Goal: Information Seeking & Learning: Learn about a topic

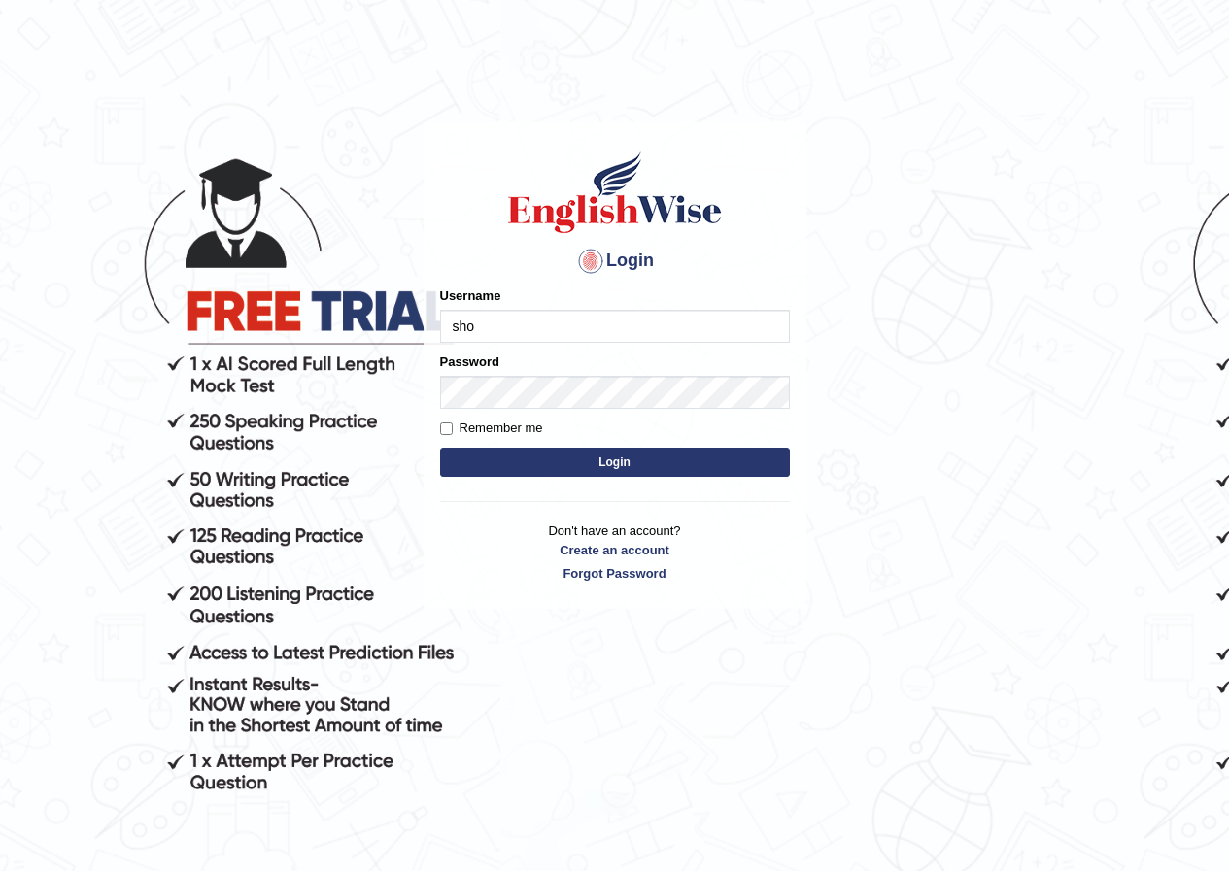
type input "shondryl_parramatta"
click at [767, 468] on button "Login" at bounding box center [615, 462] width 350 height 29
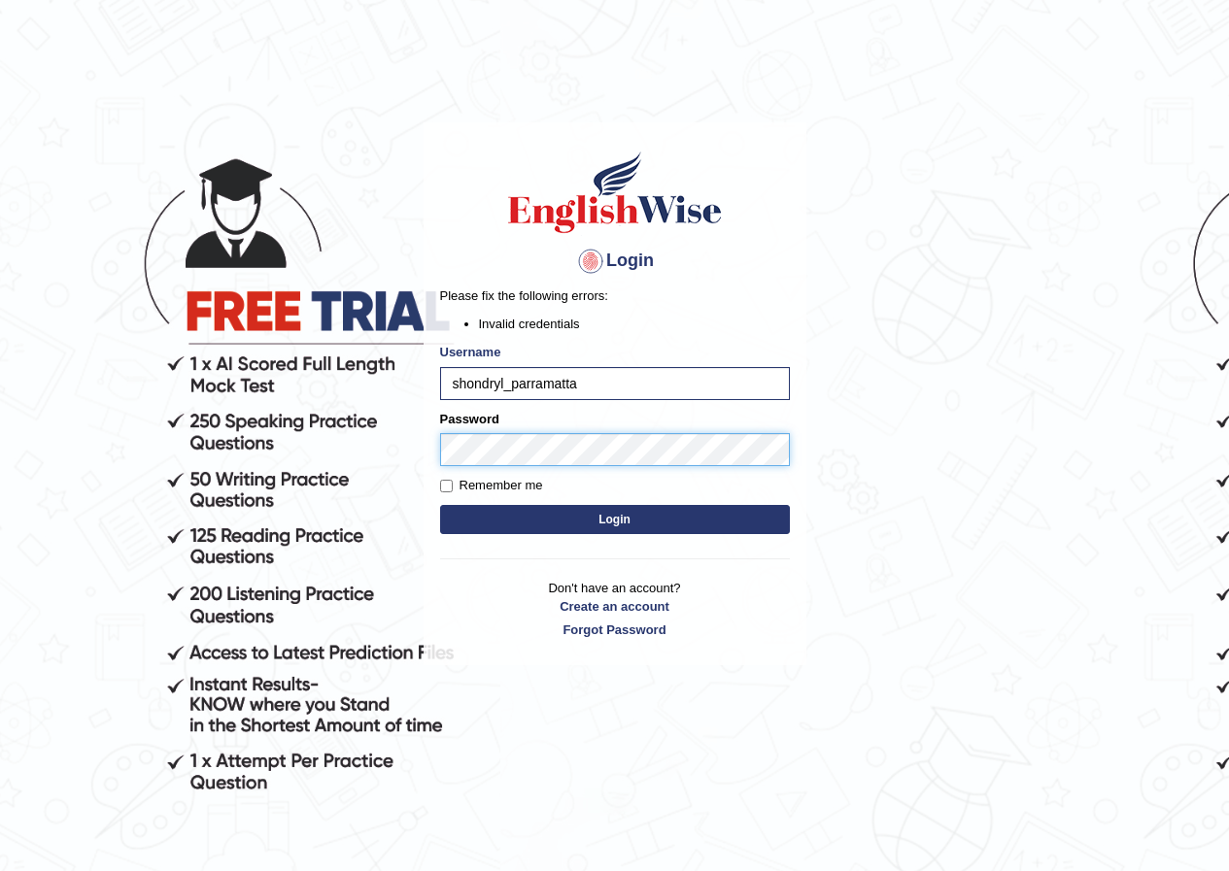
click at [440, 505] on button "Login" at bounding box center [615, 519] width 350 height 29
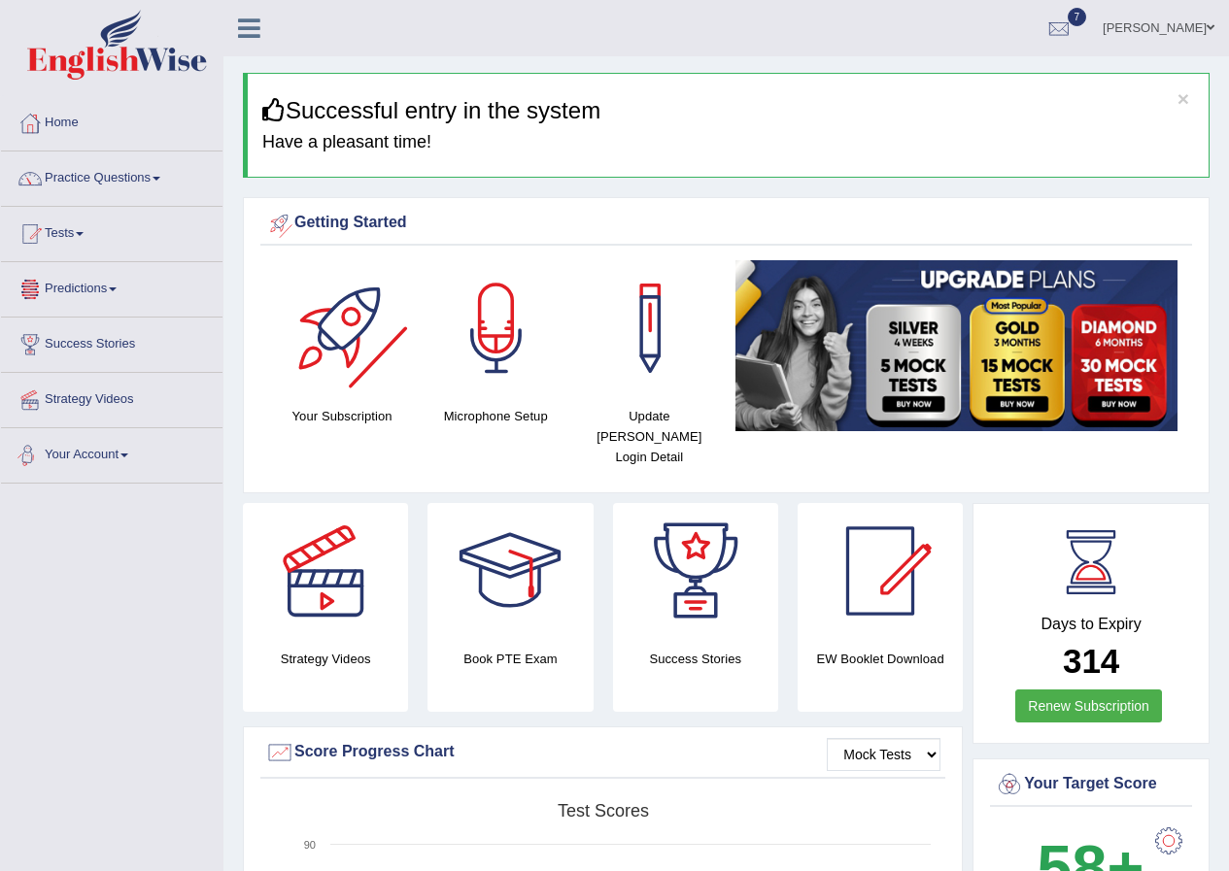
click at [329, 268] on div at bounding box center [343, 328] width 136 height 136
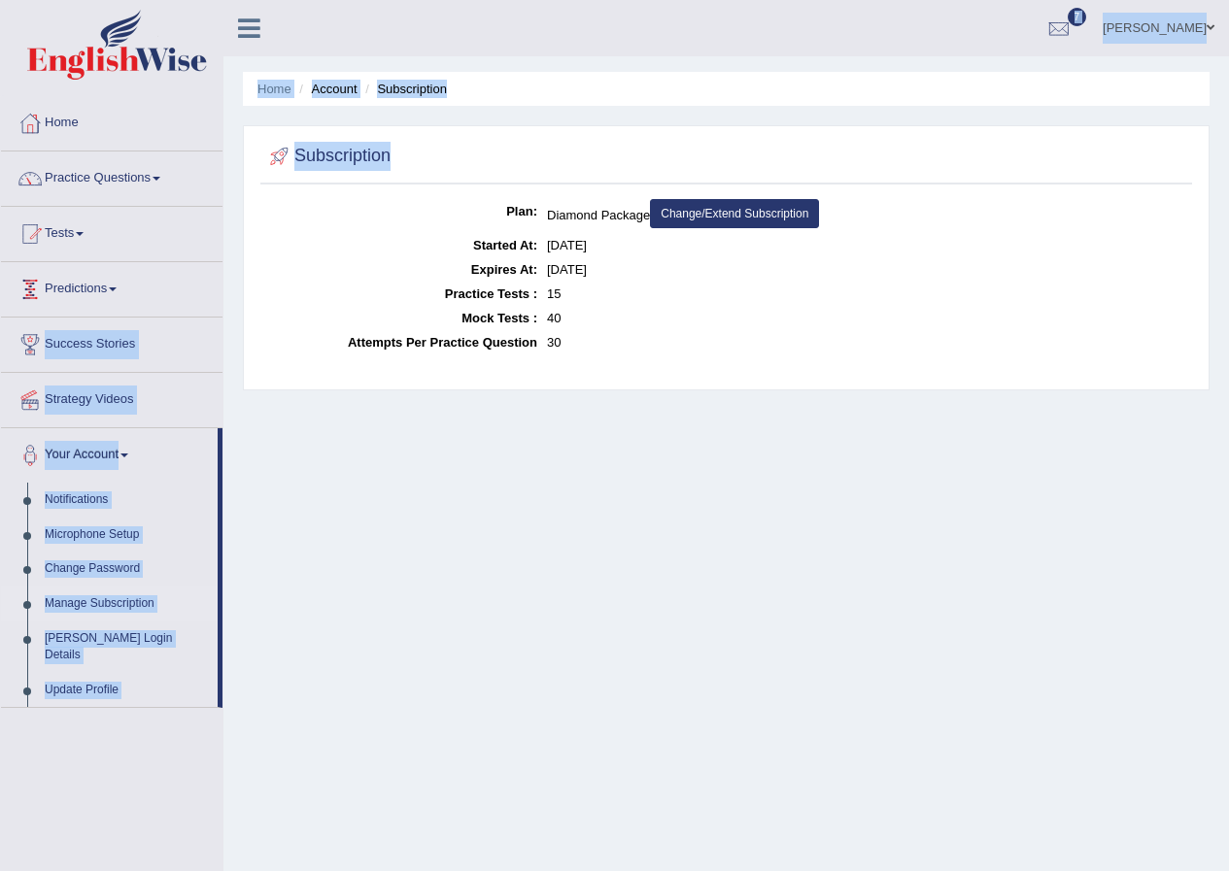
drag, startPoint x: 222, startPoint y: 305, endPoint x: 248, endPoint y: 190, distance: 117.4
click at [248, 190] on div "Toggle navigation Home Practice Questions Speaking Practice Read Aloud Repeat S…" at bounding box center [614, 505] width 1229 height 1010
click at [247, 190] on div "Subscription Plan: Diamond Package Change/Extend Subscription Started At: Jun 2…" at bounding box center [726, 257] width 967 height 265
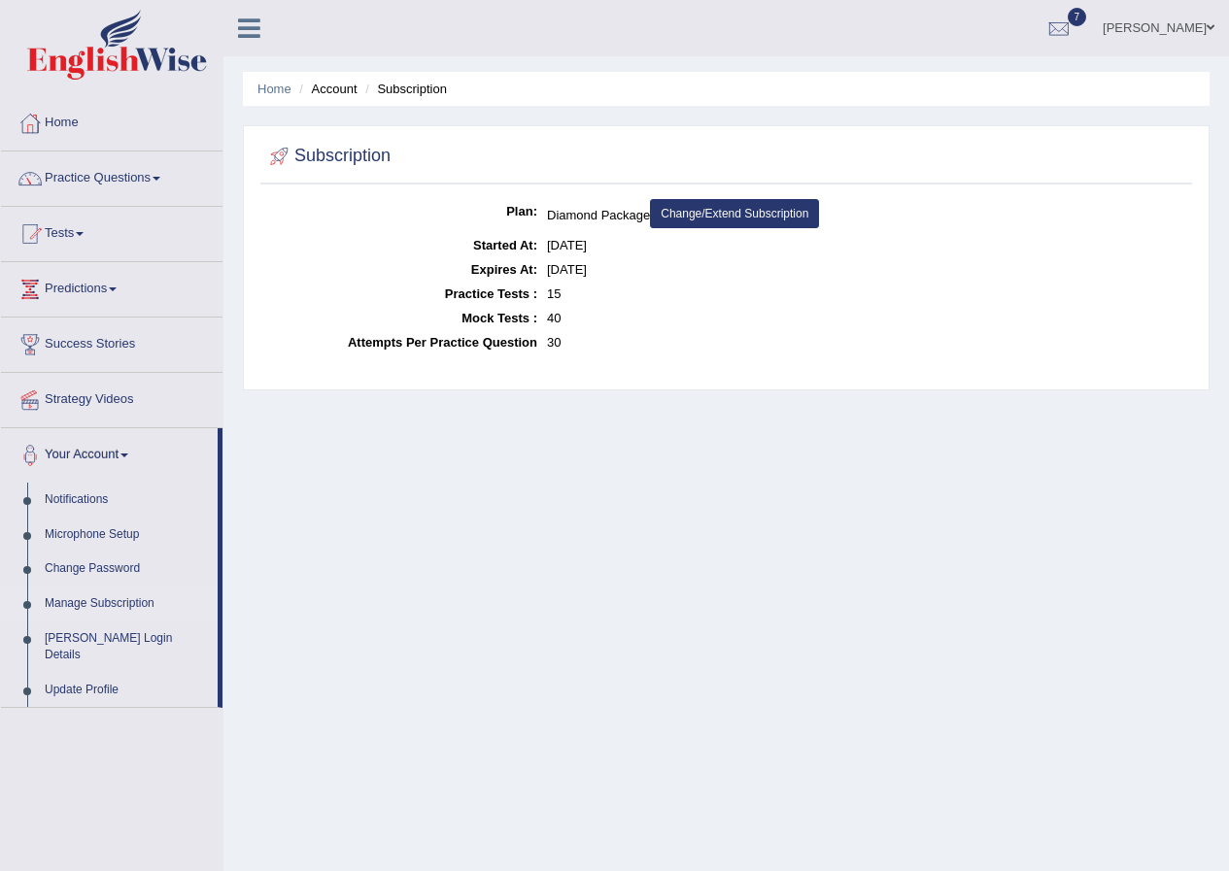
click at [245, 194] on div "Subscription Plan: Diamond Package Change/Extend Subscription Started At: Jun 2…" at bounding box center [726, 257] width 967 height 265
click at [229, 273] on div "Home Account Subscription Subscription Plan: Diamond Package Change/Extend Subs…" at bounding box center [725, 485] width 1005 height 971
click at [148, 161] on link "Practice Questions" at bounding box center [111, 176] width 221 height 49
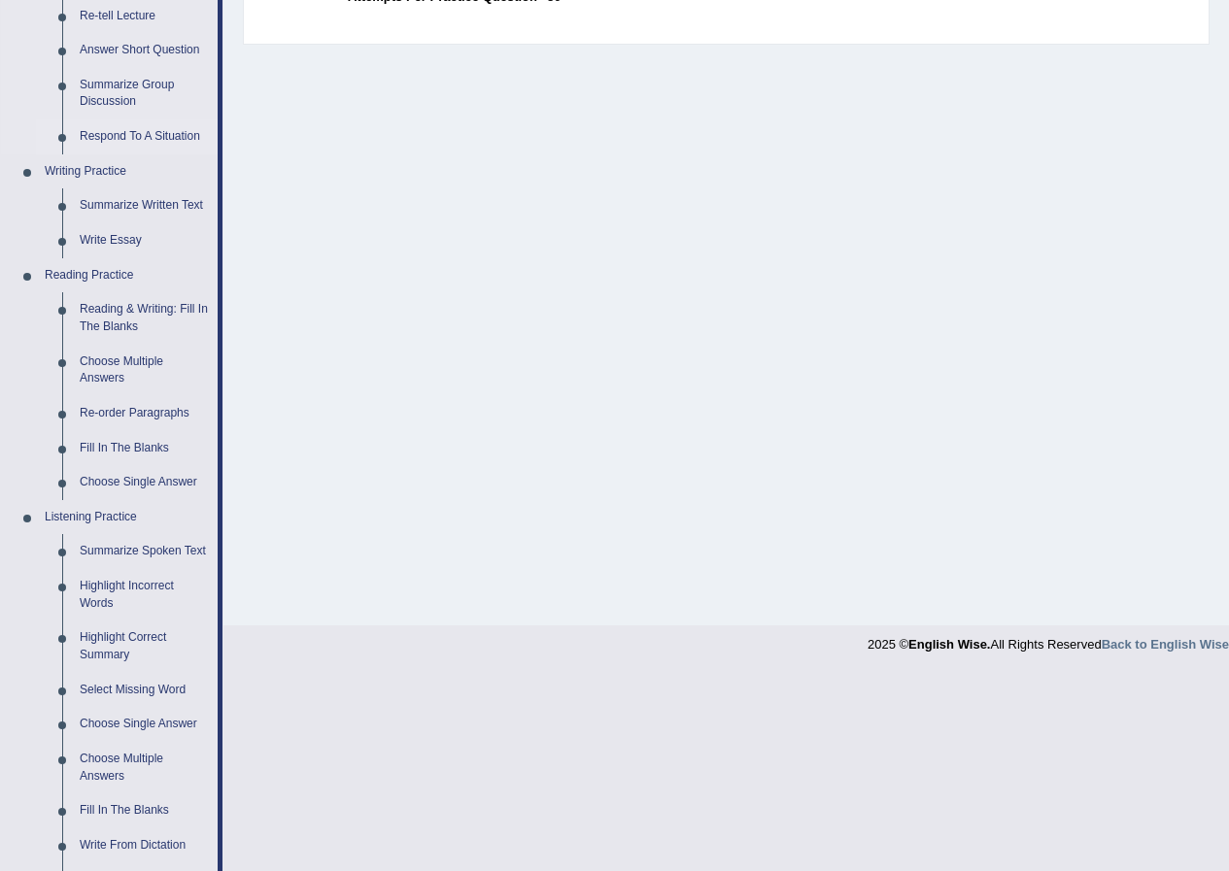
scroll to position [389, 0]
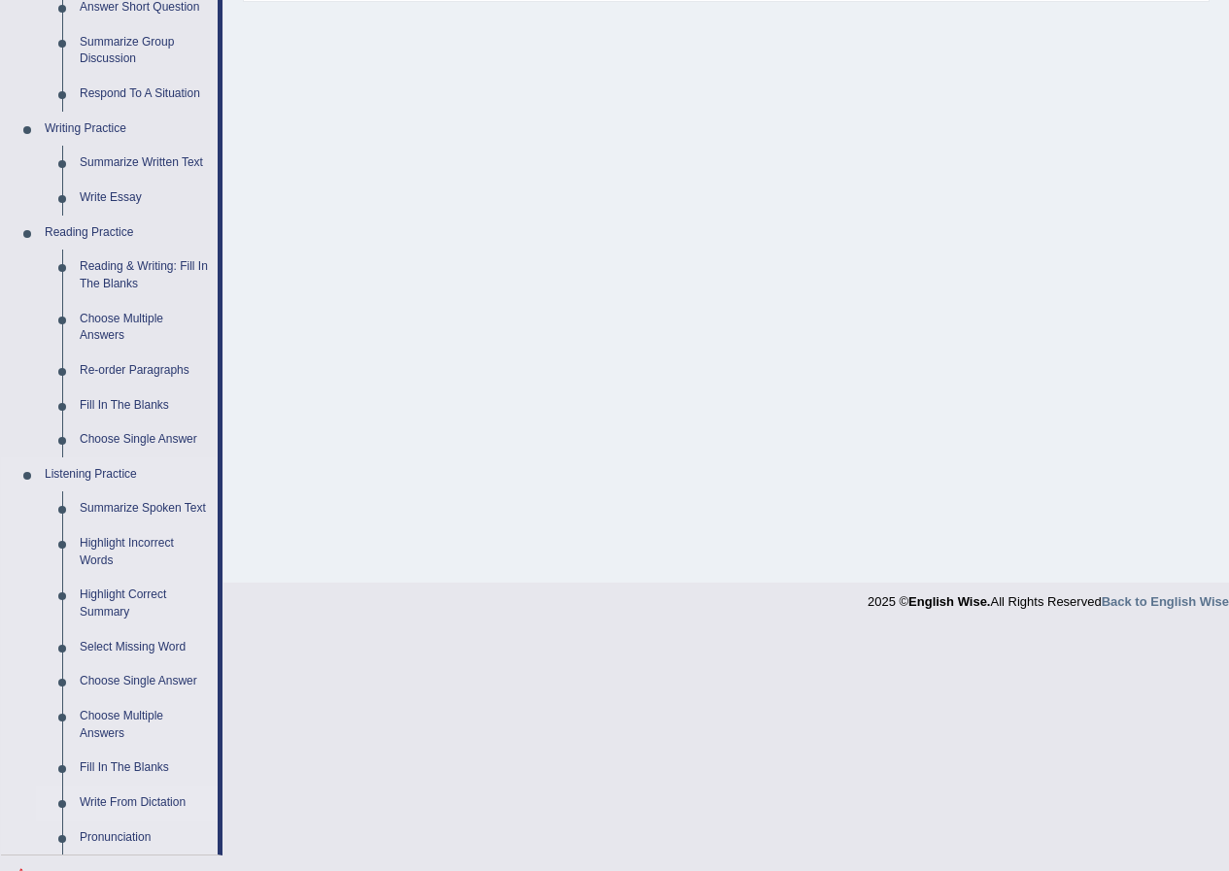
click at [122, 805] on link "Write From Dictation" at bounding box center [144, 803] width 147 height 35
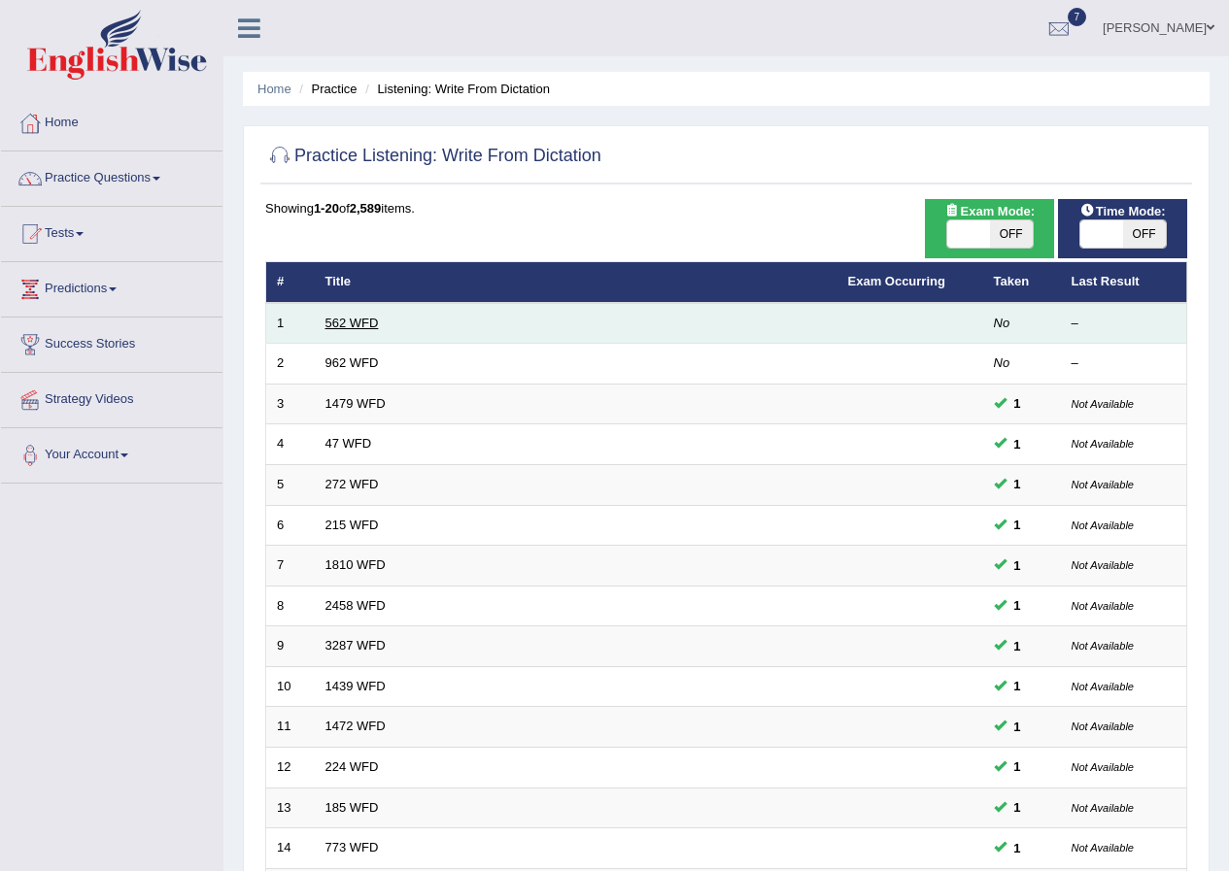
click at [355, 321] on link "562 WFD" at bounding box center [351, 323] width 53 height 15
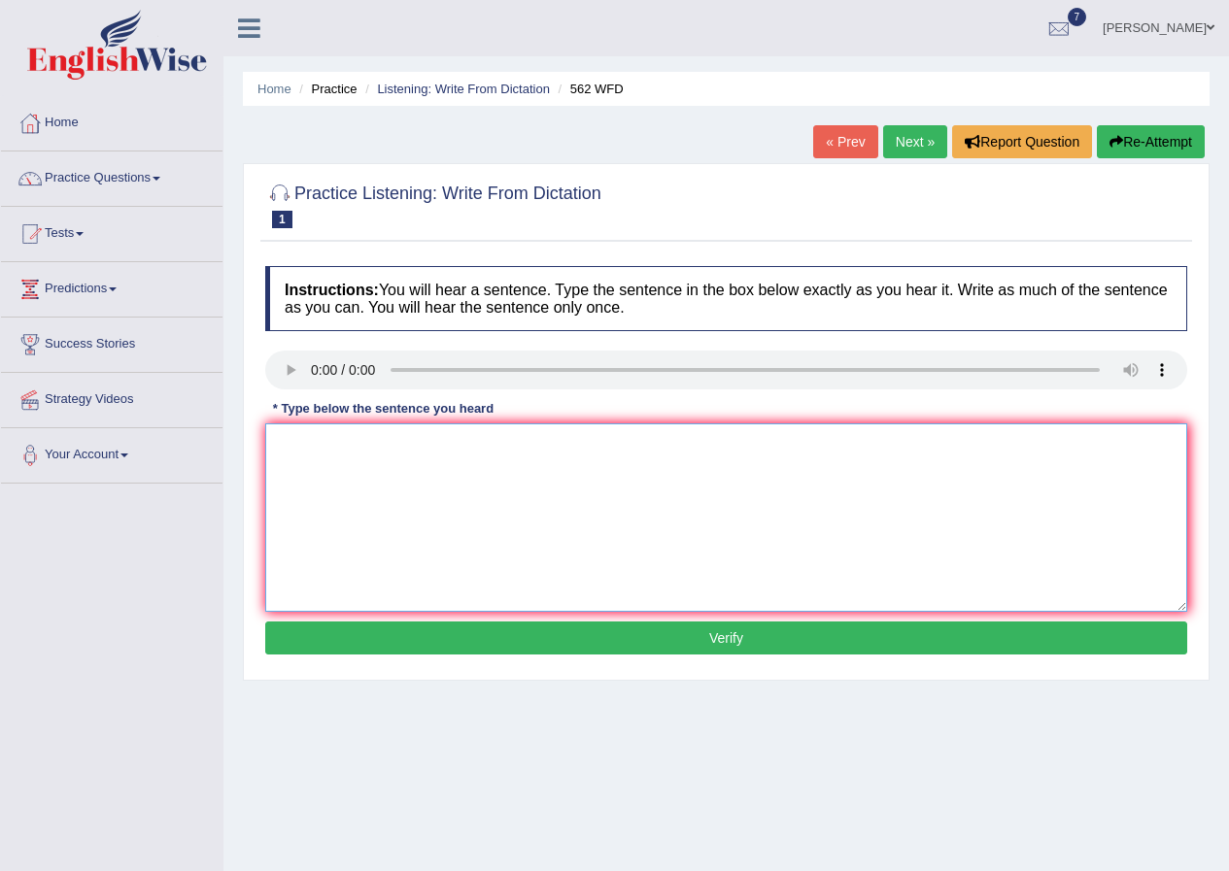
click at [365, 478] on textarea at bounding box center [726, 518] width 922 height 188
click at [326, 447] on textarea "the gab between the rich and poor dont" at bounding box center [726, 518] width 922 height 188
click at [535, 458] on textarea "the gqp between the rich and poor dont" at bounding box center [726, 518] width 922 height 188
click at [555, 458] on textarea "the gqp between the rich and poor dont" at bounding box center [726, 518] width 922 height 188
type textarea "the gqp between the rich and poor does nor icreace"
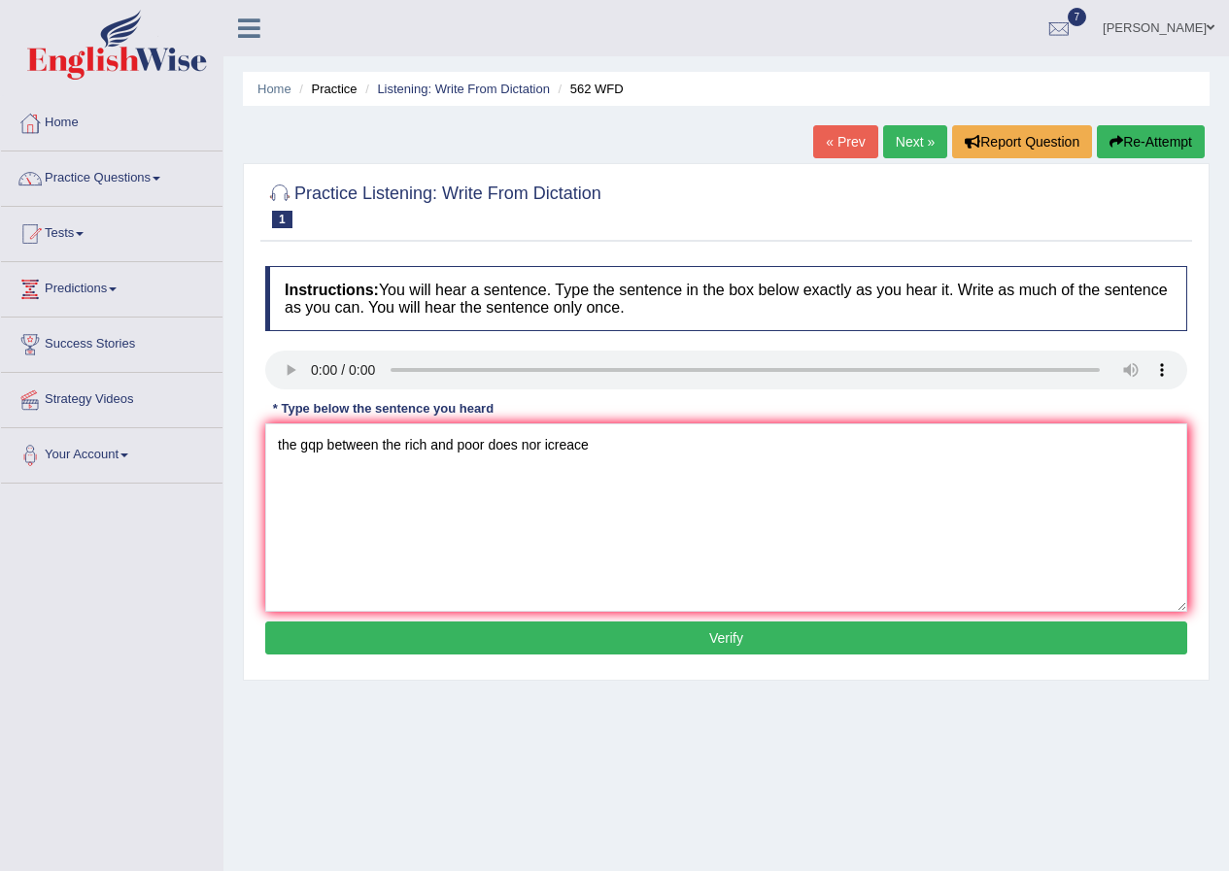
click at [659, 641] on button "Verify" at bounding box center [726, 638] width 922 height 33
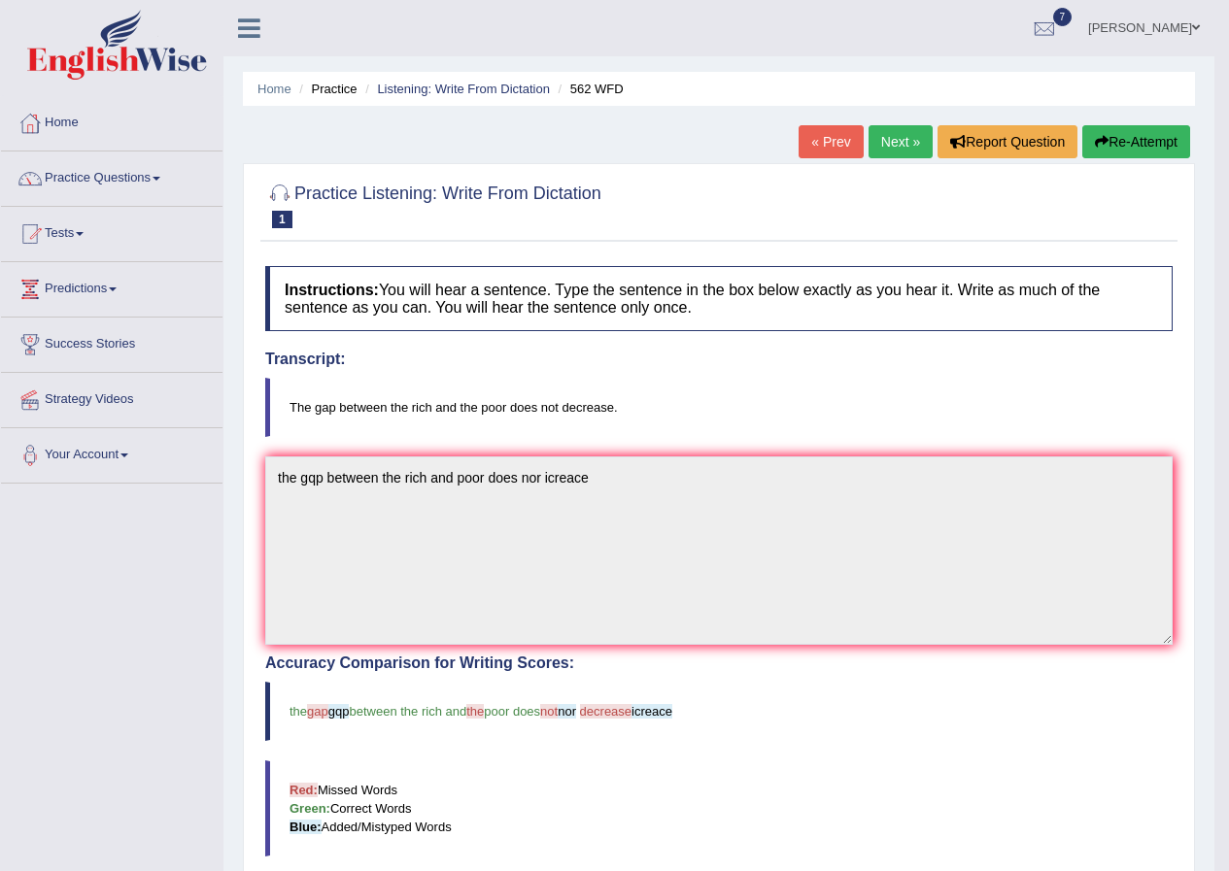
click at [911, 145] on link "Next »" at bounding box center [900, 141] width 64 height 33
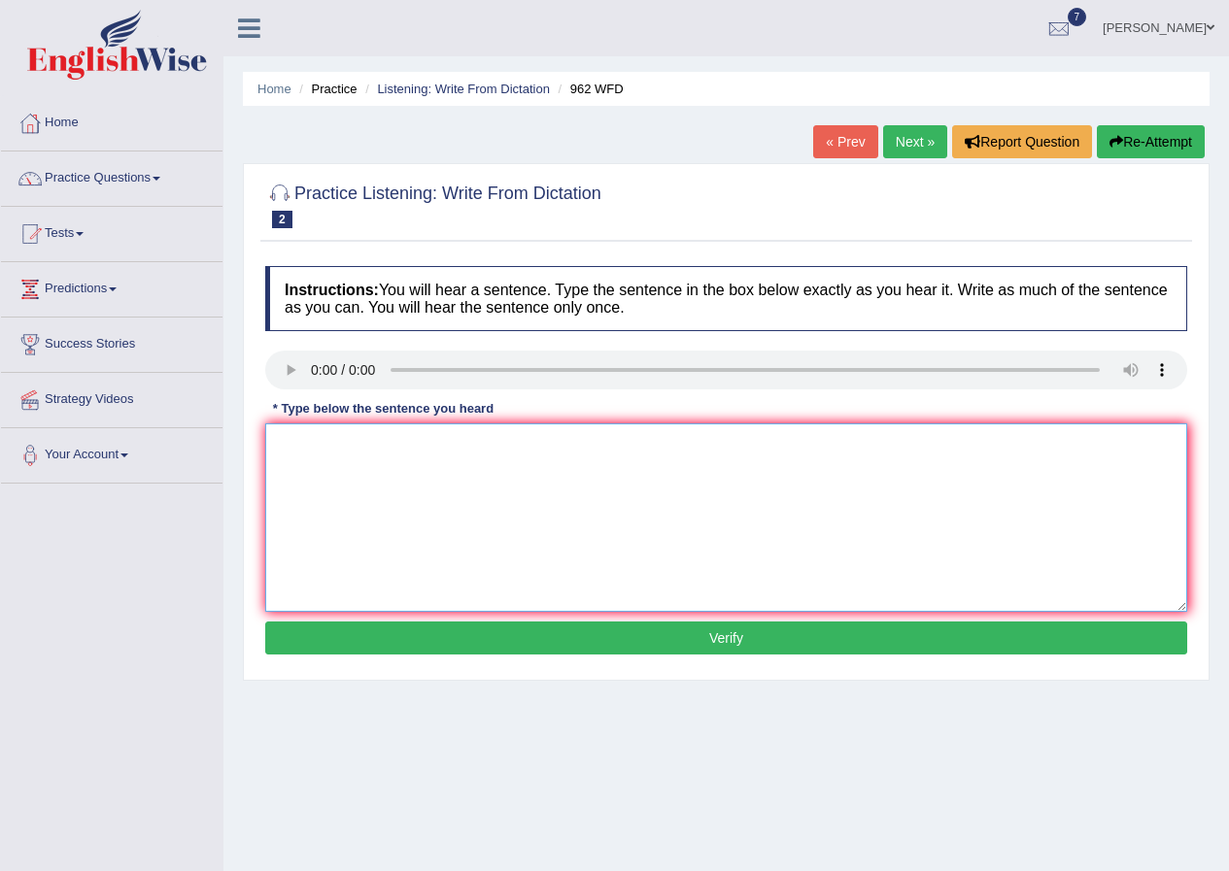
click at [433, 490] on textarea at bounding box center [726, 518] width 922 height 188
click at [309, 479] on textarea at bounding box center [726, 518] width 922 height 188
type textarea "f"
click at [446, 478] on textarea "if tiyi" at bounding box center [726, 518] width 922 height 188
click at [477, 445] on textarea "if you have qqueastion" at bounding box center [726, 518] width 922 height 188
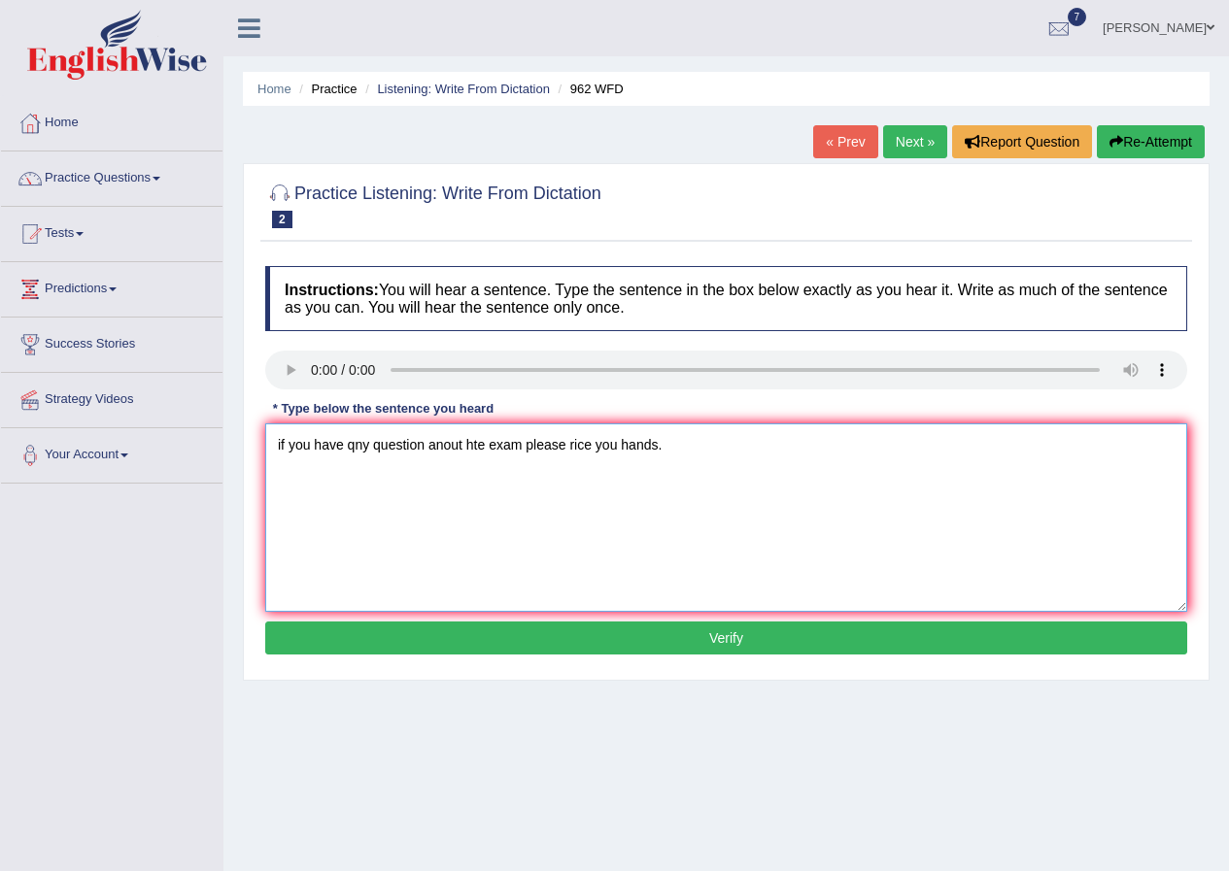
type textarea "if you have qny question anout hte exam please rice you hands."
click at [549, 635] on button "Verify" at bounding box center [726, 638] width 922 height 33
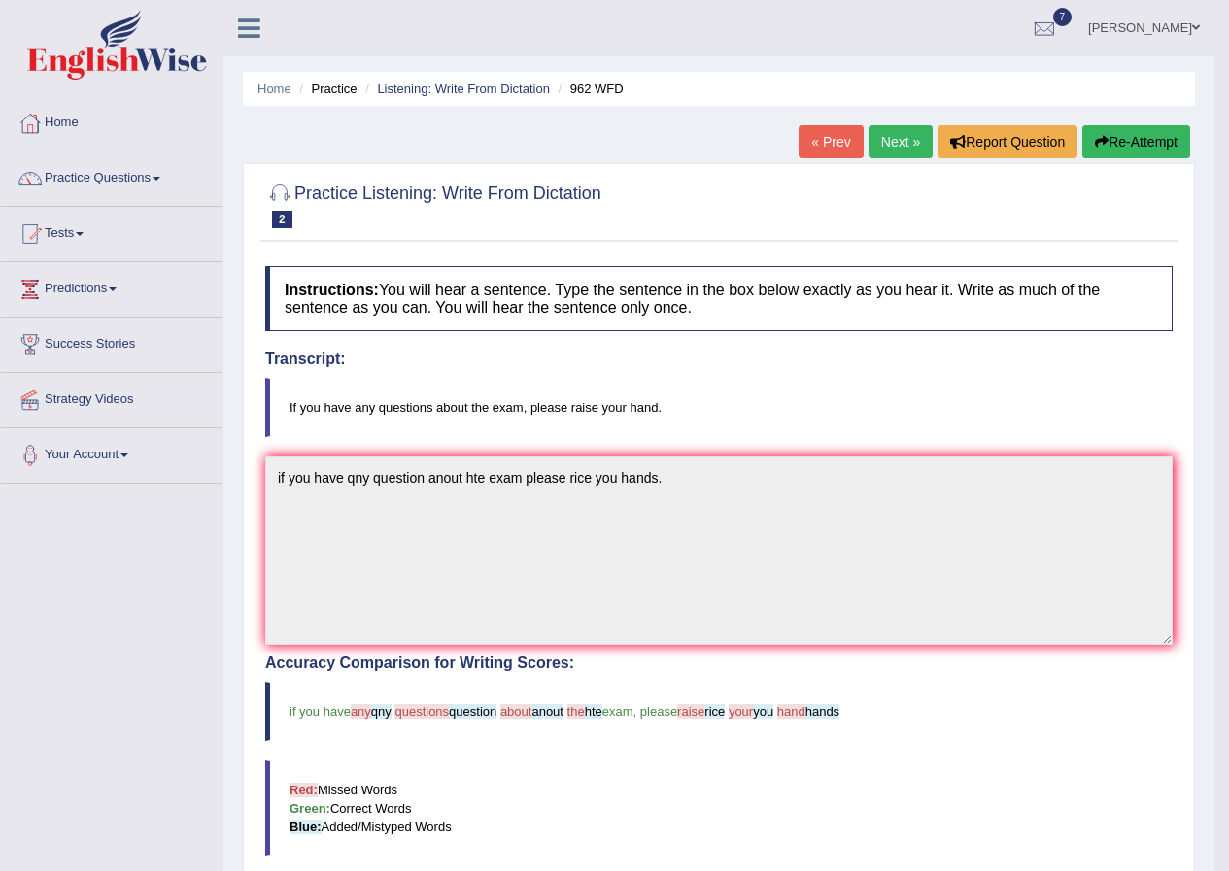
click at [877, 143] on link "Next »" at bounding box center [900, 141] width 64 height 33
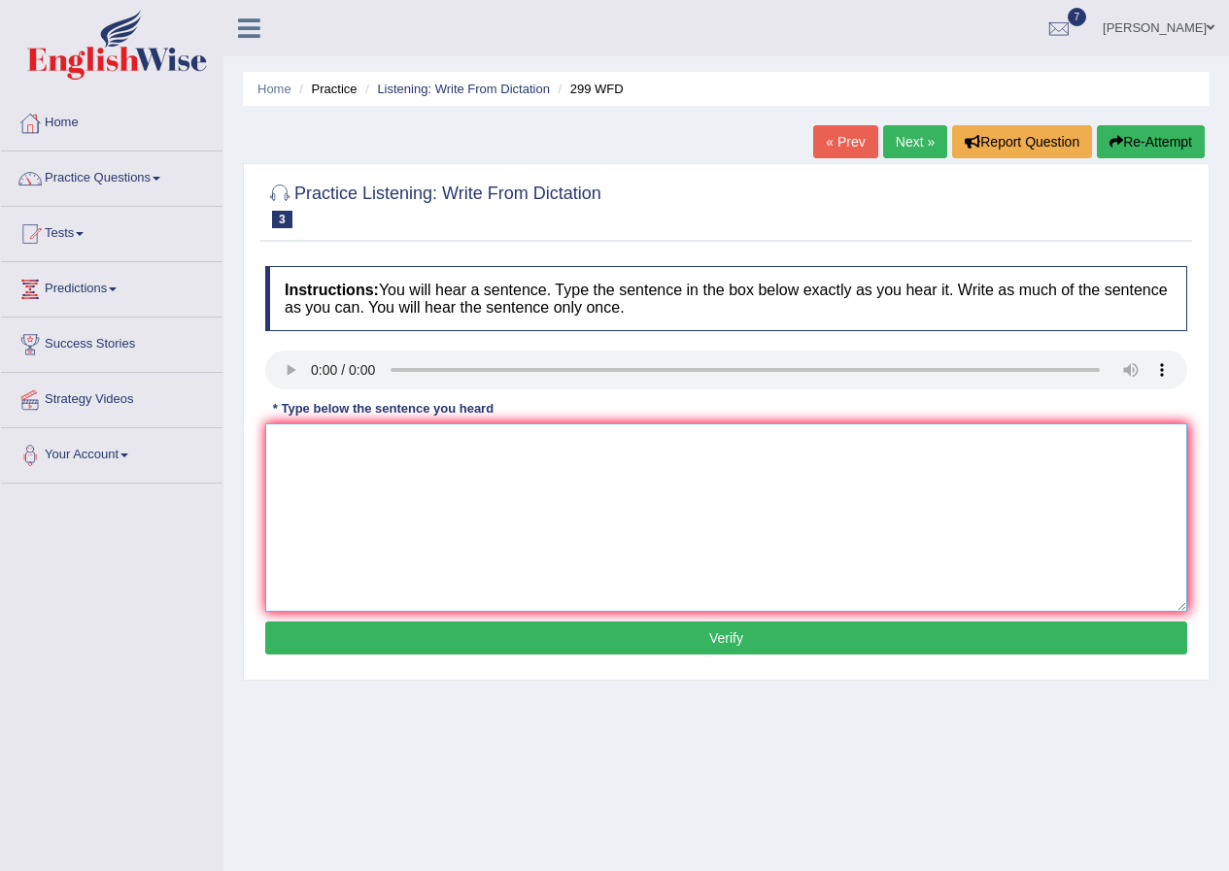
click at [383, 535] on textarea at bounding box center [726, 518] width 922 height 188
click at [483, 460] on textarea "studenr reprecentatives" at bounding box center [726, 518] width 922 height 188
click at [550, 456] on textarea "studenr reprecentatives will be vsisting calsssroms" at bounding box center [726, 518] width 922 height 188
click at [589, 444] on textarea "studenr reprecentatives will be vsisting calsssroms" at bounding box center [726, 518] width 922 height 188
type textarea "studenr reprecentatives will be visiting calsses with voting"
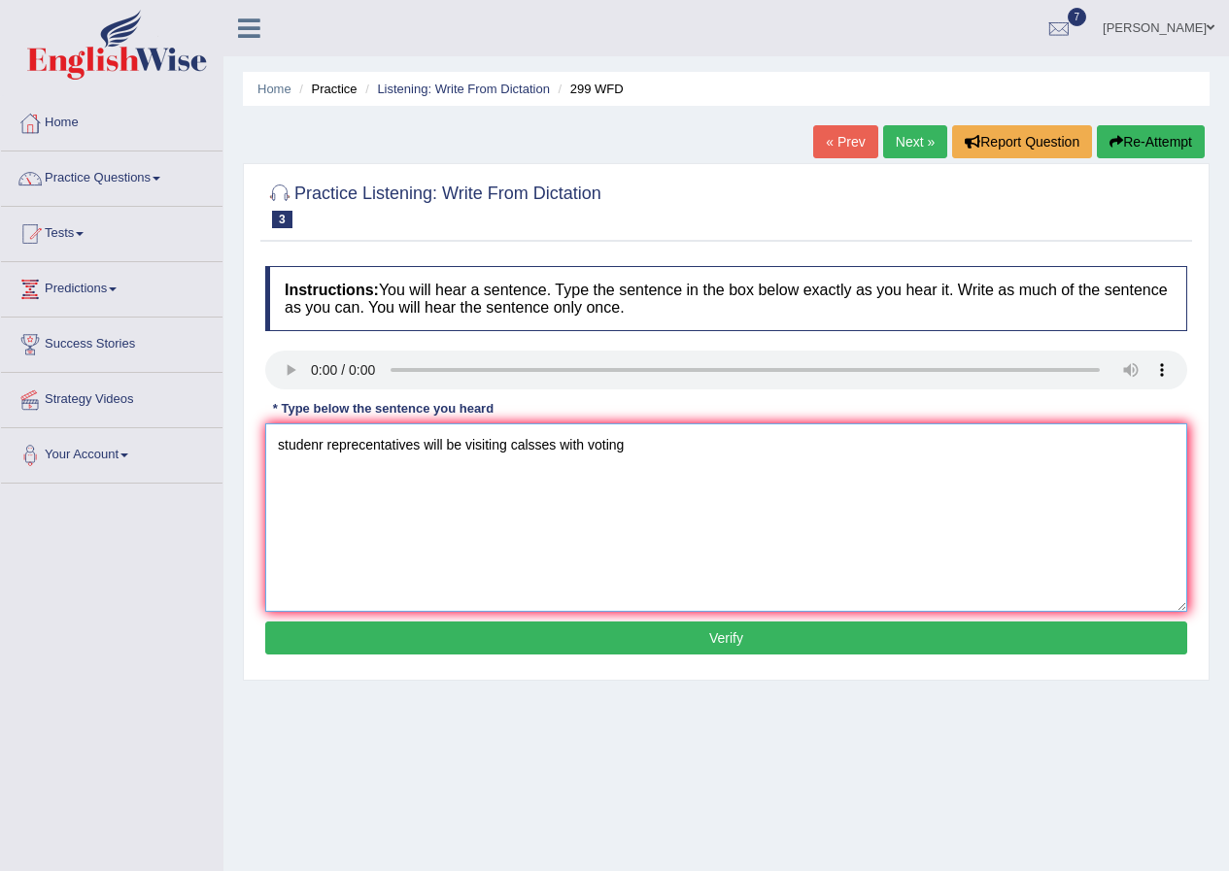
click at [717, 455] on textarea "studenr reprecentatives will be visiting calsses with voting" at bounding box center [726, 518] width 922 height 188
click at [887, 633] on button "Verify" at bounding box center [726, 638] width 922 height 33
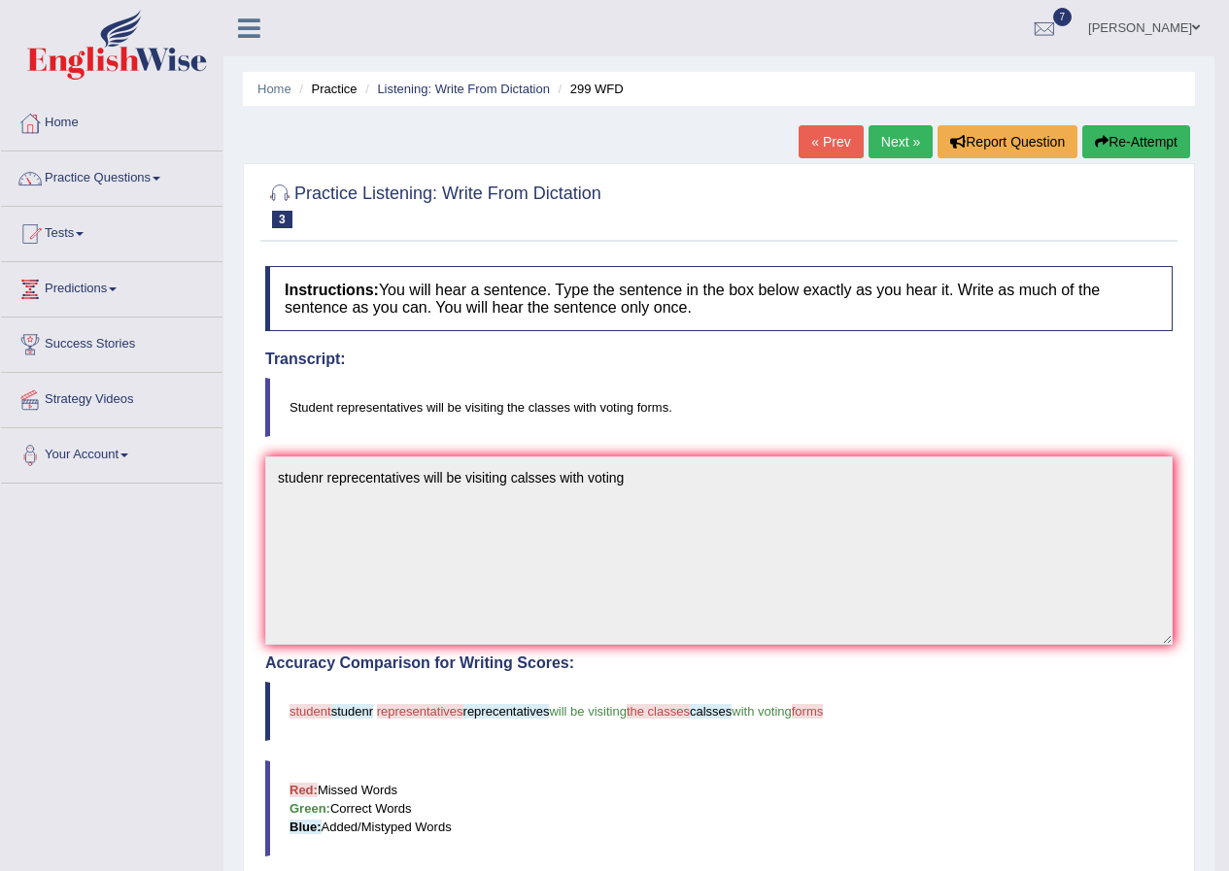
click at [892, 125] on link "Next »" at bounding box center [900, 141] width 64 height 33
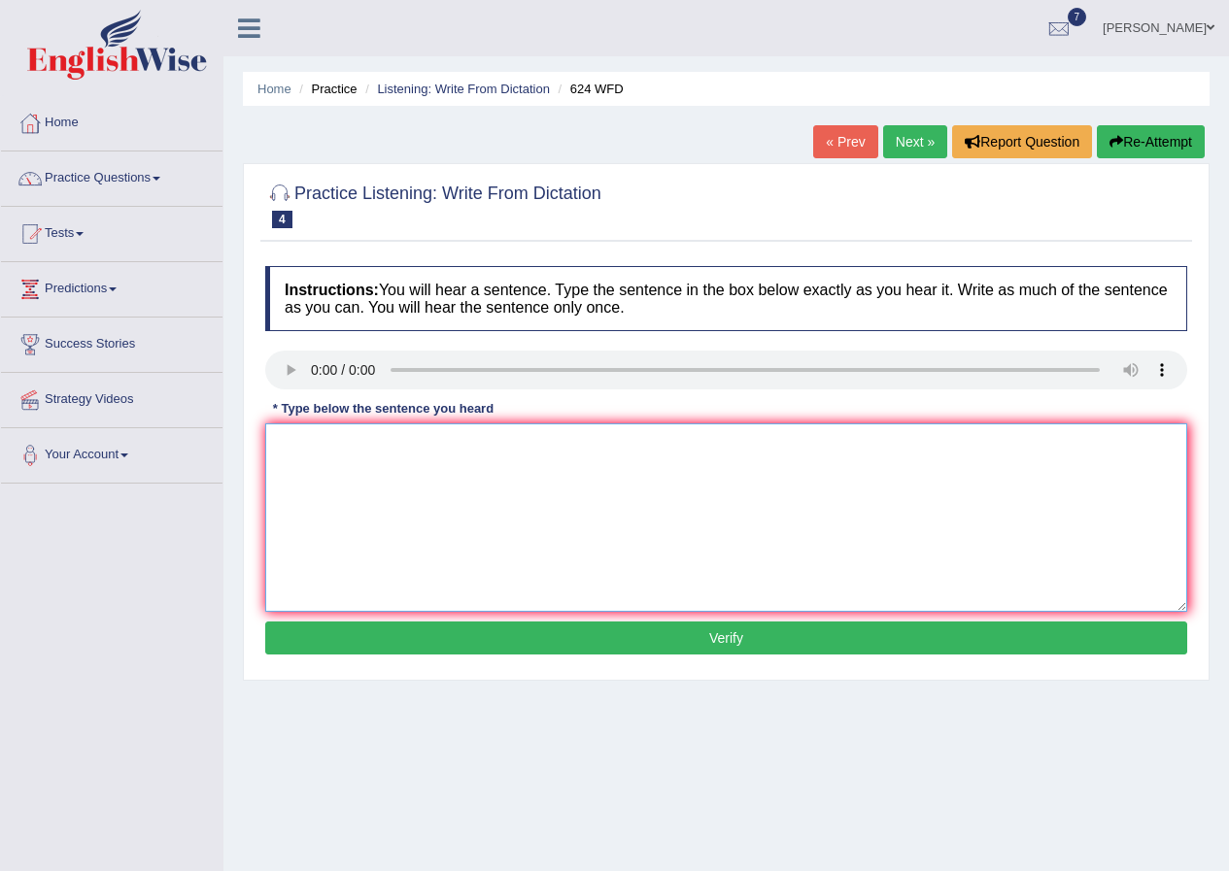
click at [464, 473] on textarea at bounding box center [726, 518] width 922 height 188
click at [254, 368] on div "Practice Listening: Write From Dictation 4 624 WFD Instructions: You will hear …" at bounding box center [726, 422] width 967 height 518
click at [328, 447] on textarea at bounding box center [726, 518] width 922 height 188
click at [410, 451] on textarea "our couarses help" at bounding box center [726, 518] width 922 height 188
type textarea "our couarses help to imporve critical thinking and"
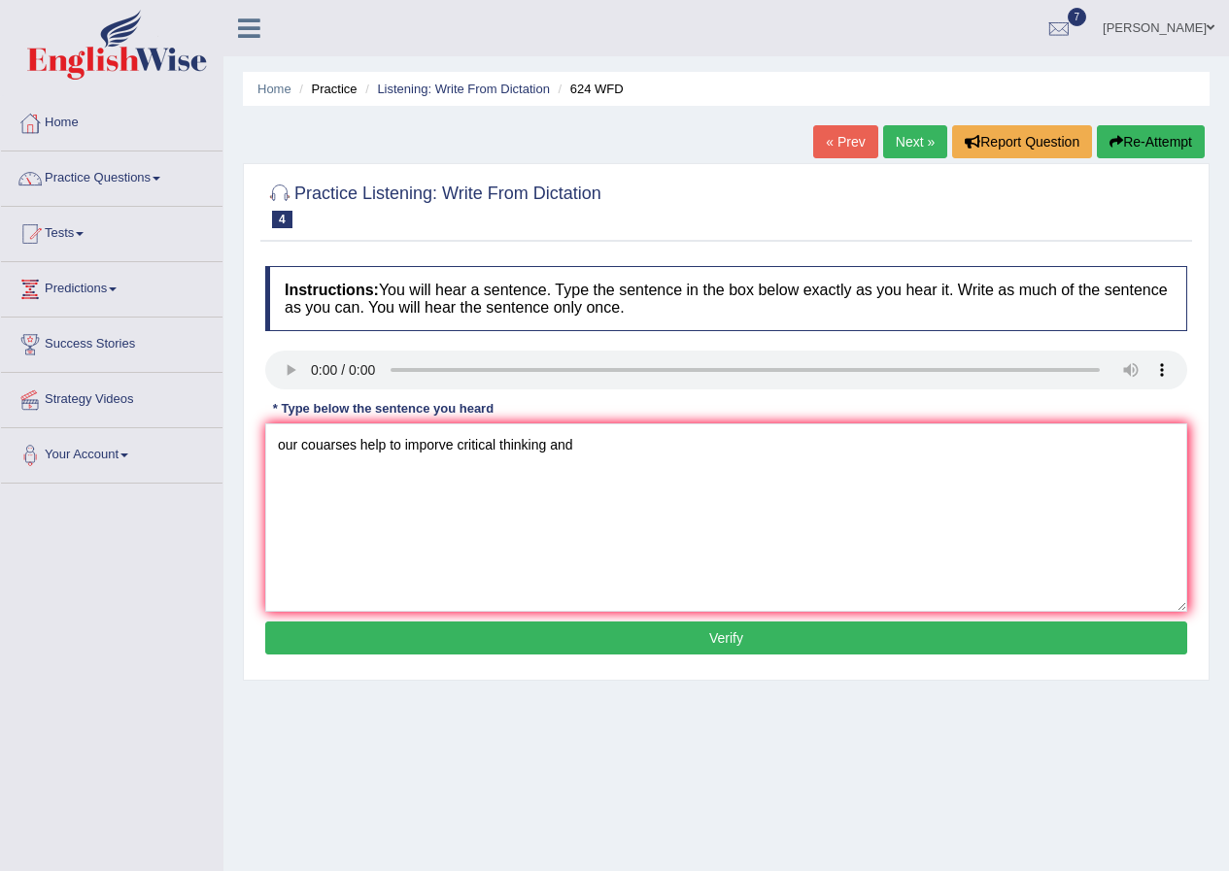
click at [541, 642] on button "Verify" at bounding box center [726, 638] width 922 height 33
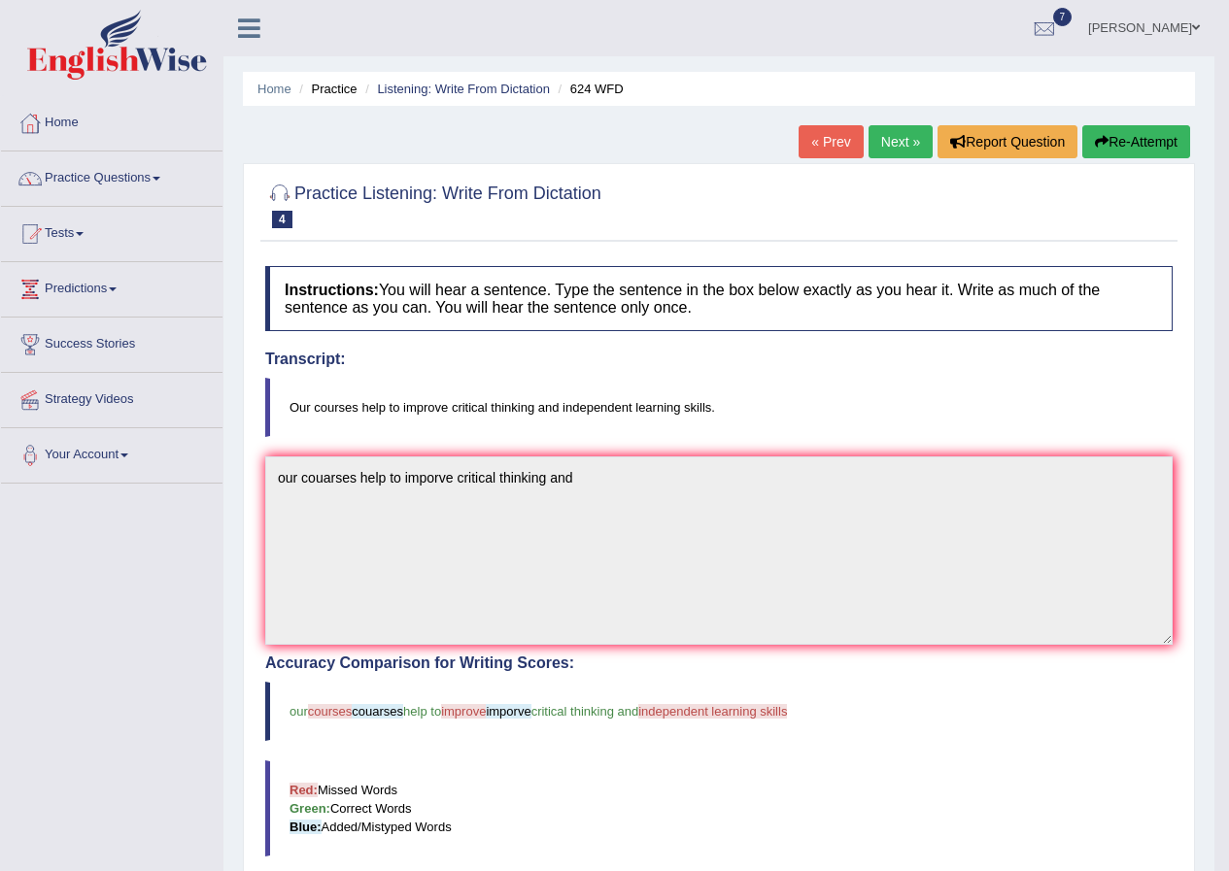
click at [900, 134] on link "Next »" at bounding box center [900, 141] width 64 height 33
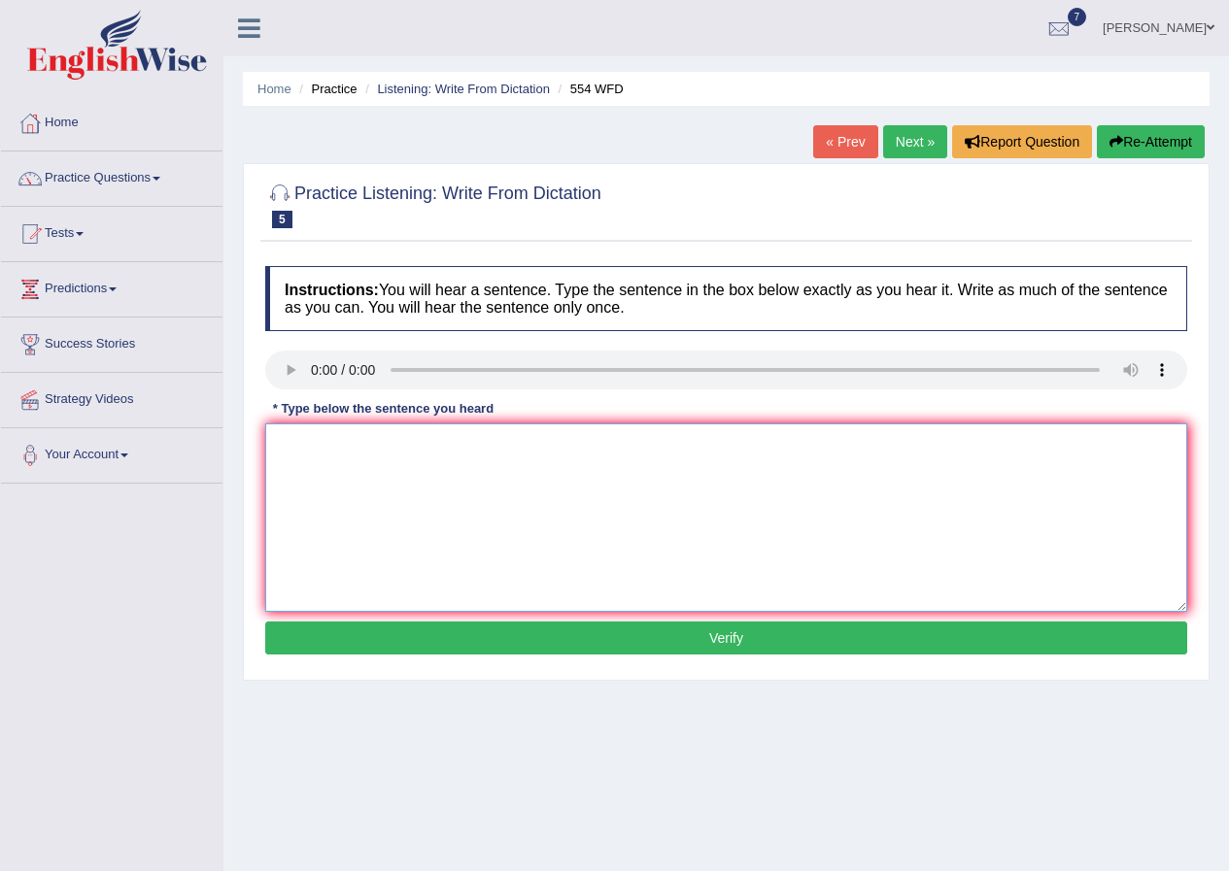
click at [393, 469] on textarea at bounding box center [726, 518] width 922 height 188
click at [329, 473] on textarea at bounding box center [726, 518] width 922 height 188
type textarea "w"
type textarea "We are able to work as a team."
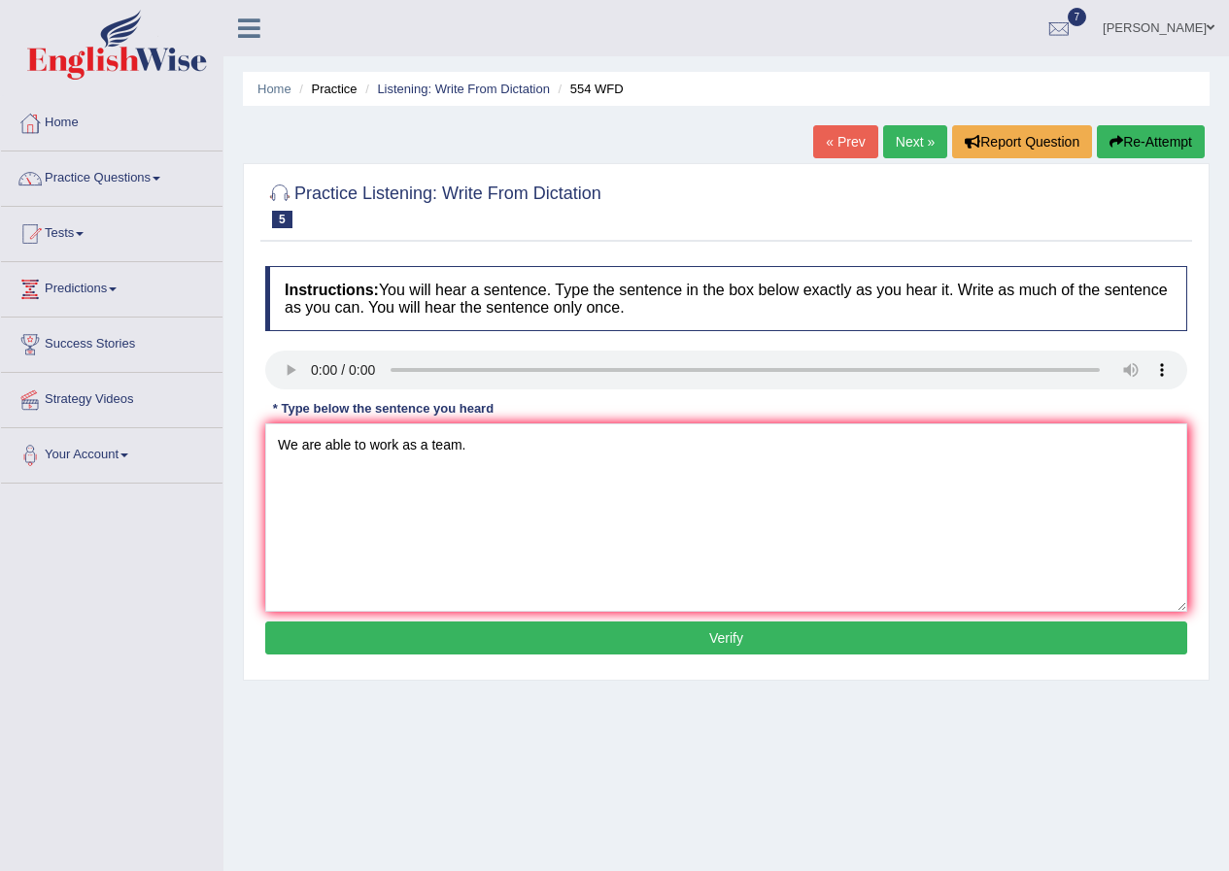
click at [402, 624] on button "Verify" at bounding box center [726, 638] width 922 height 33
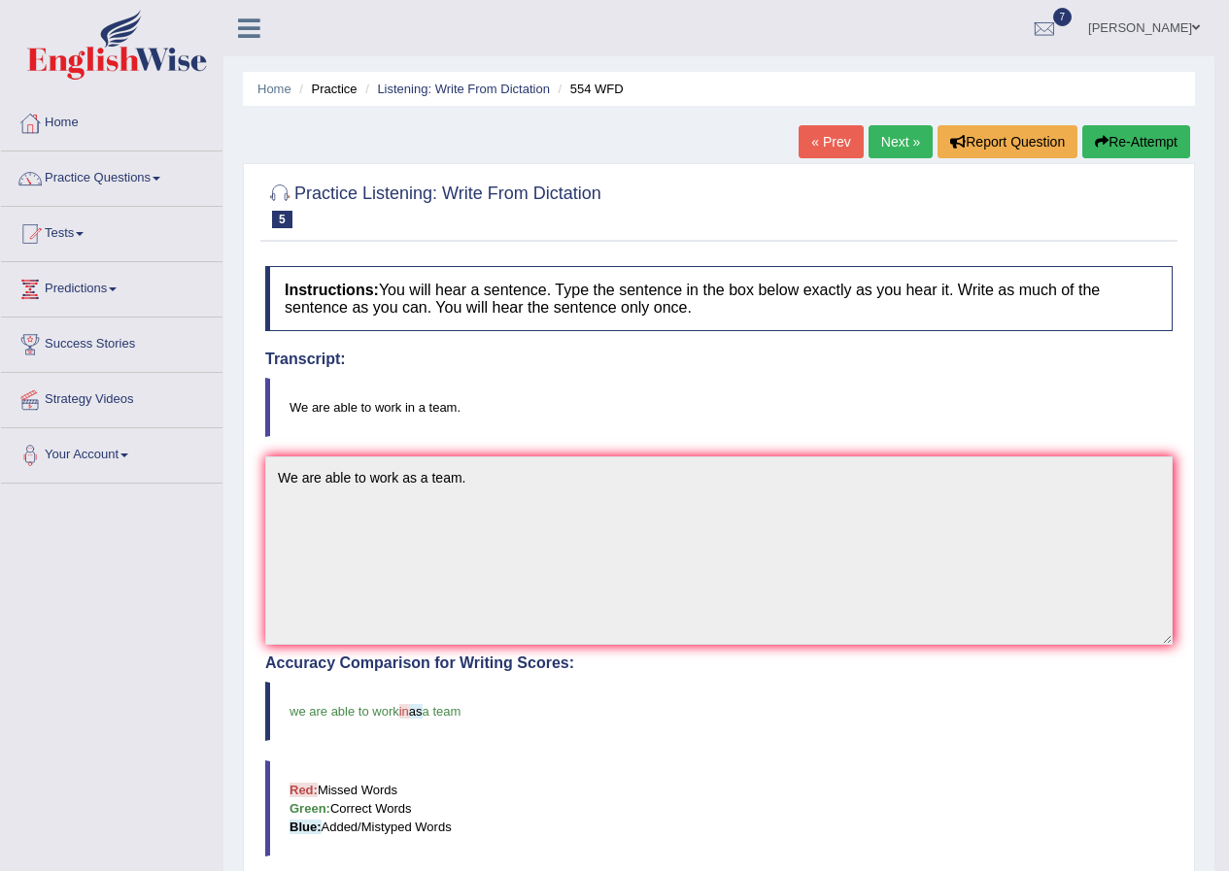
click at [903, 135] on link "Next »" at bounding box center [900, 141] width 64 height 33
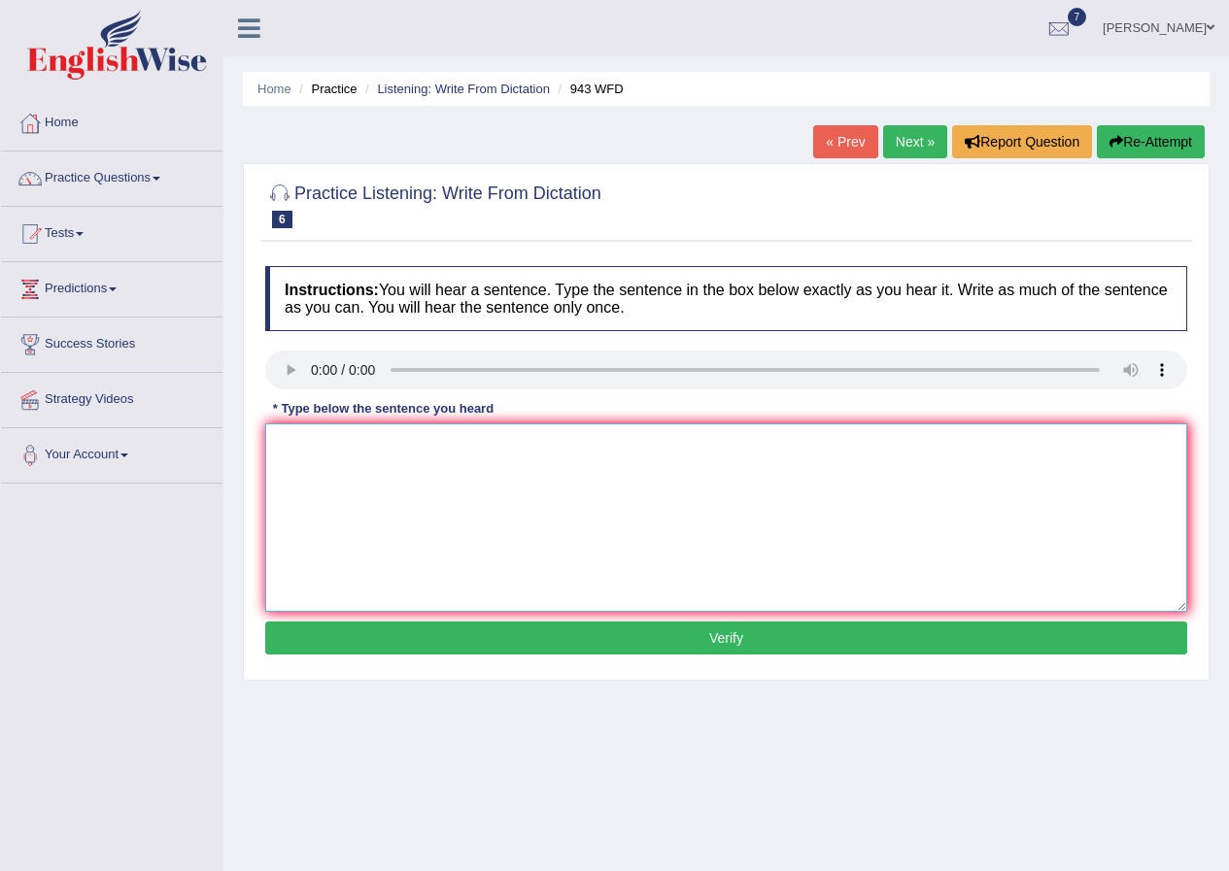
click at [325, 508] on textarea at bounding box center [726, 518] width 922 height 188
click at [413, 470] on textarea "farming methods a" at bounding box center [726, 518] width 922 height 188
click at [556, 450] on textarea "farming methods across the world ahve been" at bounding box center [726, 518] width 922 height 188
click at [280, 443] on textarea "farming methods across the world have greatly developed recently." at bounding box center [726, 518] width 922 height 188
type textarea "Farming methods across the world have greatly developed recently."
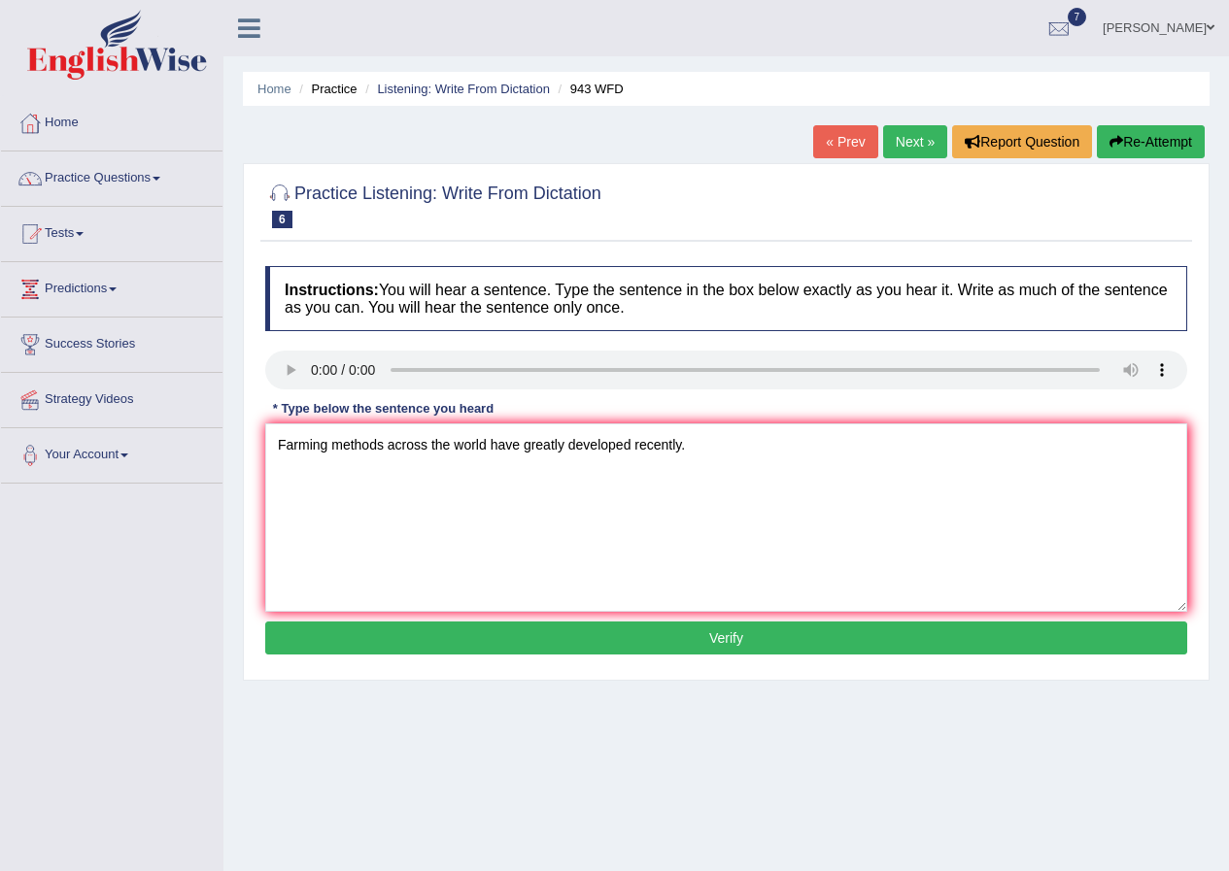
click at [416, 637] on button "Verify" at bounding box center [726, 638] width 922 height 33
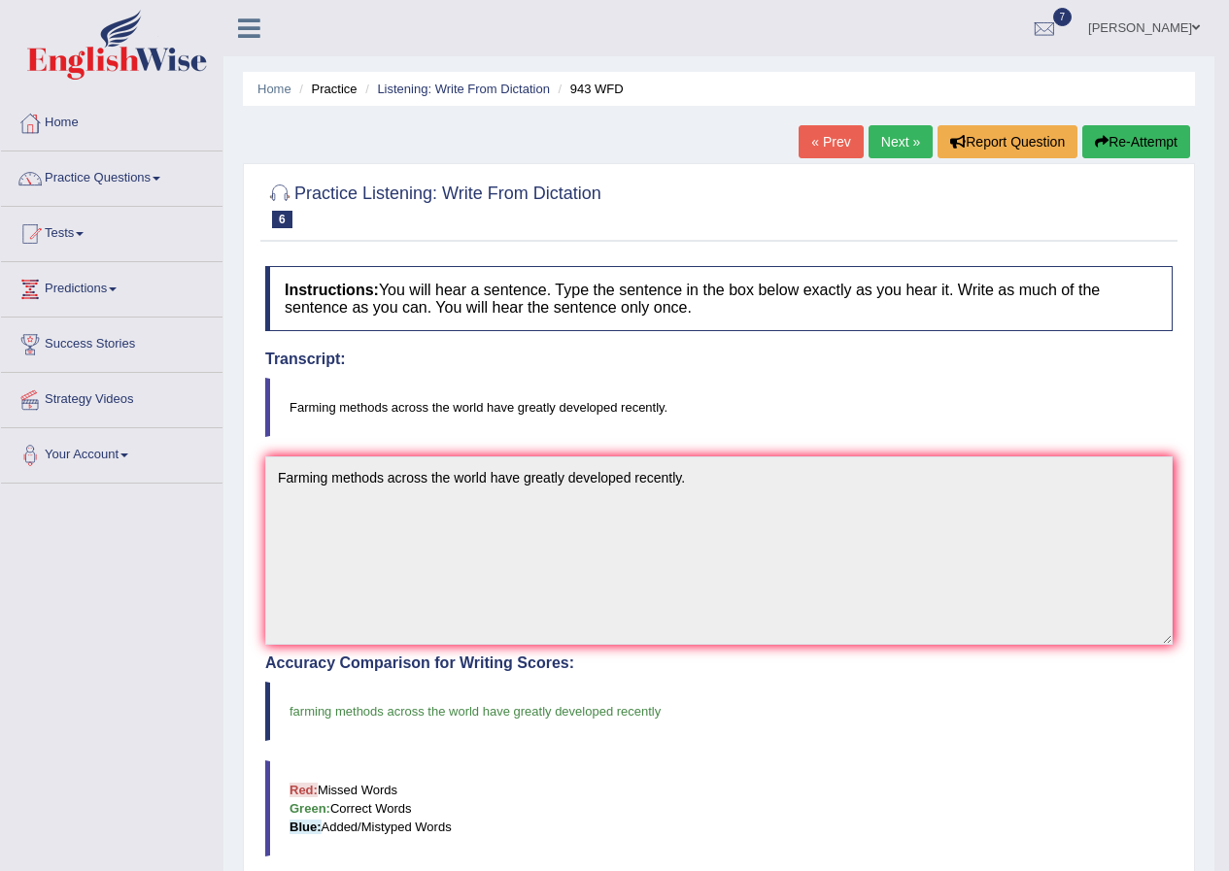
click at [888, 141] on link "Next »" at bounding box center [900, 141] width 64 height 33
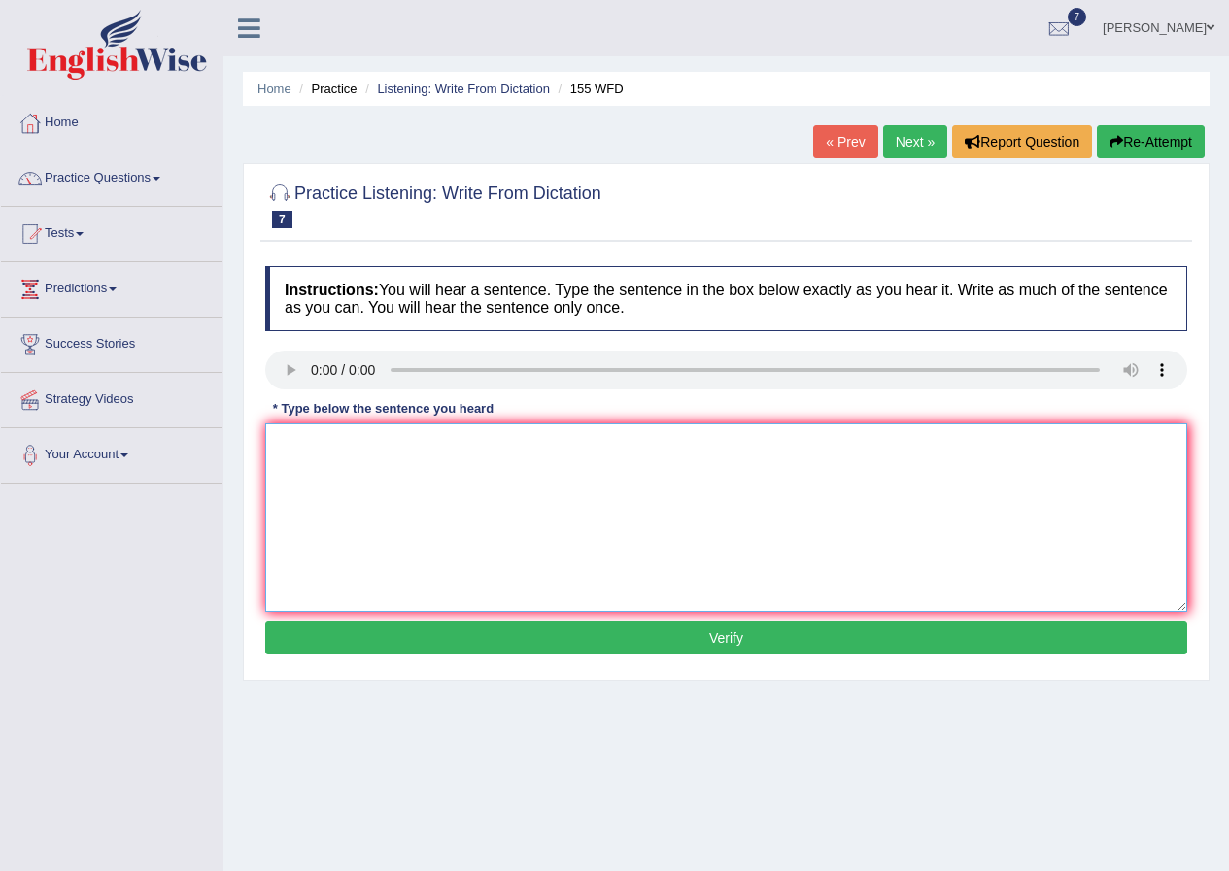
click at [364, 448] on textarea at bounding box center [726, 518] width 922 height 188
click at [303, 452] on textarea at bounding box center [726, 518] width 922 height 188
click at [295, 447] on textarea "im" at bounding box center [726, 518] width 922 height 188
type textarea "i"
drag, startPoint x: 282, startPoint y: 444, endPoint x: 320, endPoint y: 449, distance: 38.2
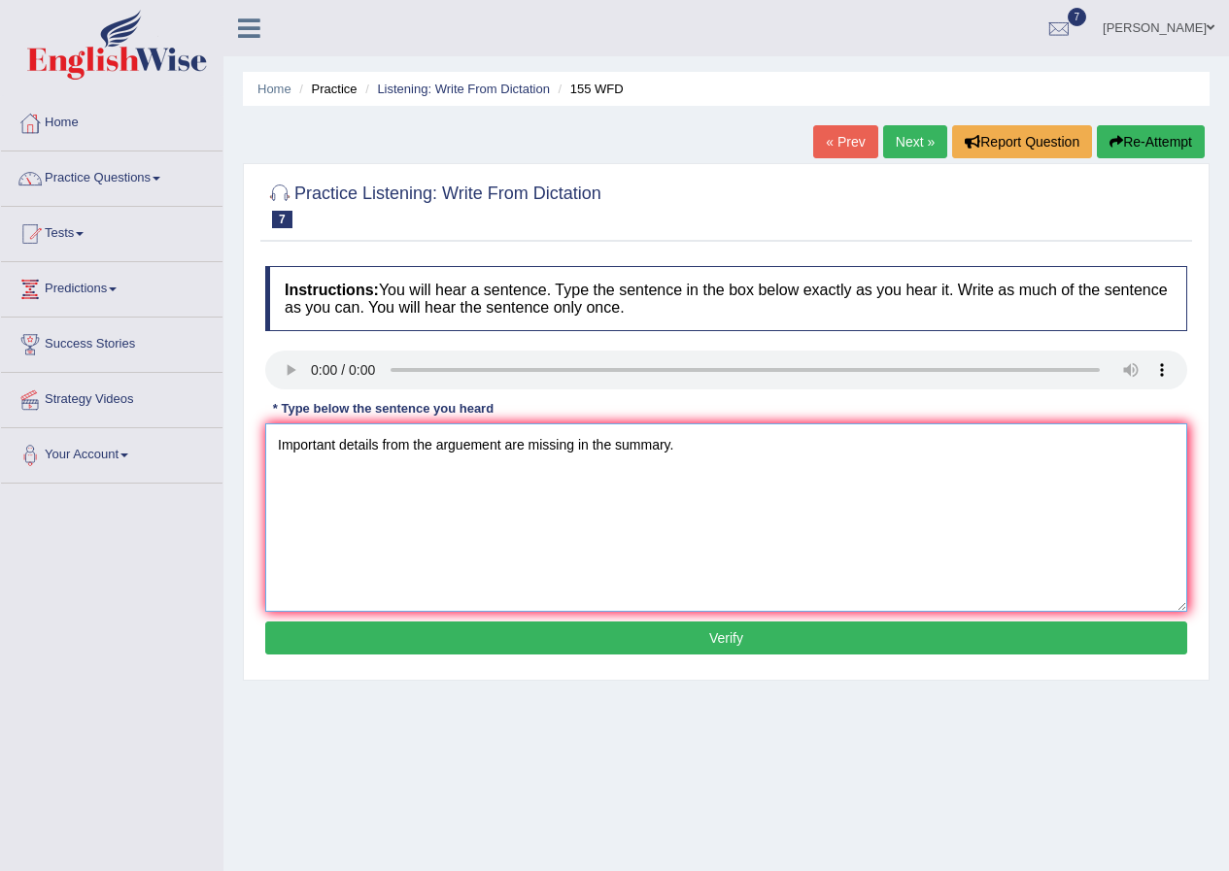
click at [284, 444] on textarea "Important details from the arguement are missing in the summary." at bounding box center [726, 518] width 922 height 188
type textarea "Important details from the arguement are missing in the summary."
click at [340, 628] on button "Verify" at bounding box center [726, 638] width 922 height 33
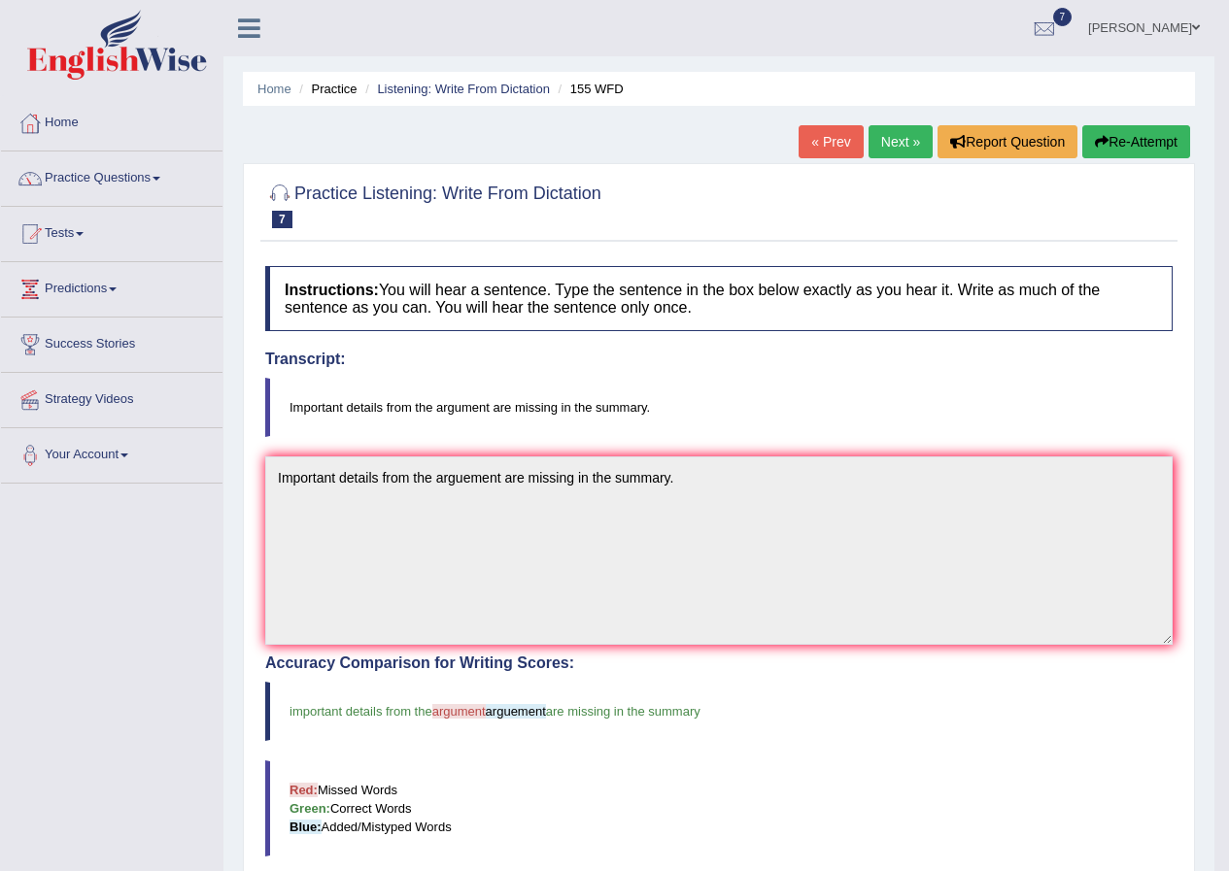
click at [880, 133] on link "Next »" at bounding box center [900, 141] width 64 height 33
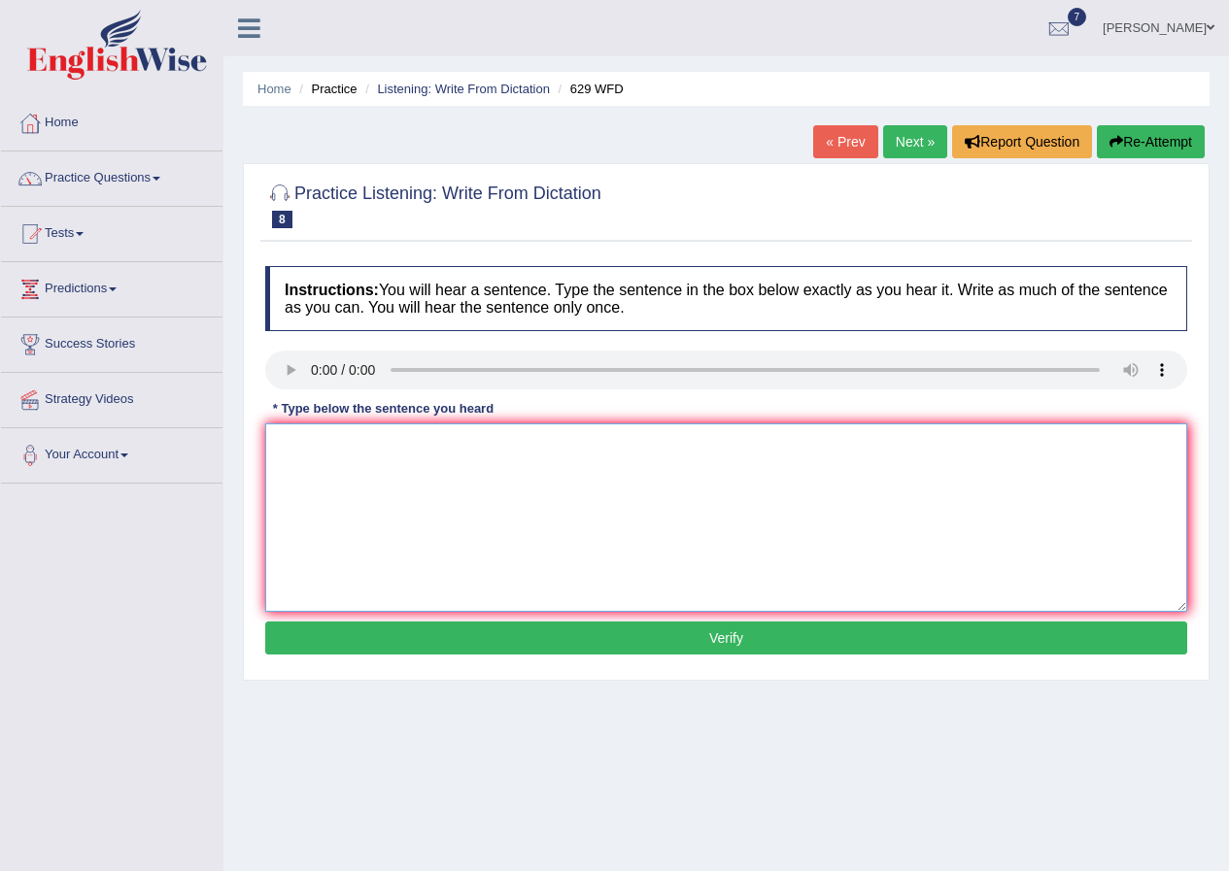
click at [388, 460] on textarea at bounding box center [726, 518] width 922 height 188
click at [521, 461] on textarea at bounding box center [726, 518] width 922 height 188
click at [424, 448] on textarea "please provide the" at bounding box center [726, 518] width 922 height 188
click at [419, 443] on textarea "please provide the repots to support" at bounding box center [726, 518] width 922 height 188
click at [516, 452] on textarea "please provide the reports to support" at bounding box center [726, 518] width 922 height 188
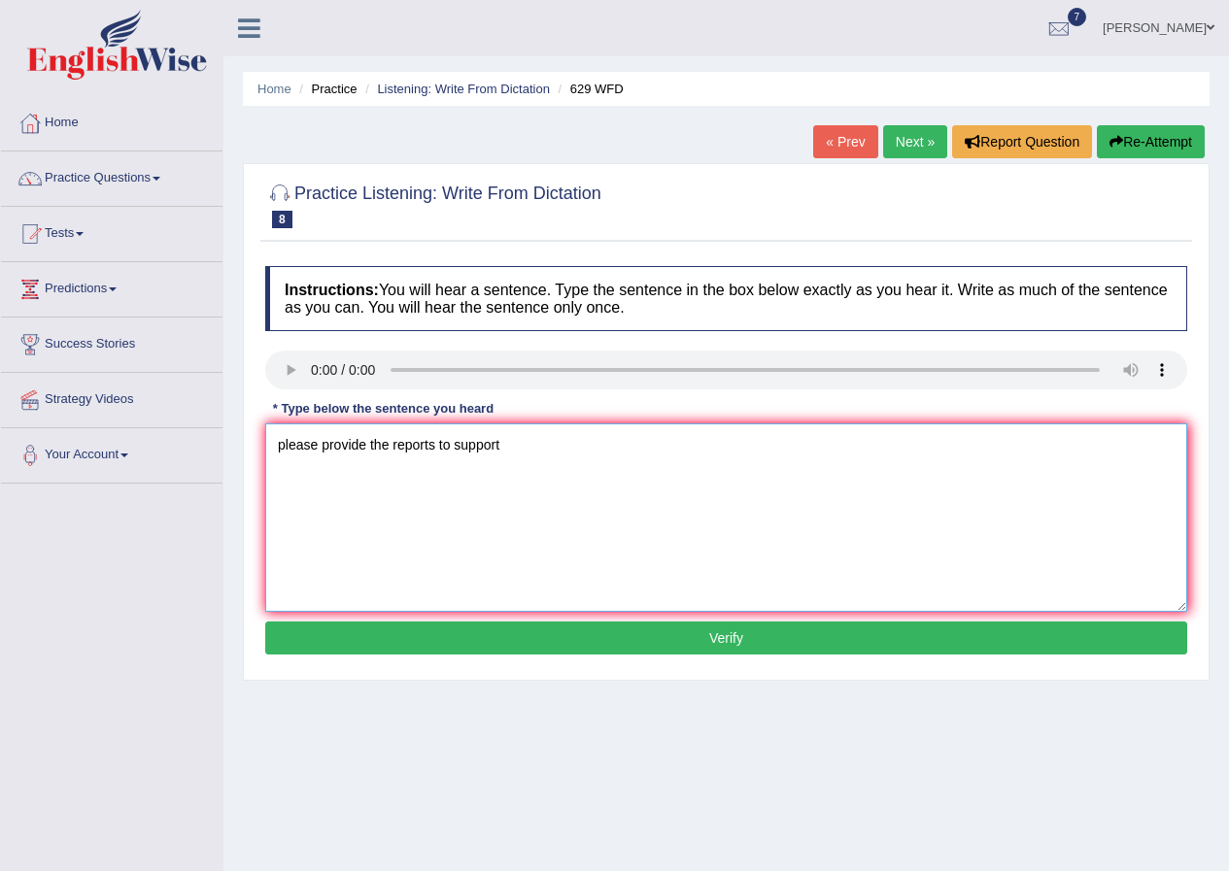
click at [544, 455] on textarea "please provide the reports to support" at bounding box center [726, 518] width 922 height 188
type textarea "Please provide the reports to support your idea in these arguments."
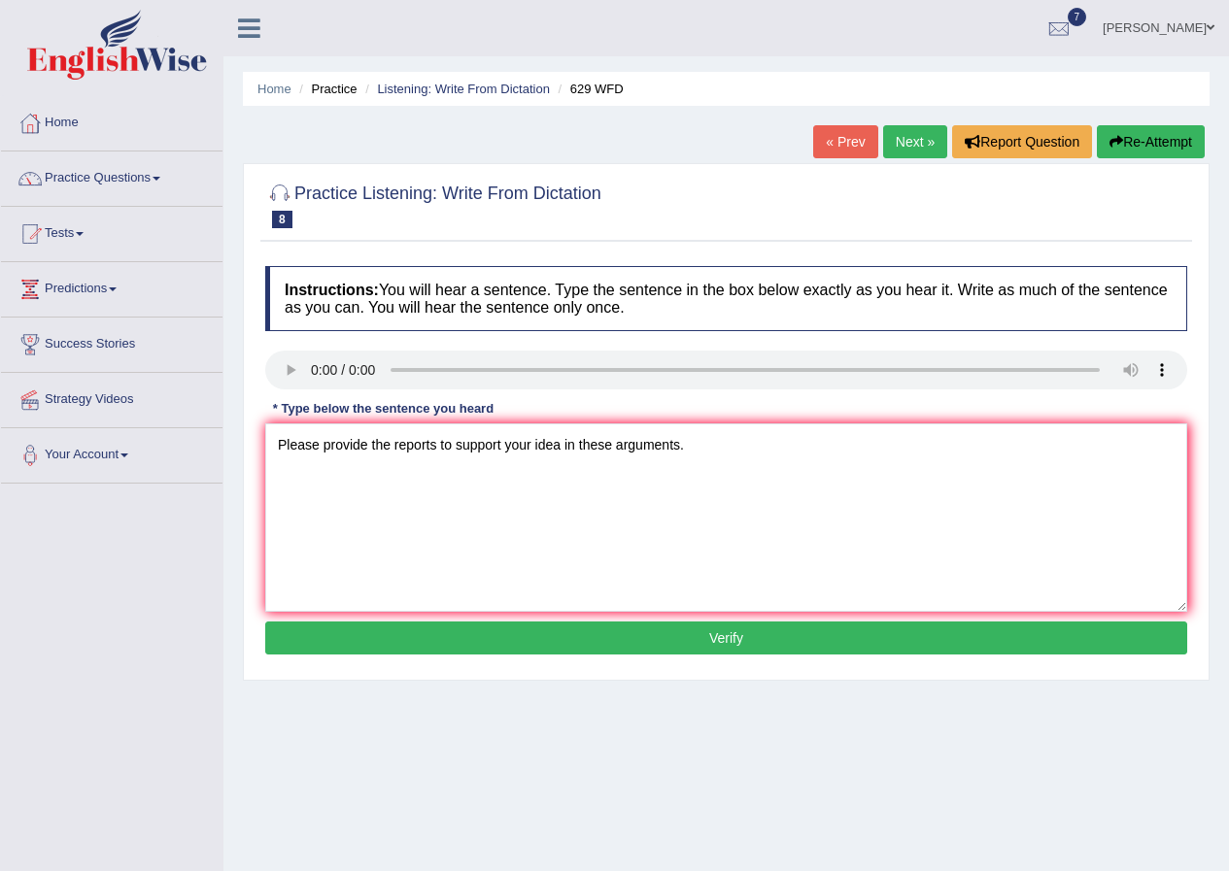
click at [449, 628] on button "Verify" at bounding box center [726, 638] width 922 height 33
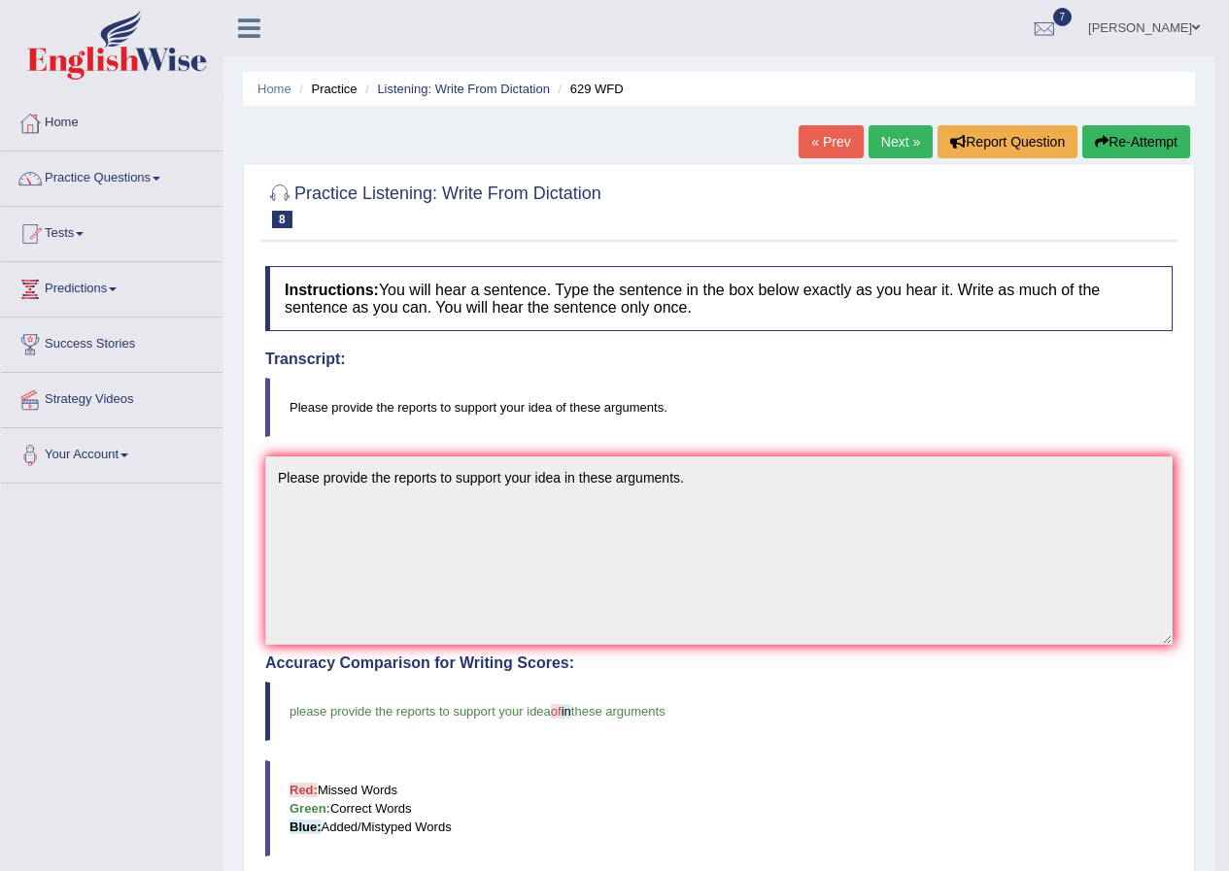
click at [887, 137] on link "Next »" at bounding box center [900, 141] width 64 height 33
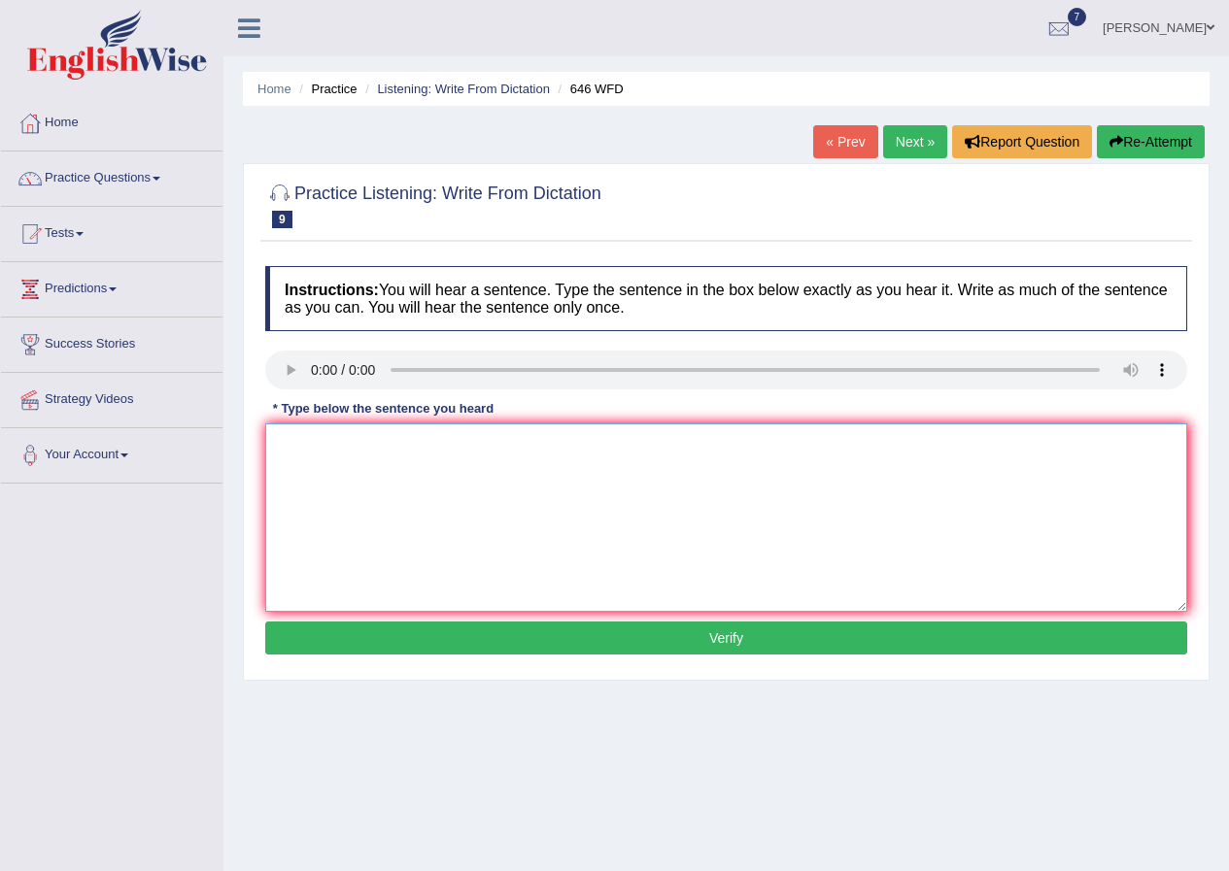
click at [414, 469] on textarea at bounding box center [726, 518] width 922 height 188
click at [309, 464] on textarea at bounding box center [726, 518] width 922 height 188
click at [376, 454] on textarea "the industrial" at bounding box center [726, 518] width 922 height 188
click at [490, 441] on textarea "the industrial revelution in europe is deven on steam" at bounding box center [726, 518] width 922 height 188
click at [490, 448] on textarea "the industrial revelution in europe iswas deven on steam" at bounding box center [726, 518] width 922 height 188
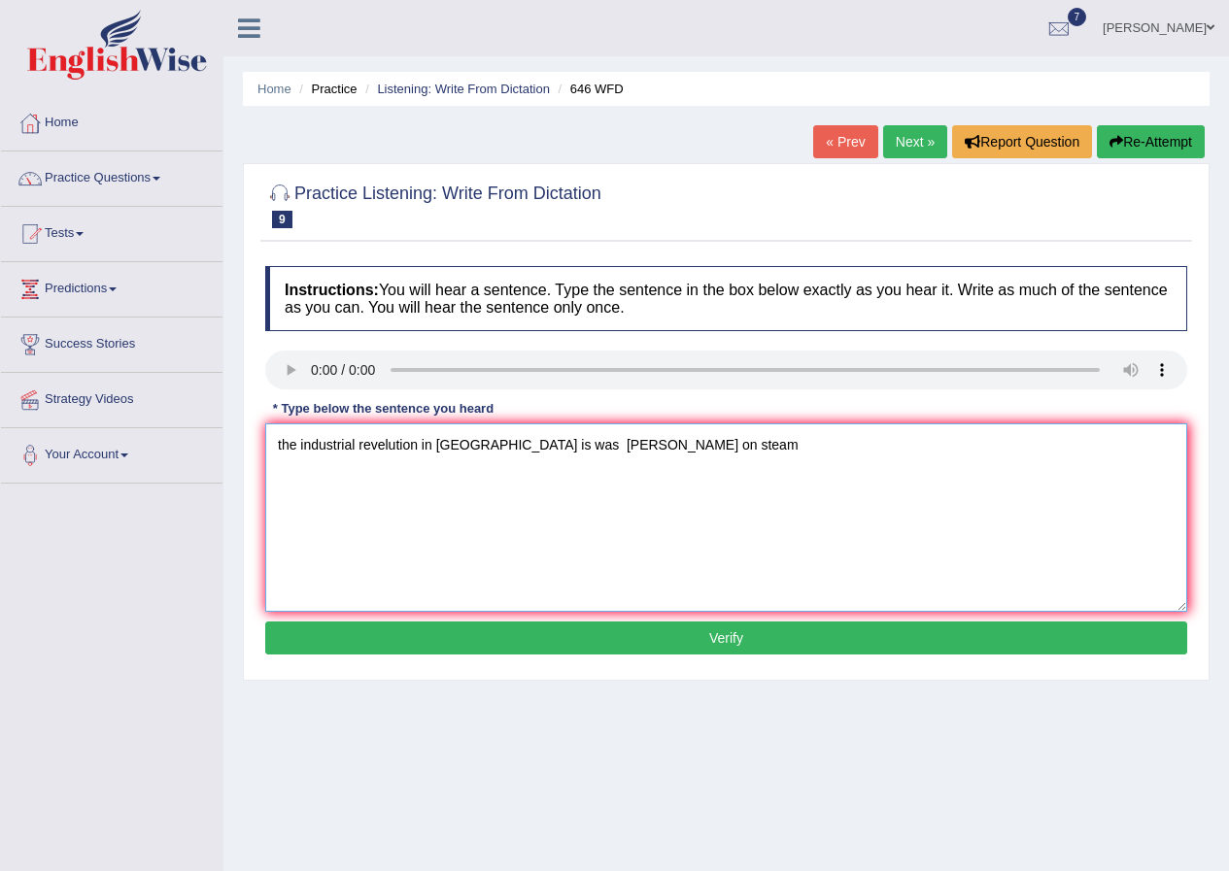
click at [536, 437] on textarea "the industrial revelution in europe is was deven on steam" at bounding box center [726, 518] width 922 height 188
click at [652, 439] on textarea "the industrial revelution in europe is was deven on steam" at bounding box center [726, 518] width 922 height 188
click at [281, 442] on textarea "the industrial revelution in europe is was deven on steam technology." at bounding box center [726, 518] width 922 height 188
type textarea "The industrial revelution in europe is was deven on steam technology."
click at [551, 650] on button "Verify" at bounding box center [726, 638] width 922 height 33
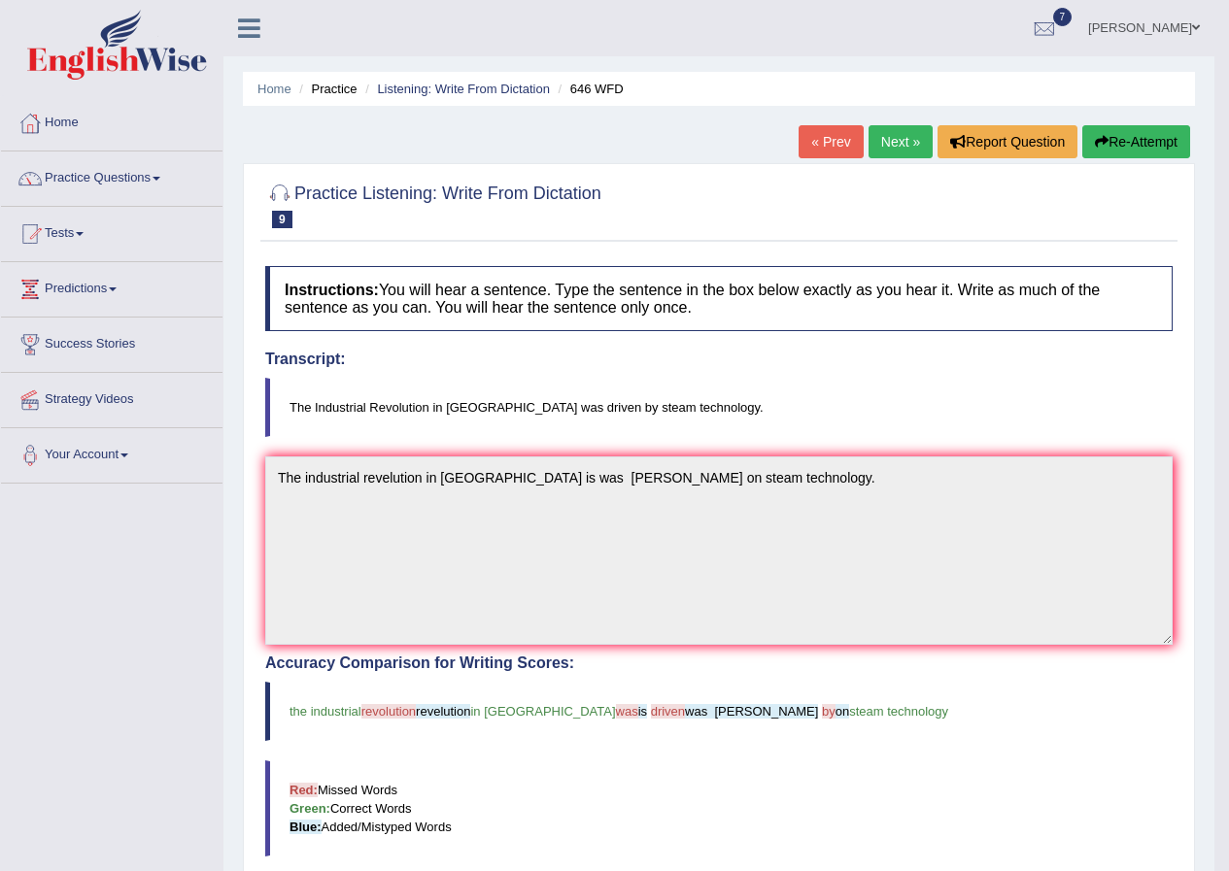
click at [877, 138] on link "Next »" at bounding box center [900, 141] width 64 height 33
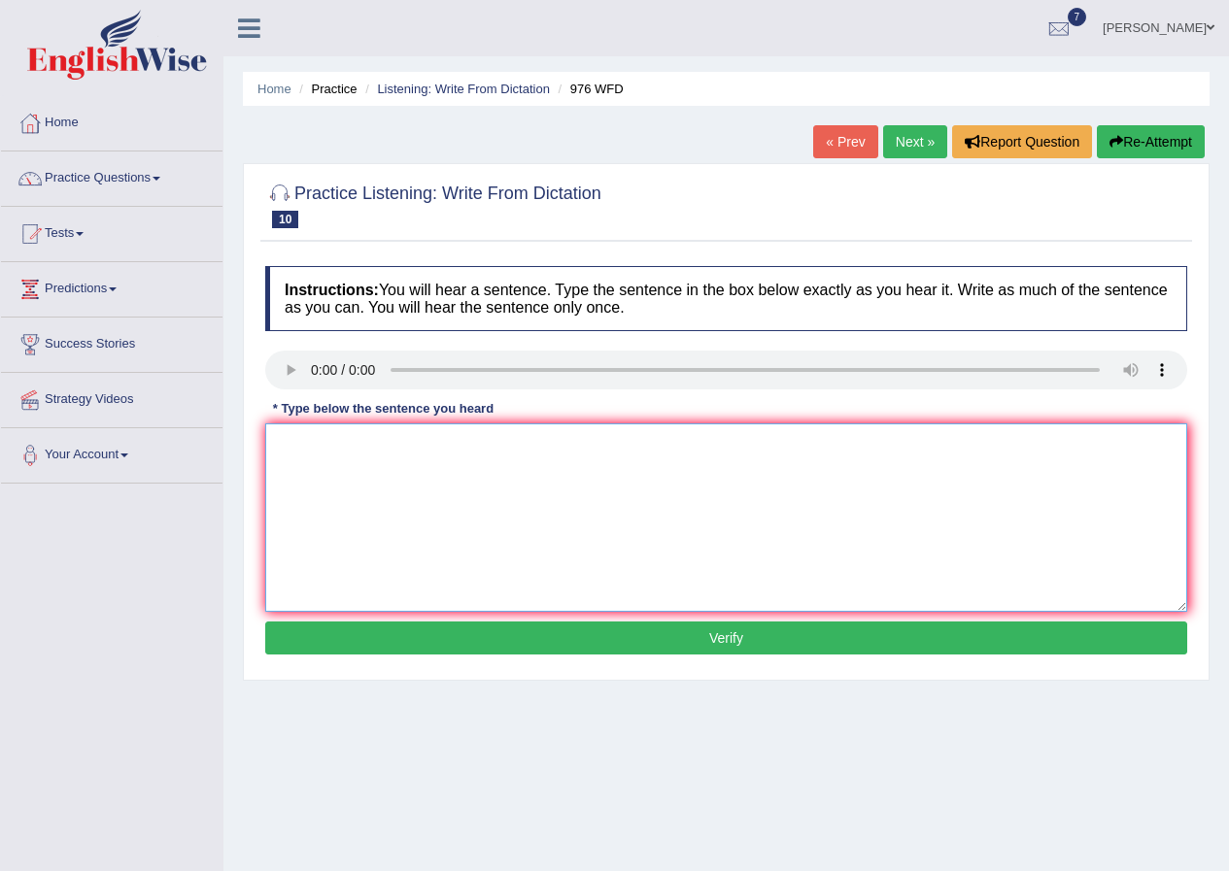
click at [342, 441] on textarea at bounding box center [726, 518] width 922 height 188
click at [323, 478] on textarea at bounding box center [726, 518] width 922 height 188
click at [346, 447] on textarea "the study in the economy is a tricky" at bounding box center [726, 518] width 922 height 188
click at [506, 426] on textarea "the study of the economy is a tricky" at bounding box center [726, 518] width 922 height 188
click at [515, 453] on textarea "the study of the economy is a tricky" at bounding box center [726, 518] width 922 height 188
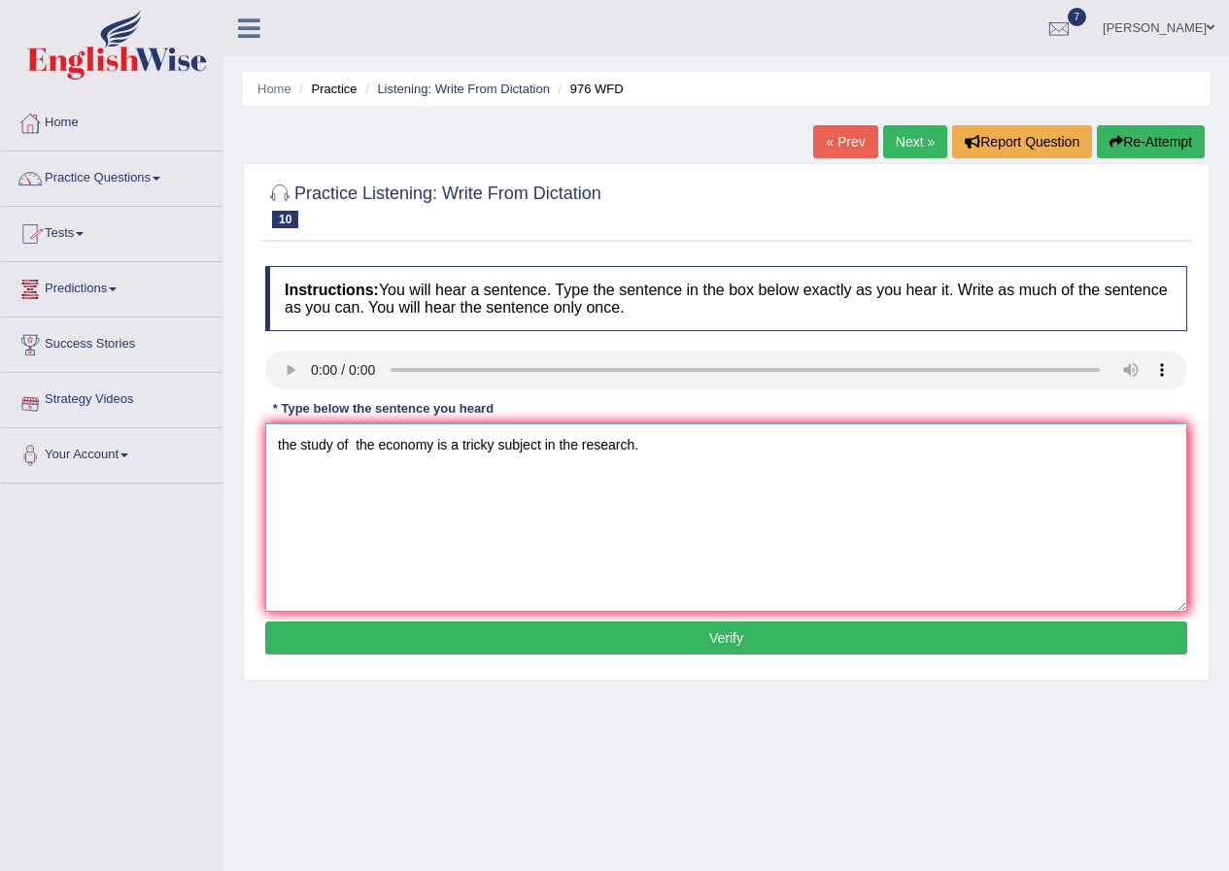
click at [278, 442] on textarea "the study of the economy is a tricky subject in the research." at bounding box center [726, 518] width 922 height 188
type textarea "The study of the economy is a tricky subject in the research."
click at [439, 618] on div "Instructions: You will hear a sentence. Type the sentence in the box below exac…" at bounding box center [726, 463] width 932 height 414
click at [489, 649] on button "Verify" at bounding box center [726, 638] width 922 height 33
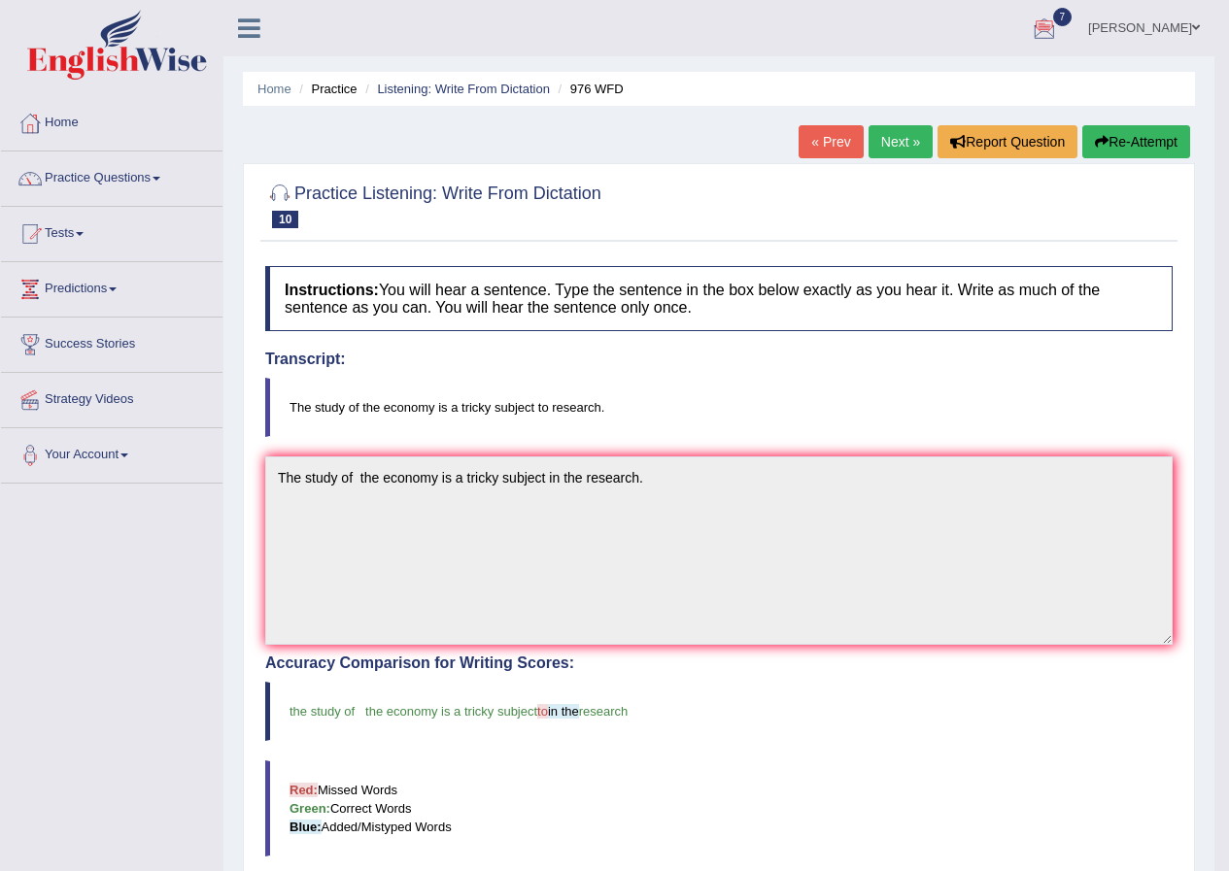
click at [891, 150] on link "Next »" at bounding box center [900, 141] width 64 height 33
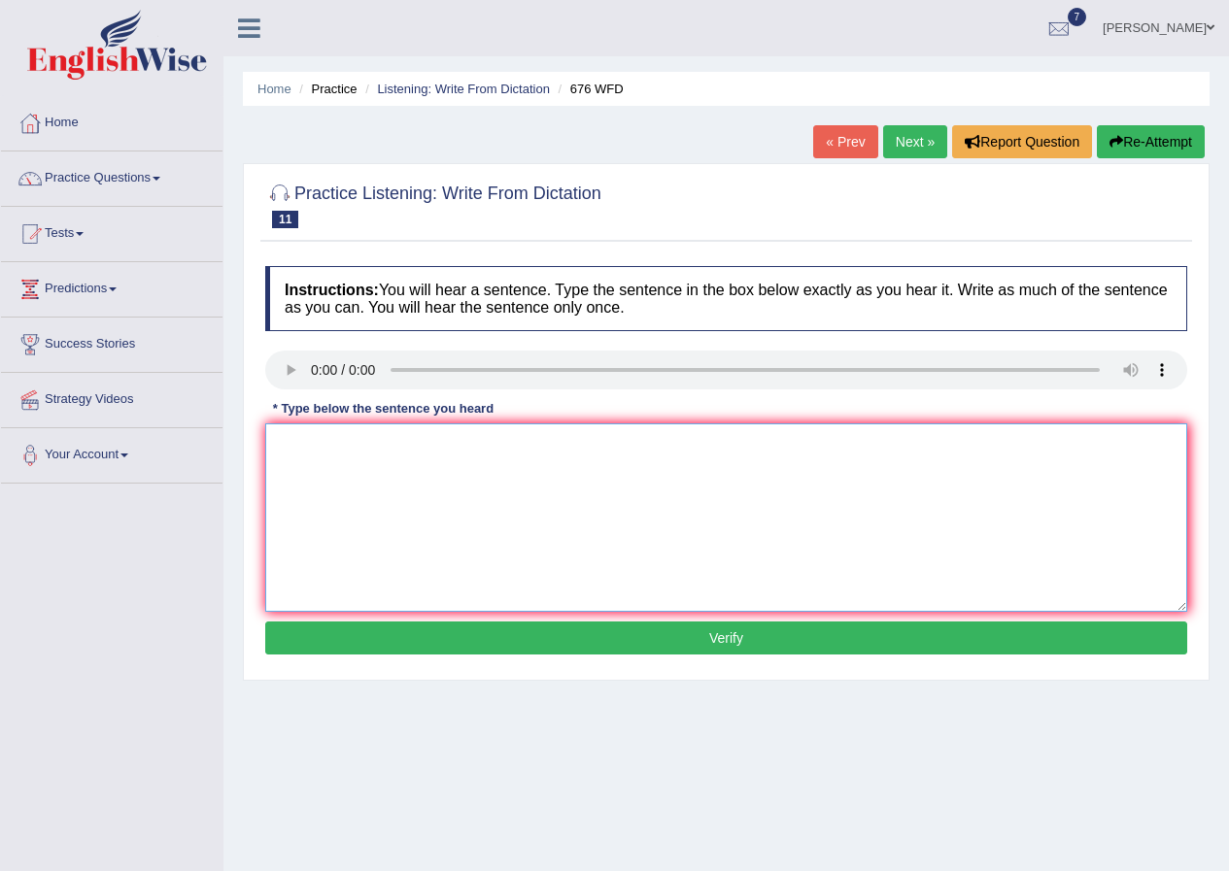
click at [290, 454] on textarea at bounding box center [726, 518] width 922 height 188
click at [325, 450] on textarea at bounding box center [726, 518] width 922 height 188
type textarea "y"
click at [287, 347] on div "Instructions: You will hear a sentence. Type the sentence in the box below exac…" at bounding box center [726, 463] width 932 height 414
click at [445, 454] on textarea "university needs to grant" at bounding box center [726, 518] width 922 height 188
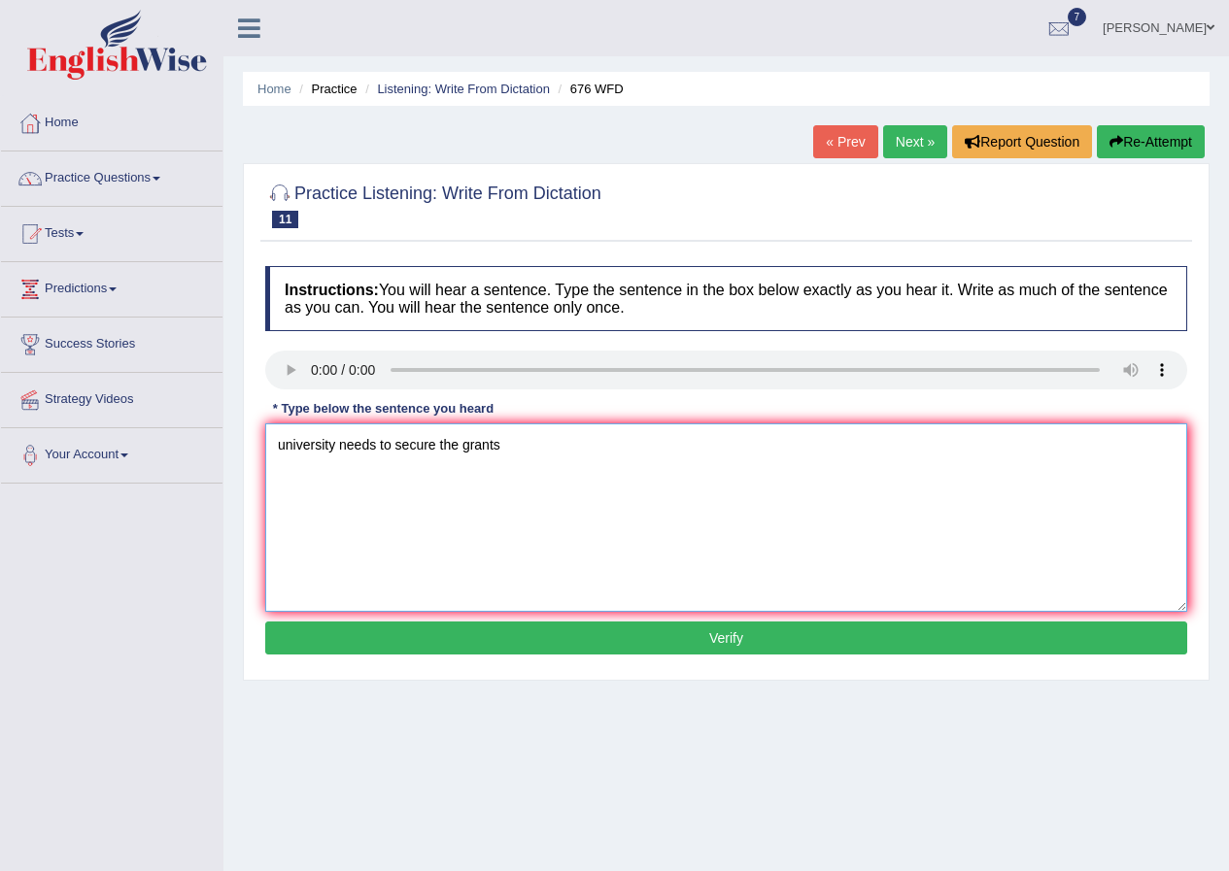
click at [335, 450] on textarea "university needs to secure the grants" at bounding box center [726, 518] width 922 height 188
click at [522, 450] on textarea "universities needs to secure the grants" at bounding box center [726, 518] width 922 height 188
type textarea "universities needs to secure the grants for research subjects."
click at [570, 636] on button "Verify" at bounding box center [726, 638] width 922 height 33
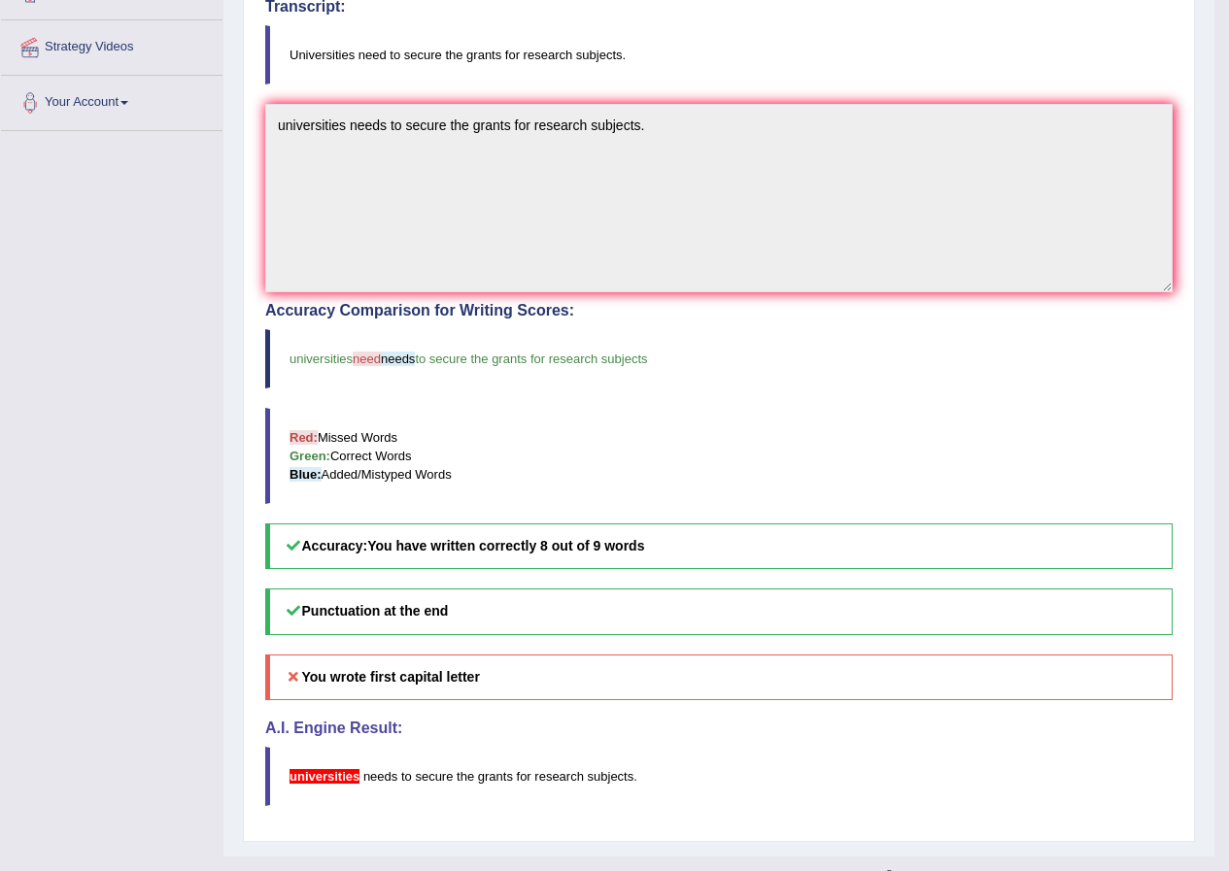
scroll to position [387, 0]
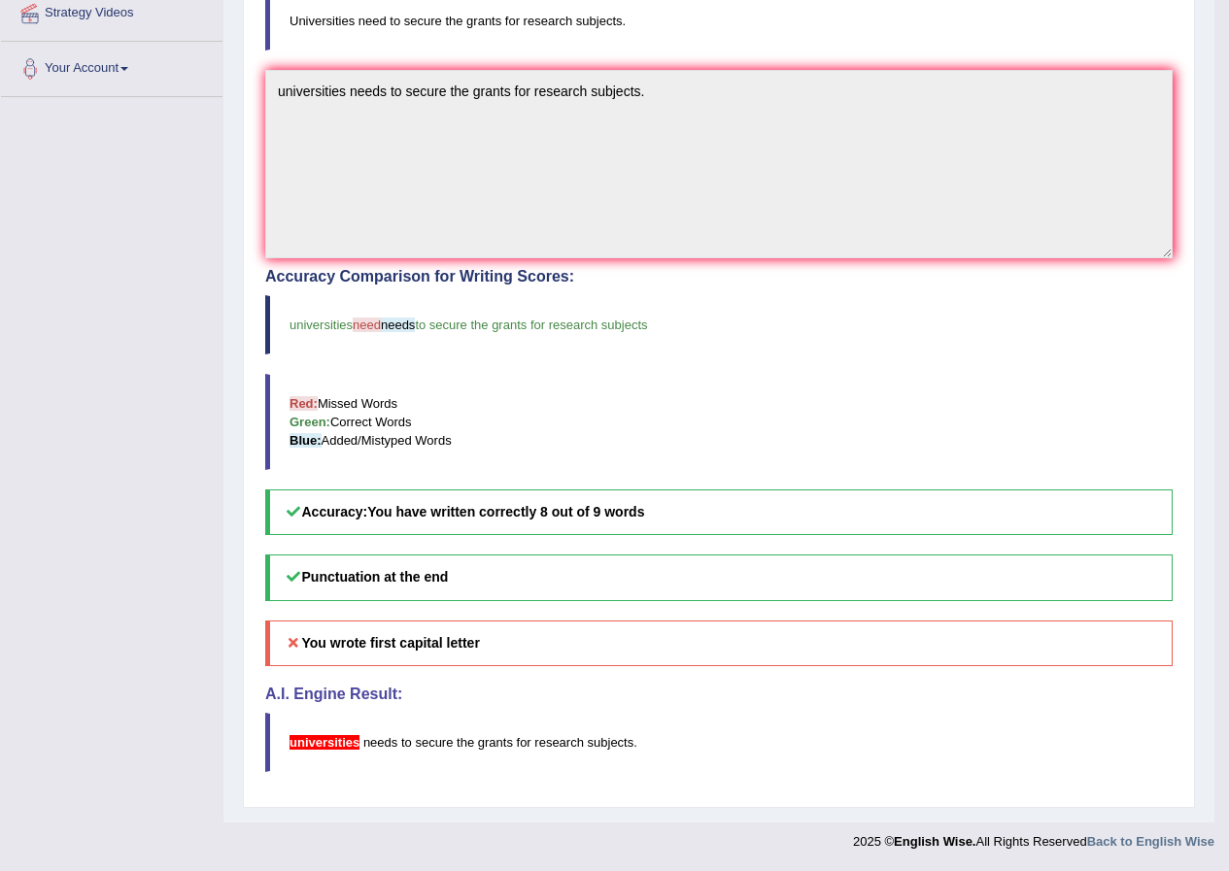
drag, startPoint x: 521, startPoint y: 518, endPoint x: 551, endPoint y: 447, distance: 77.0
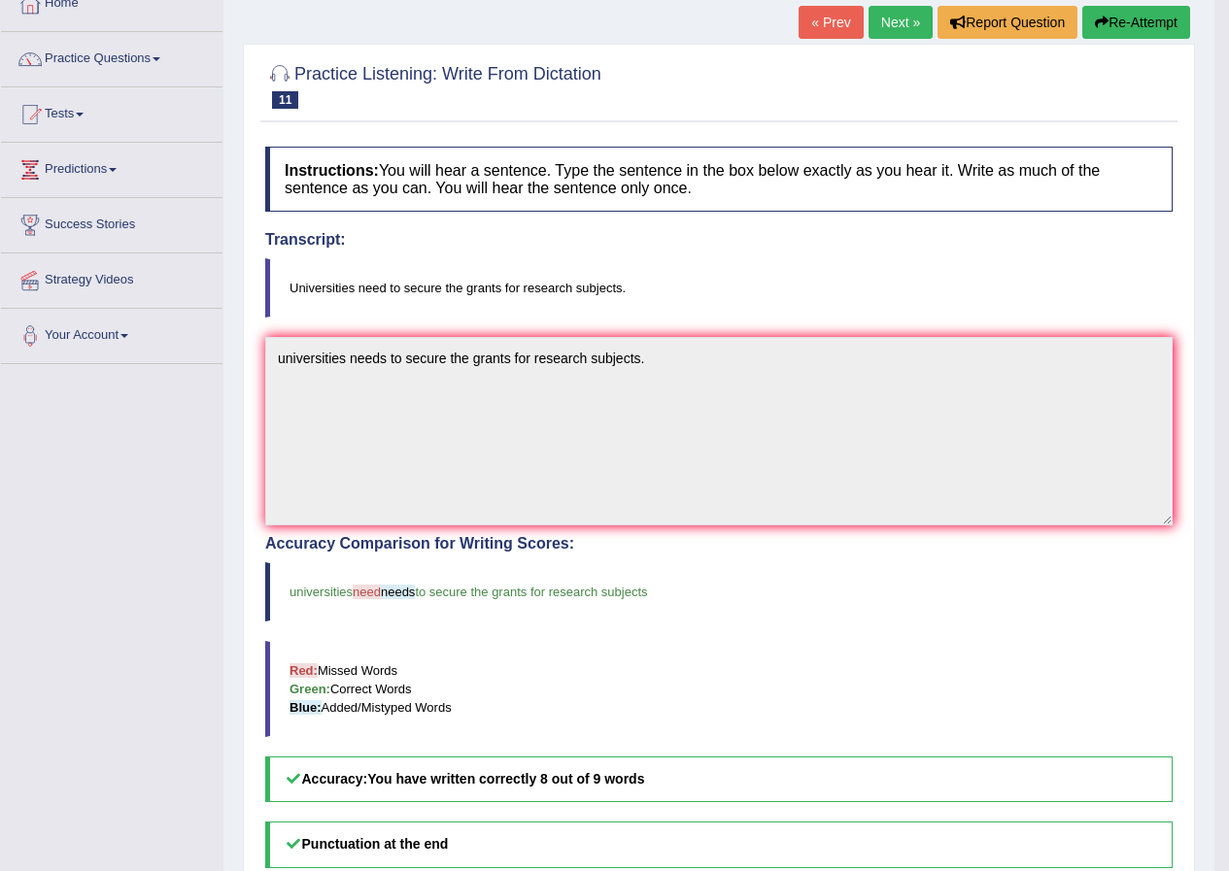
scroll to position [0, 0]
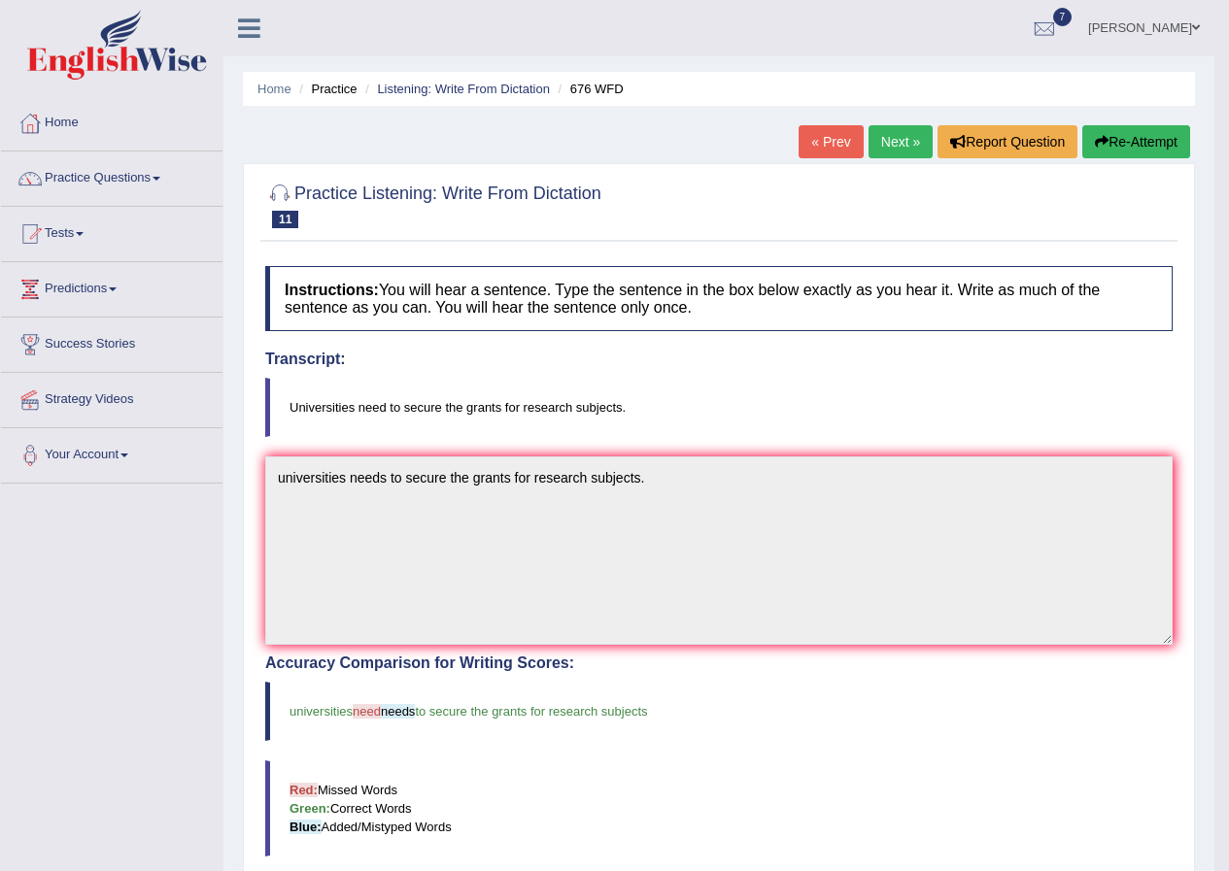
click at [877, 143] on link "Next »" at bounding box center [900, 141] width 64 height 33
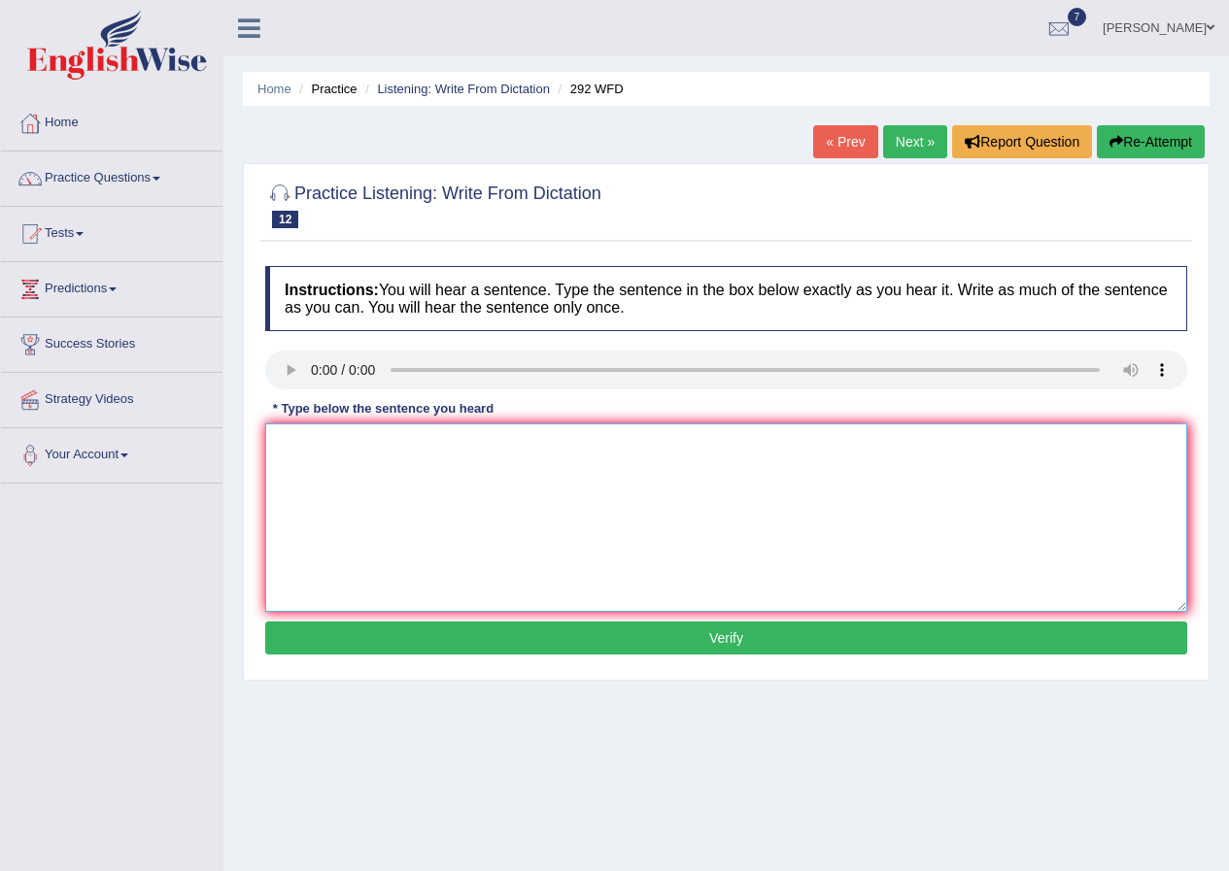
drag, startPoint x: 286, startPoint y: 478, endPoint x: 287, endPoint y: 415, distance: 63.1
click at [287, 472] on textarea at bounding box center [726, 518] width 922 height 188
click at [395, 474] on textarea at bounding box center [726, 518] width 922 height 188
click at [286, 446] on textarea "some people areguge that education is not that important." at bounding box center [726, 518] width 922 height 188
click at [382, 430] on textarea "Some people areguge that education is not that important." at bounding box center [726, 518] width 922 height 188
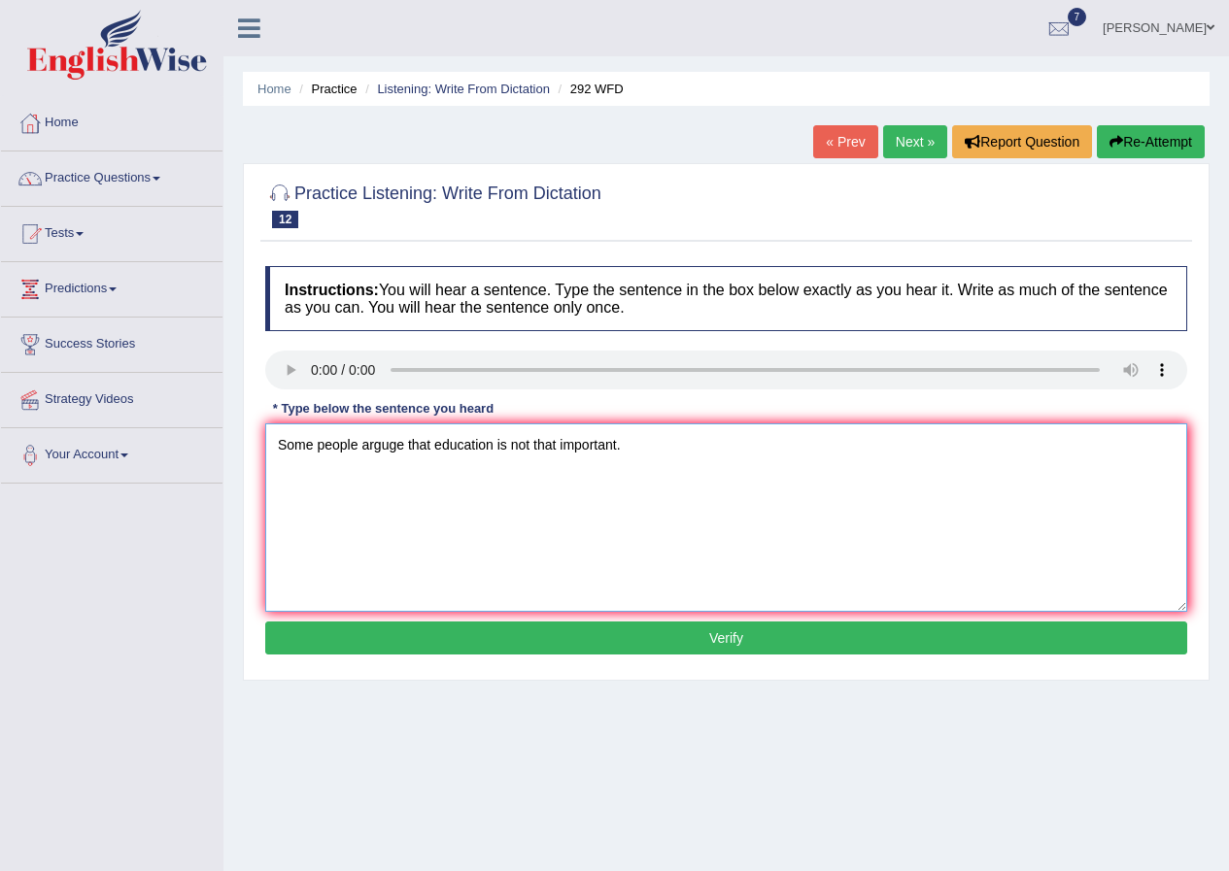
click at [405, 444] on textarea "Some people arguge that education is not that important." at bounding box center [726, 518] width 922 height 188
type textarea "Some people arguge that education is not that important."
click at [569, 643] on button "Verify" at bounding box center [726, 638] width 922 height 33
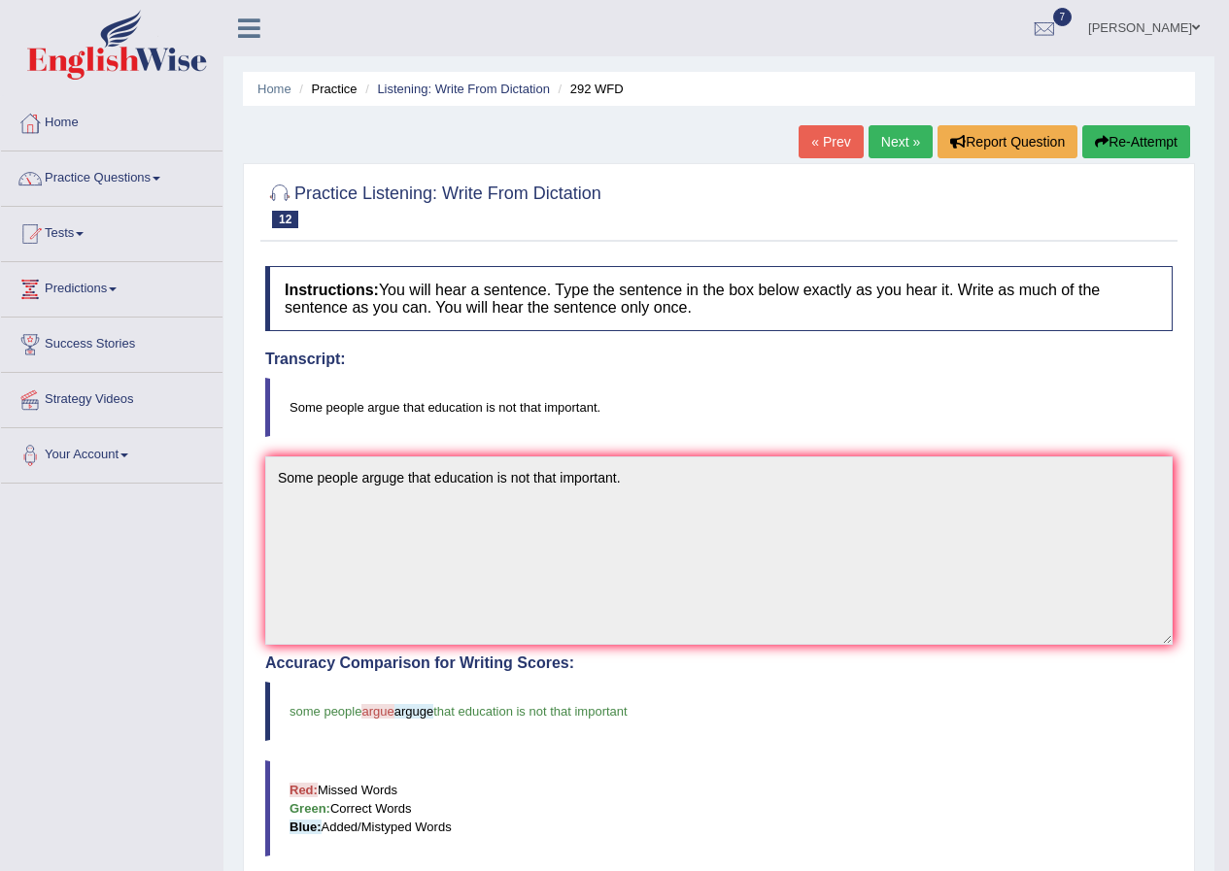
click at [905, 129] on link "Next »" at bounding box center [900, 141] width 64 height 33
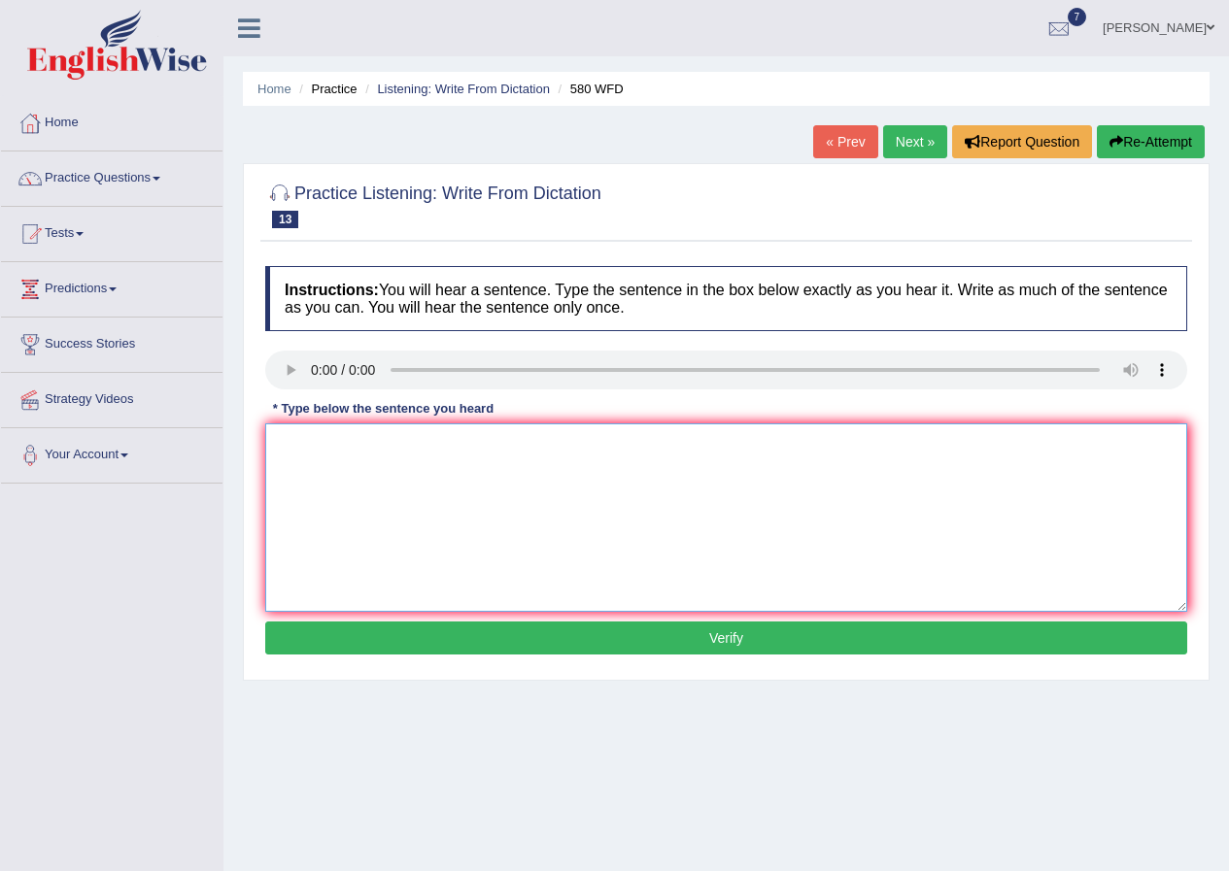
click at [369, 452] on textarea at bounding box center [726, 518] width 922 height 188
click at [336, 444] on textarea at bounding box center [726, 518] width 922 height 188
type textarea "You can use your loptop in the lecture."
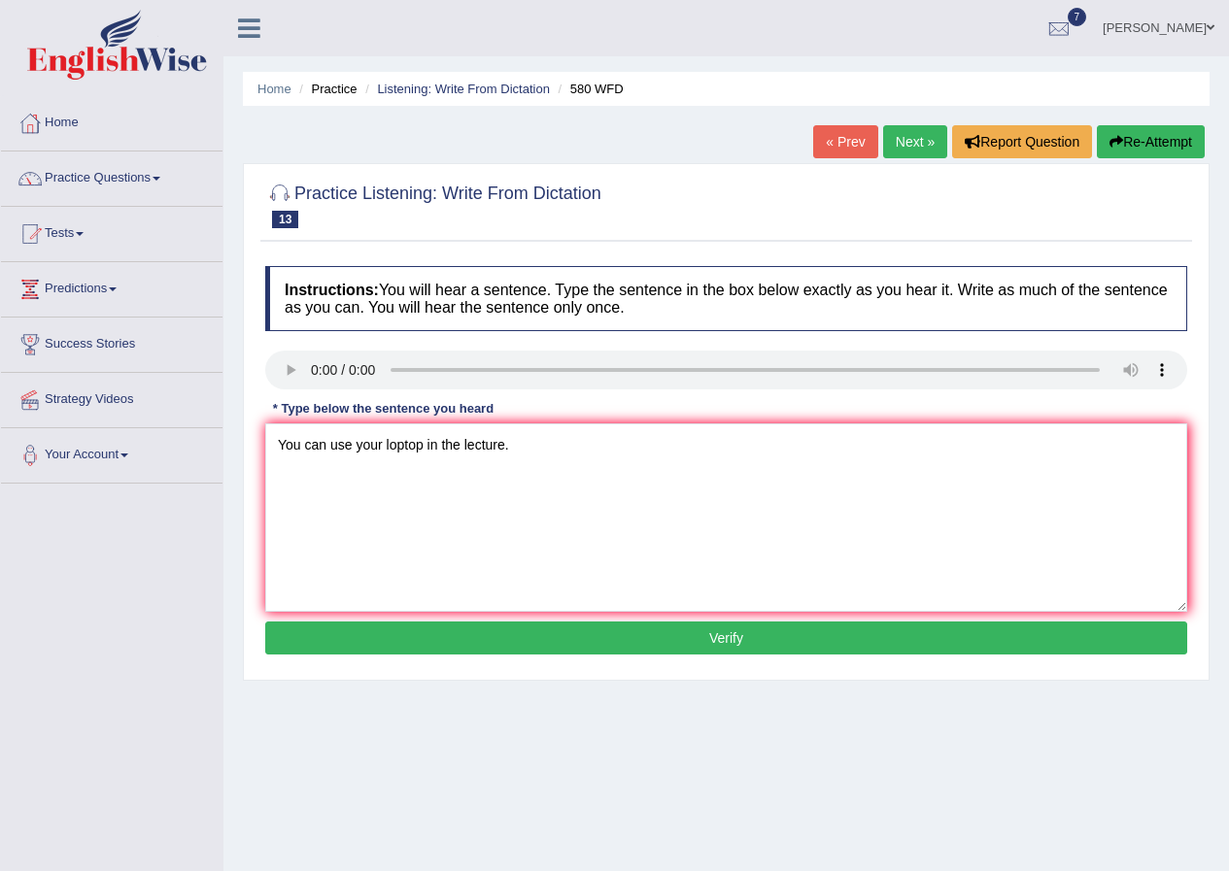
click at [645, 640] on button "Verify" at bounding box center [726, 638] width 922 height 33
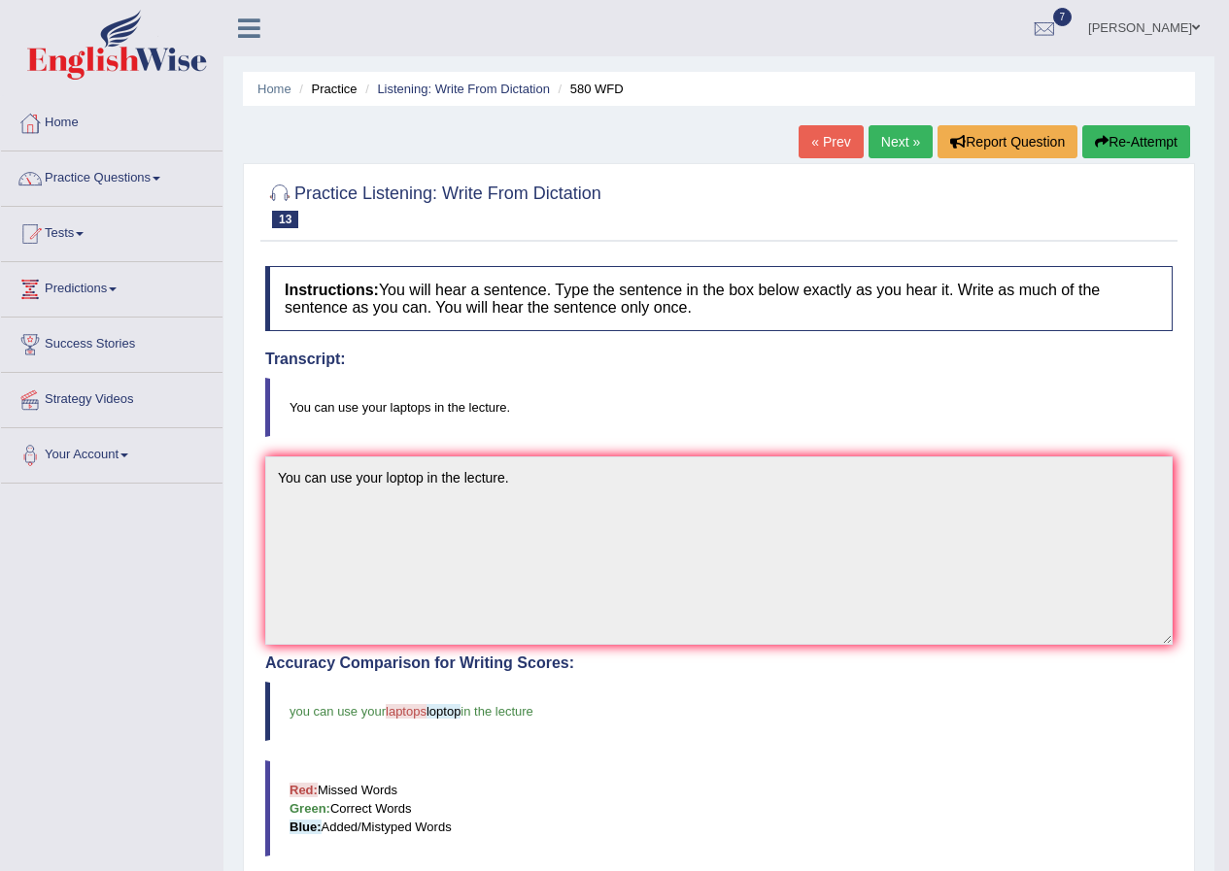
drag, startPoint x: 892, startPoint y: 139, endPoint x: 868, endPoint y: 193, distance: 59.2
click at [889, 140] on link "Next »" at bounding box center [900, 141] width 64 height 33
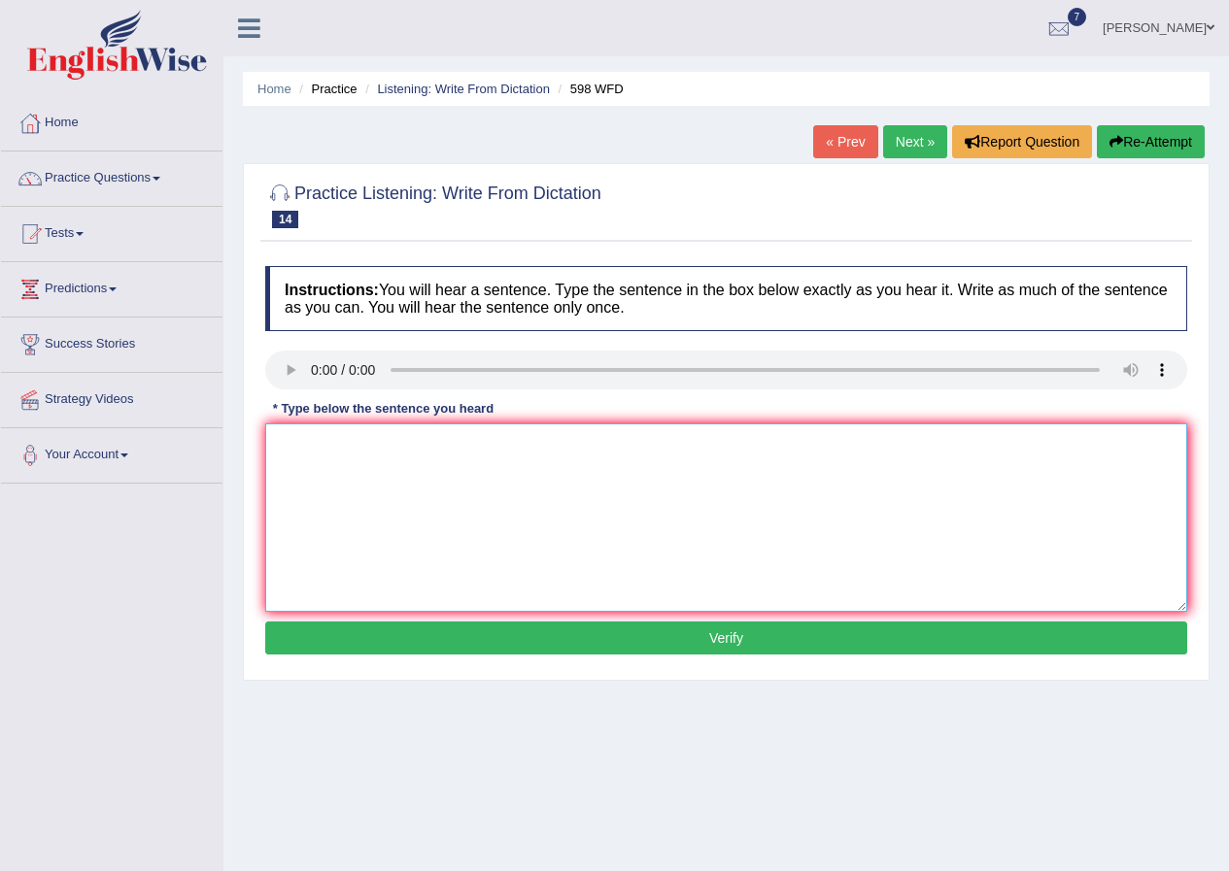
click at [452, 535] on textarea at bounding box center [726, 518] width 922 height 188
click at [371, 449] on textarea at bounding box center [726, 518] width 922 height 188
click at [291, 448] on textarea "check the website if your looking for discounted textbook." at bounding box center [726, 518] width 922 height 188
click at [322, 479] on textarea "check the website if your looking for discounted textbook." at bounding box center [726, 518] width 922 height 188
click at [283, 444] on textarea "check the website if your looking for discounted textbook." at bounding box center [726, 518] width 922 height 188
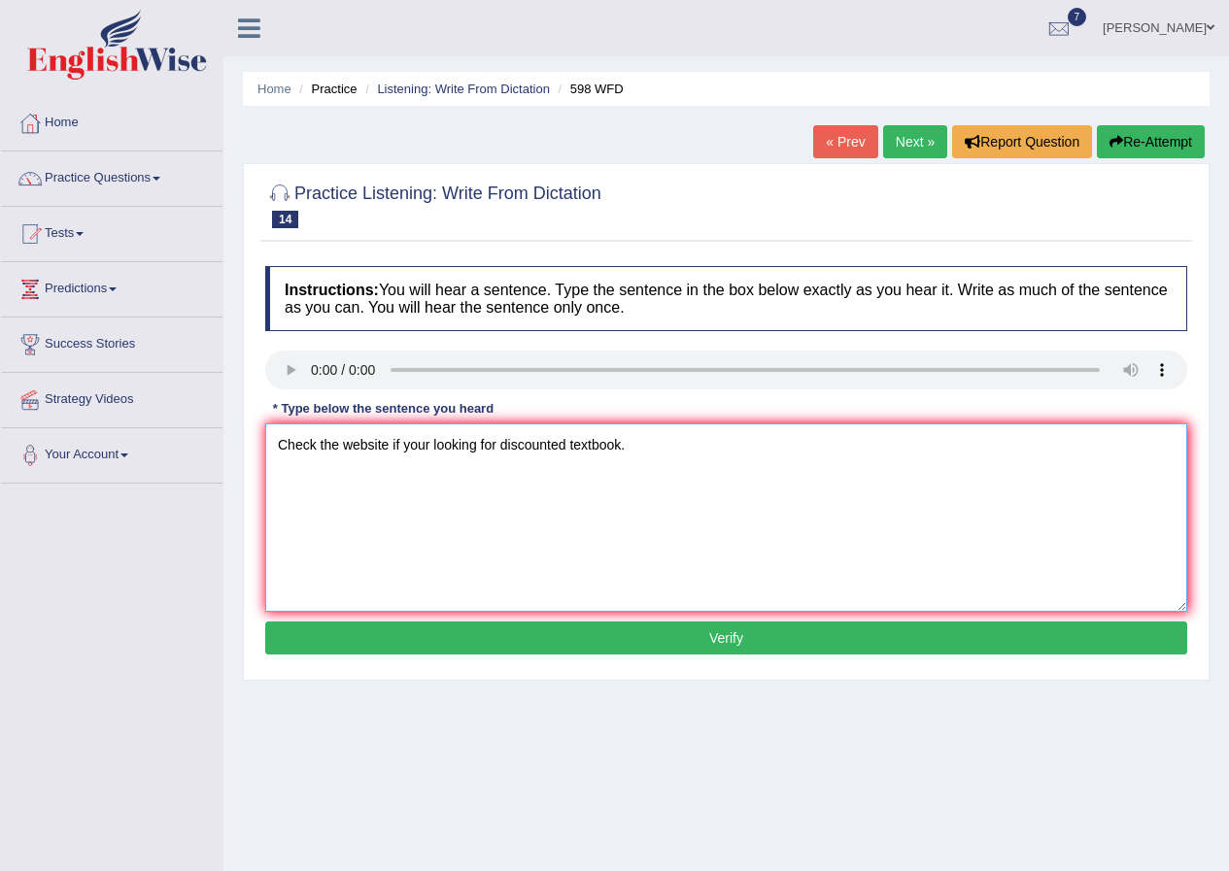
type textarea "Check the website if your looking for discounted textbook."
click at [552, 635] on button "Verify" at bounding box center [726, 638] width 922 height 33
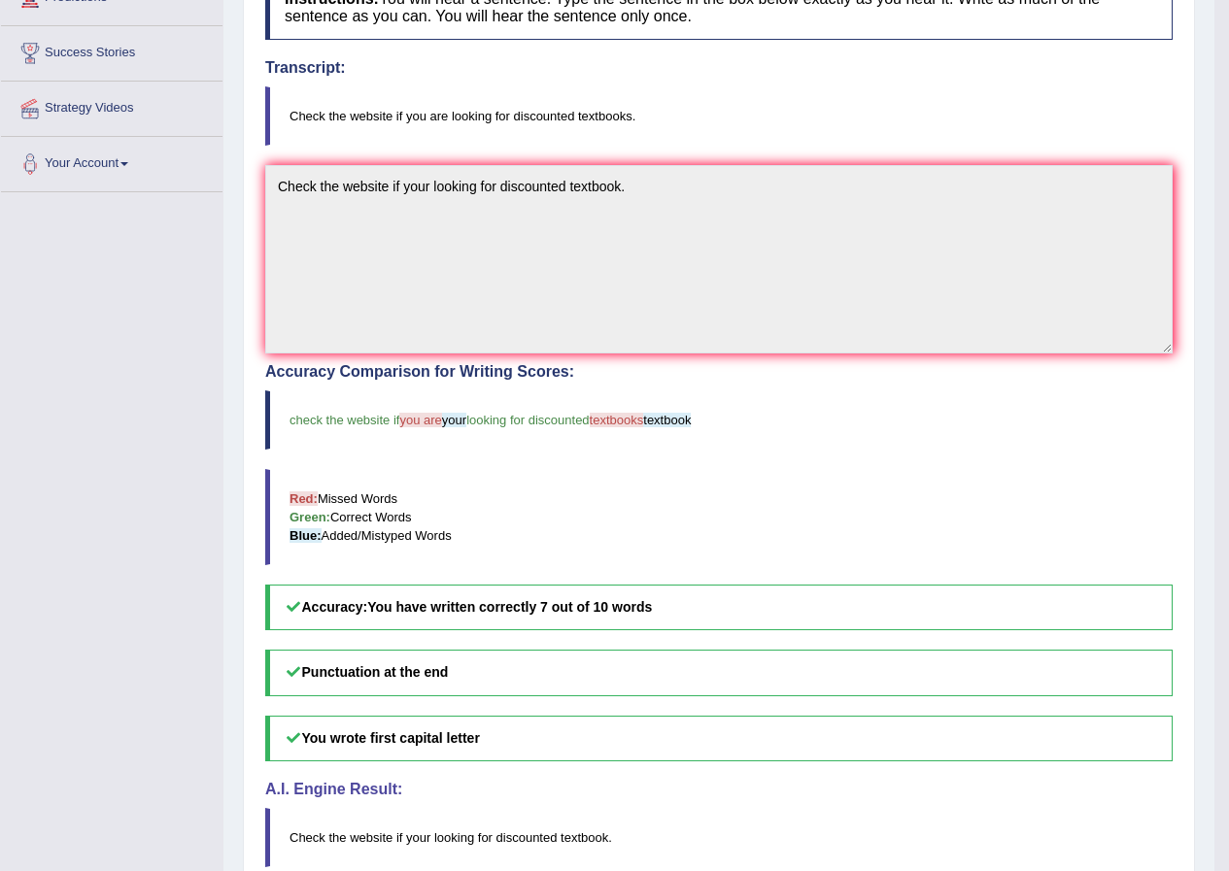
scroll to position [387, 0]
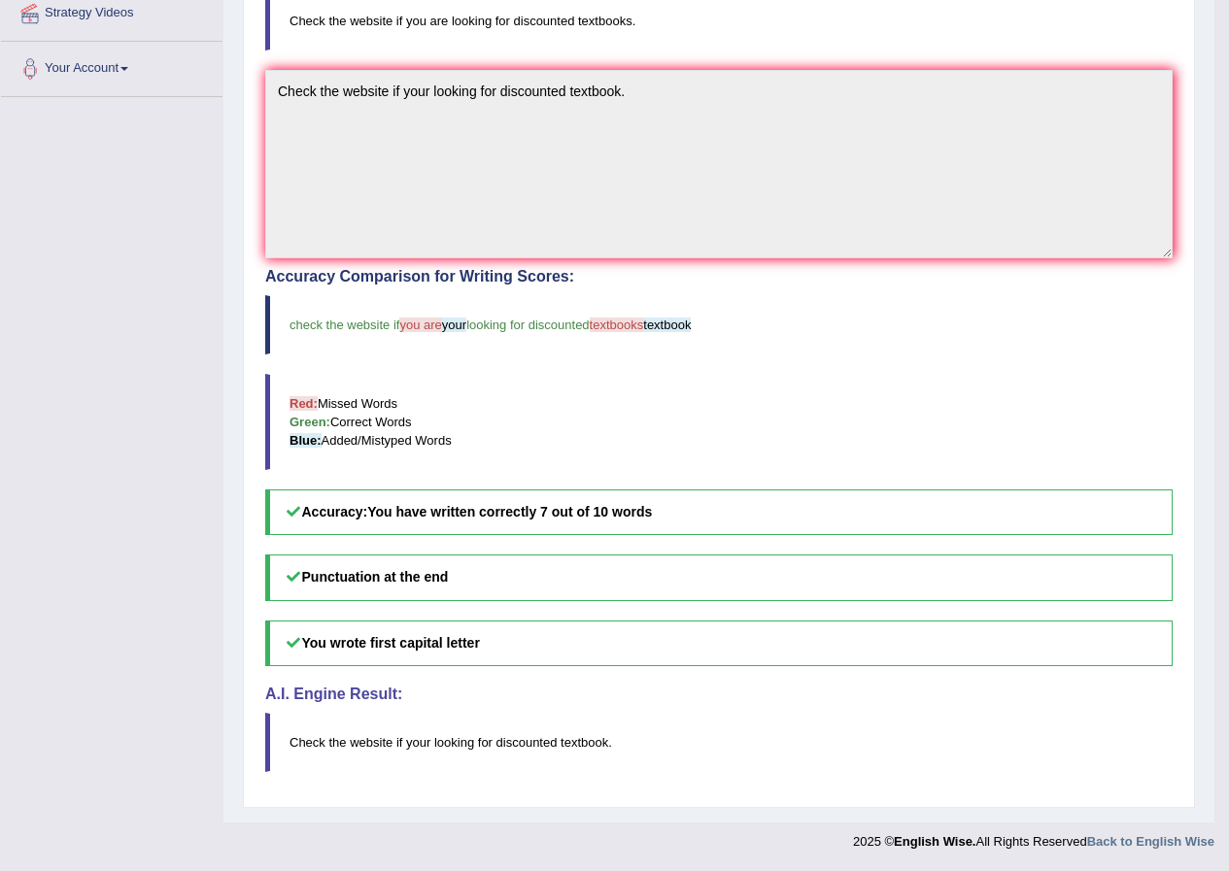
drag, startPoint x: 477, startPoint y: 644, endPoint x: 480, endPoint y: 604, distance: 39.9
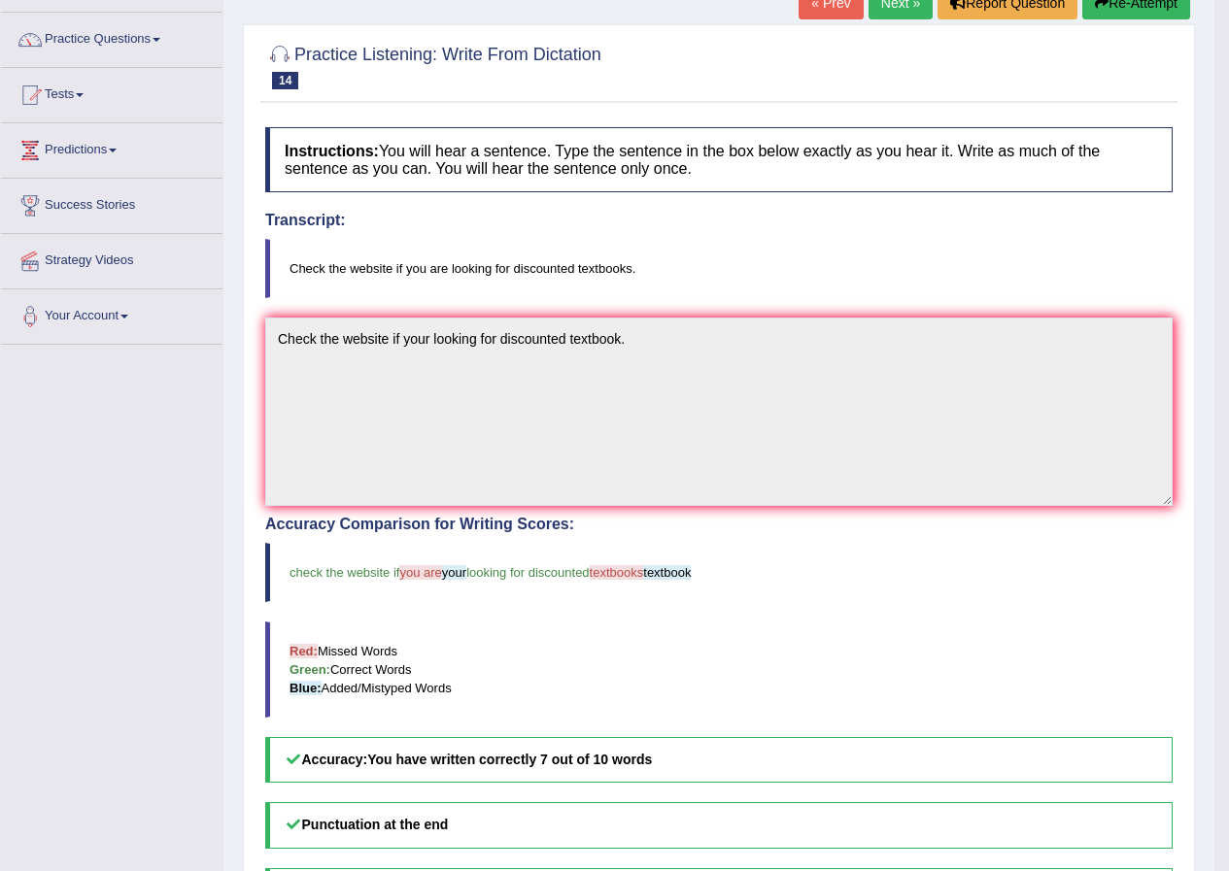
scroll to position [0, 0]
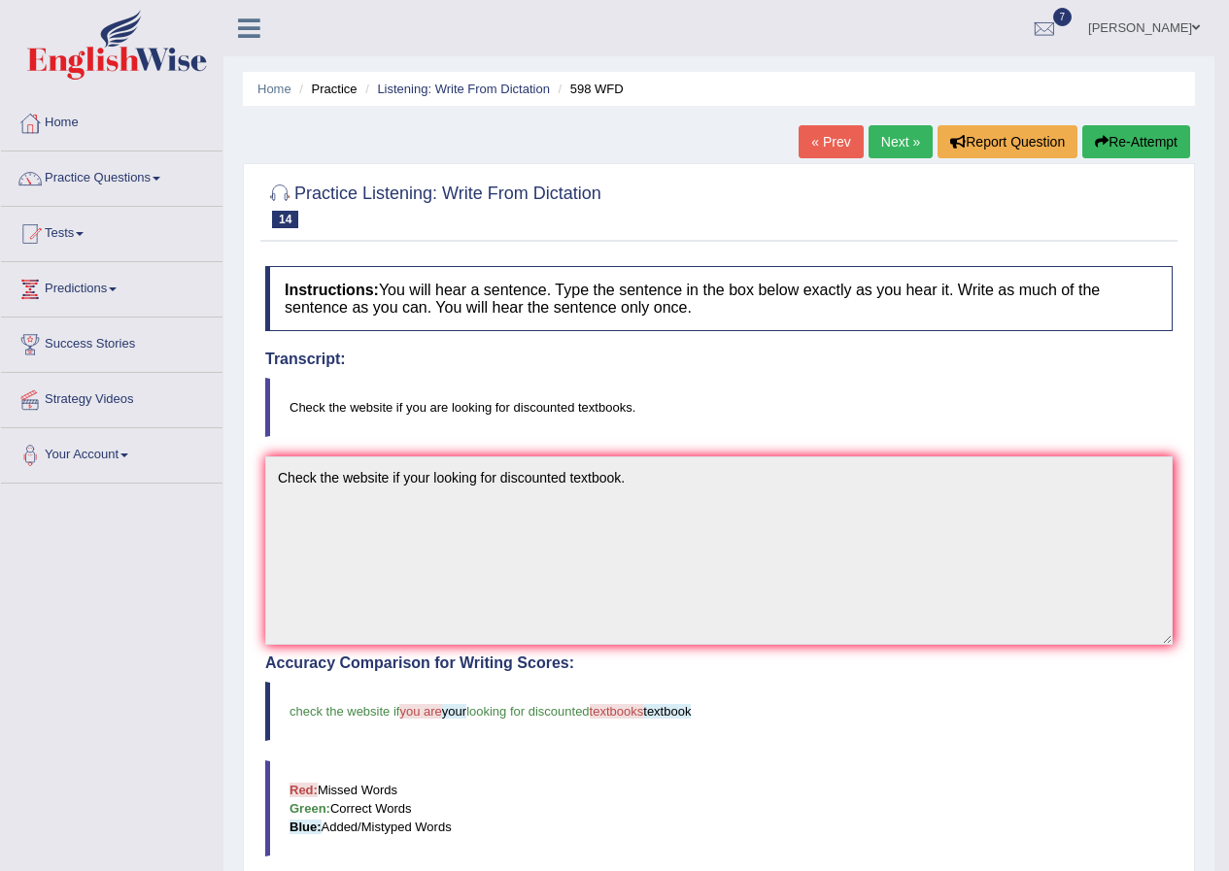
click at [888, 149] on link "Next »" at bounding box center [900, 141] width 64 height 33
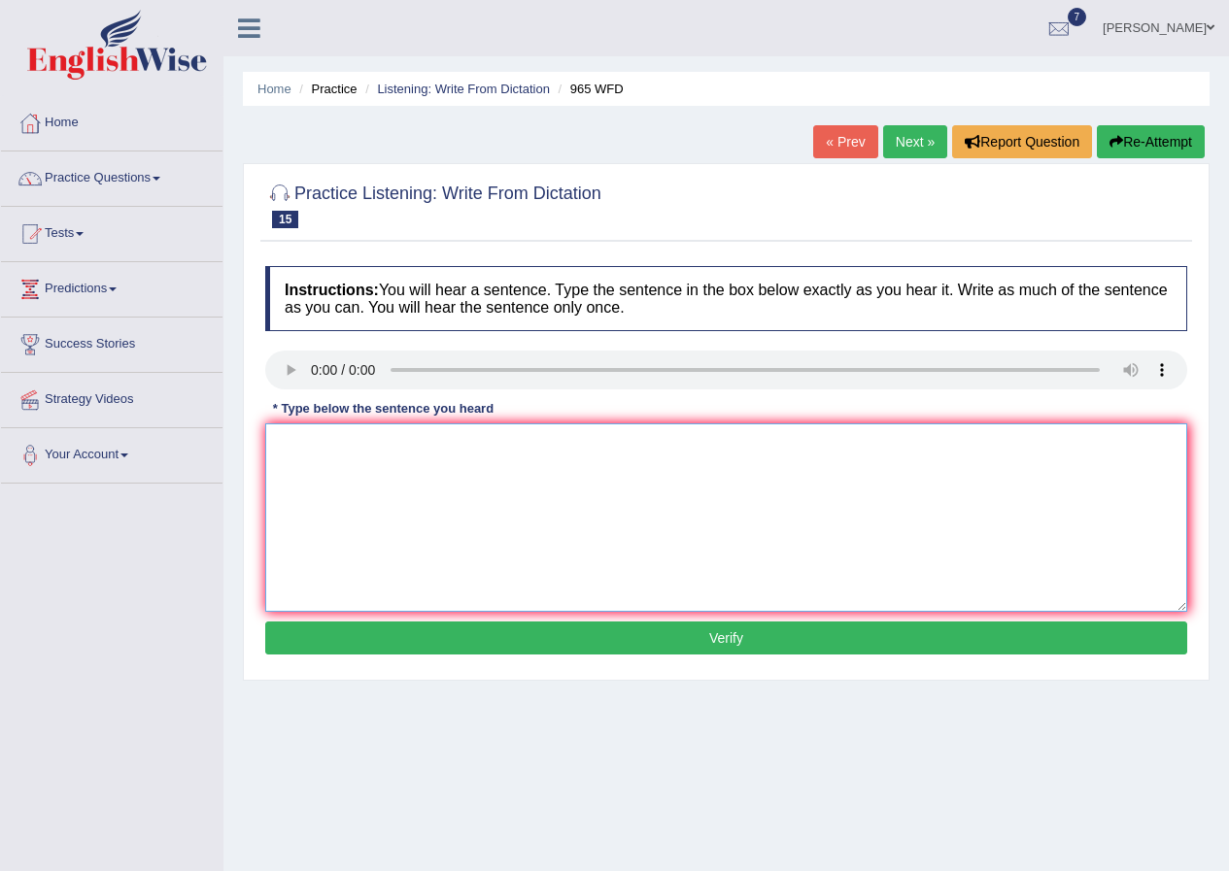
click at [332, 458] on textarea at bounding box center [726, 518] width 922 height 188
type textarea "y"
click at [518, 455] on textarea "Yuo must answer securety question" at bounding box center [726, 518] width 922 height 188
click at [441, 446] on textarea "Yuo must answer securety question when you reset you passward." at bounding box center [726, 518] width 922 height 188
drag, startPoint x: 301, startPoint y: 442, endPoint x: 324, endPoint y: 447, distance: 23.8
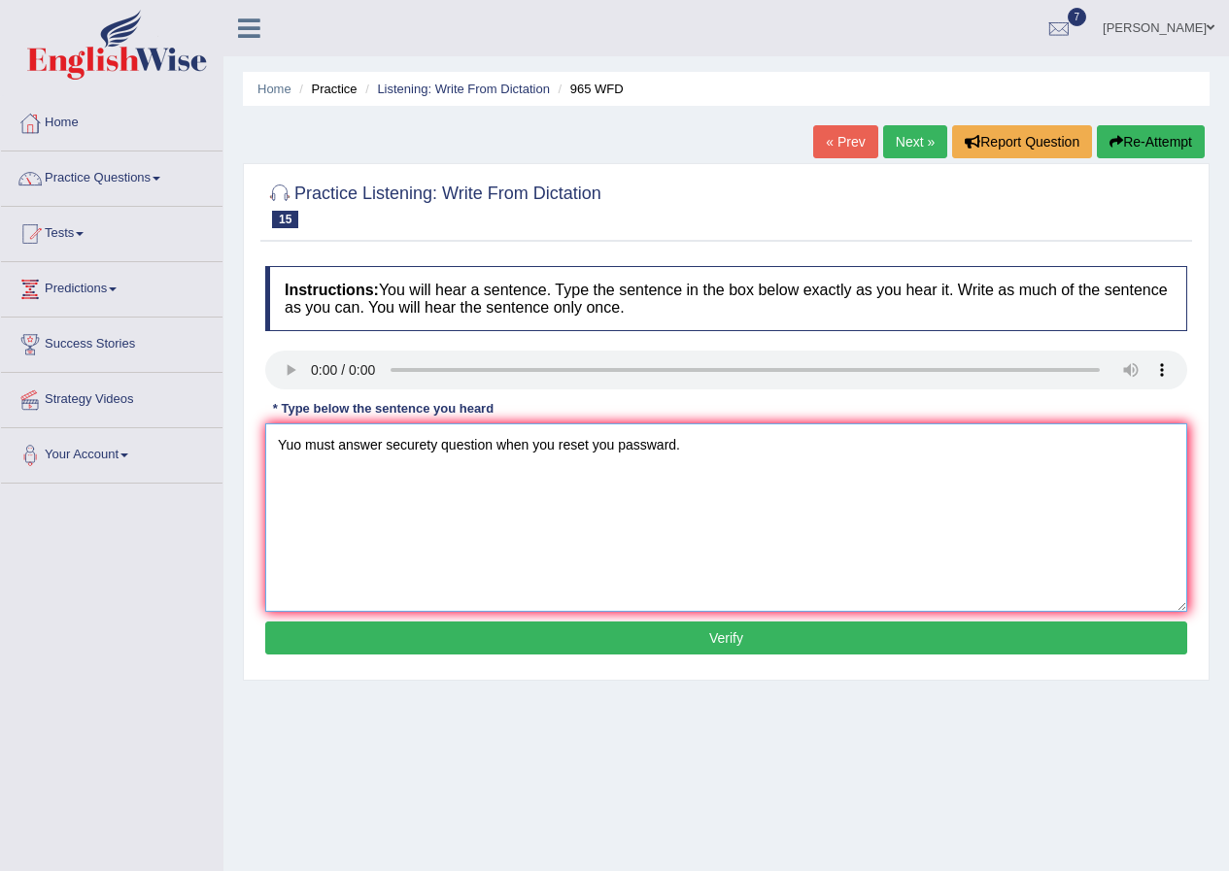
click at [304, 442] on textarea "Yuo must answer securety question when you reset you passward." at bounding box center [726, 518] width 922 height 188
type textarea "You must answer securety question when you reset you passward."
click at [535, 656] on div "Instructions: You will hear a sentence. Type the sentence in the box below exac…" at bounding box center [726, 463] width 932 height 414
click at [533, 644] on button "Verify" at bounding box center [726, 638] width 922 height 33
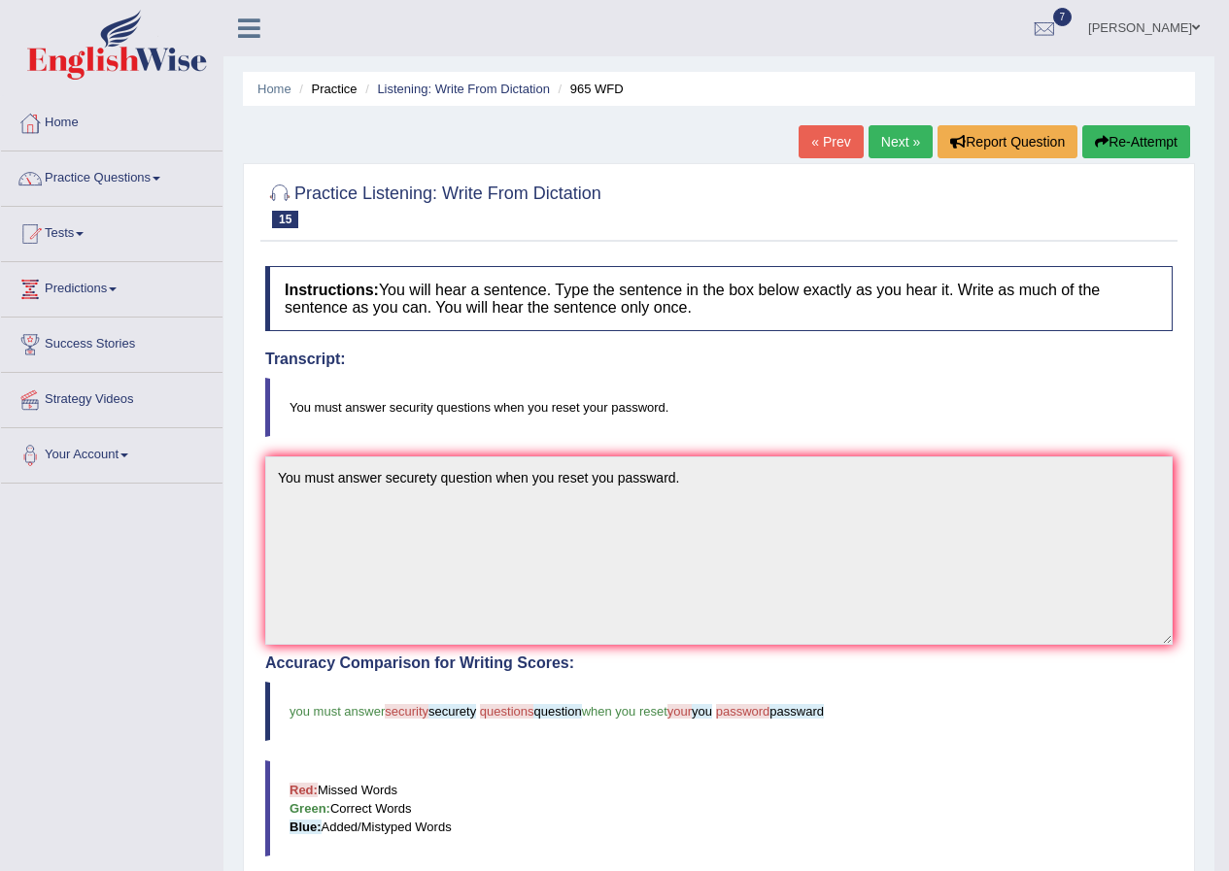
click at [881, 141] on link "Next »" at bounding box center [900, 141] width 64 height 33
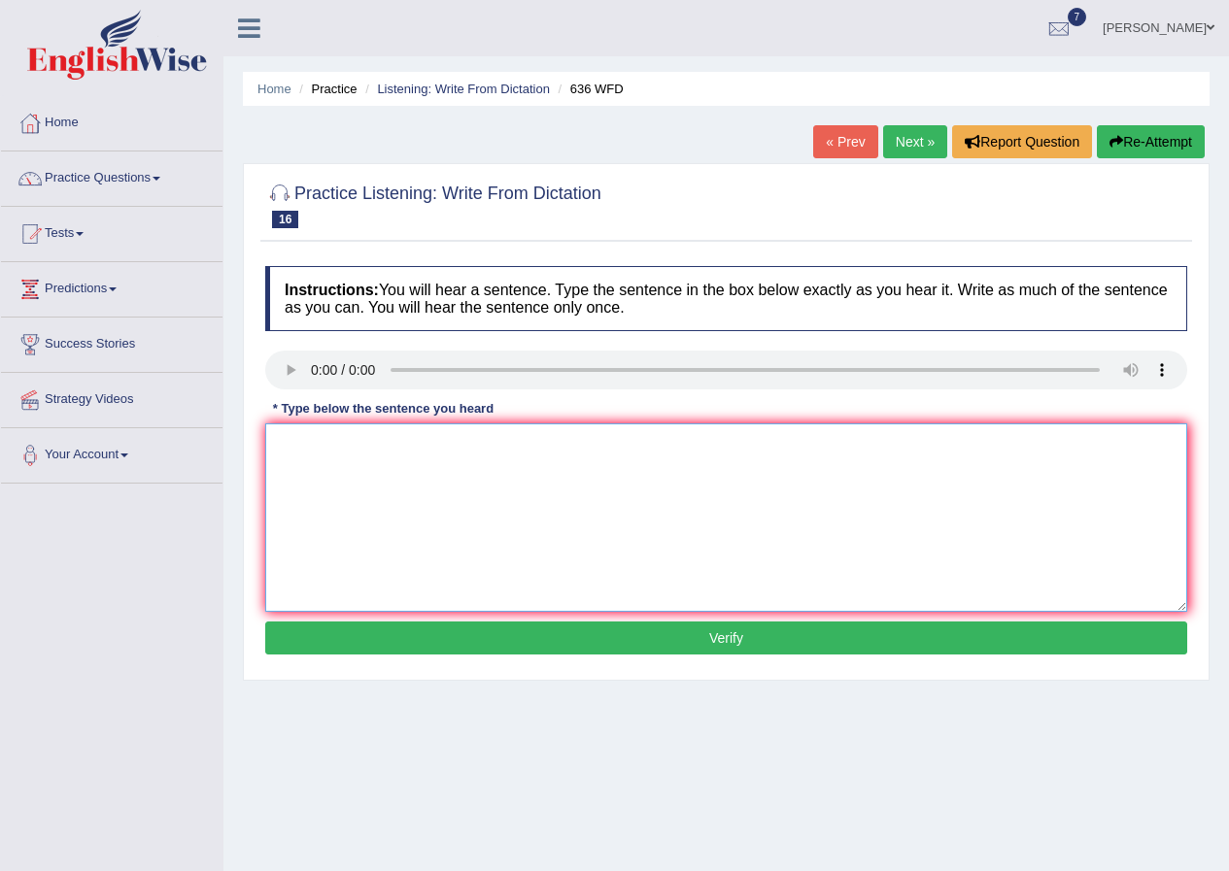
click at [309, 431] on textarea at bounding box center [726, 518] width 922 height 188
click at [410, 452] on textarea "several candidates" at bounding box center [726, 518] width 922 height 188
click at [526, 455] on textarea "several candidates will be qualified as" at bounding box center [726, 518] width 922 height 188
click at [492, 610] on textarea "Several candidates will be qualified as the greatest scientest of all time." at bounding box center [726, 518] width 922 height 188
type textarea "Several candidates will be qualified as the greatest scientest of all time."
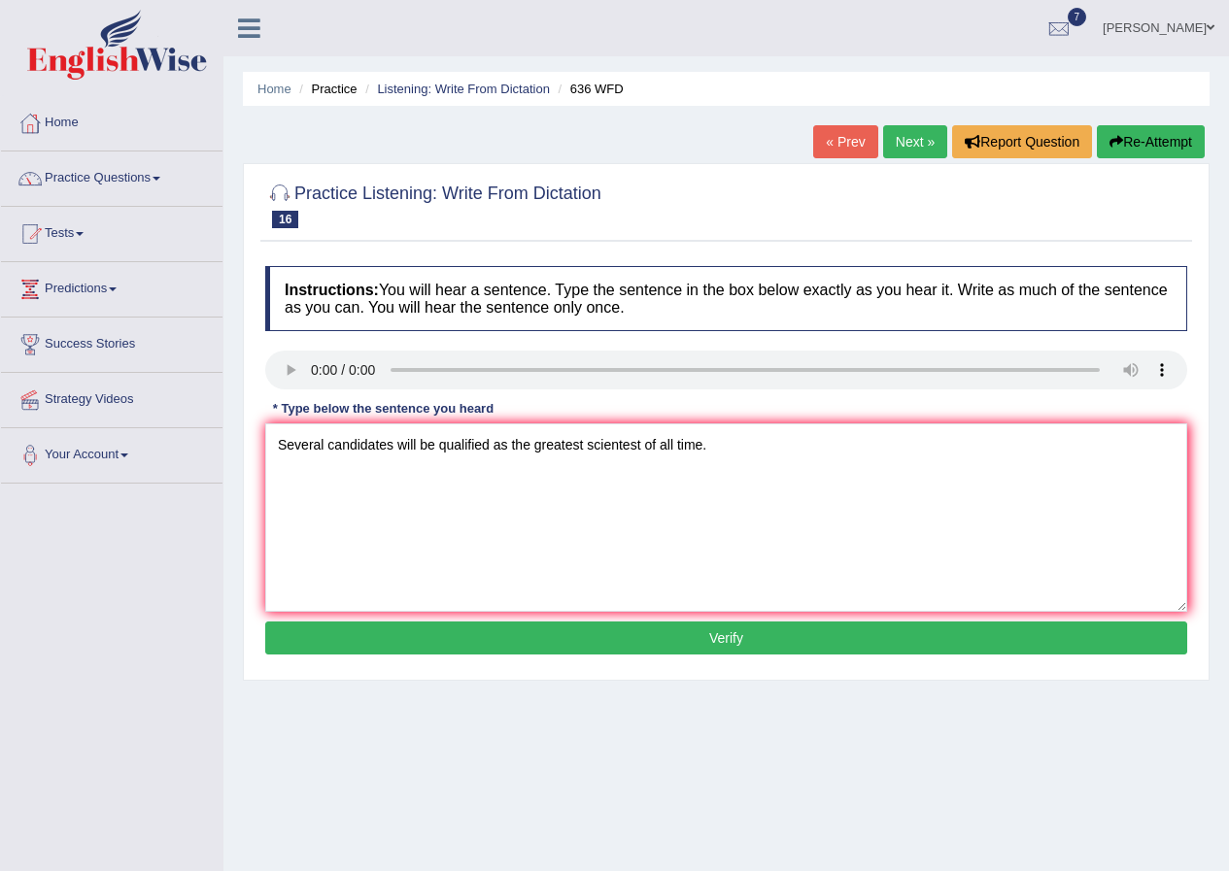
click at [496, 631] on button "Verify" at bounding box center [726, 638] width 922 height 33
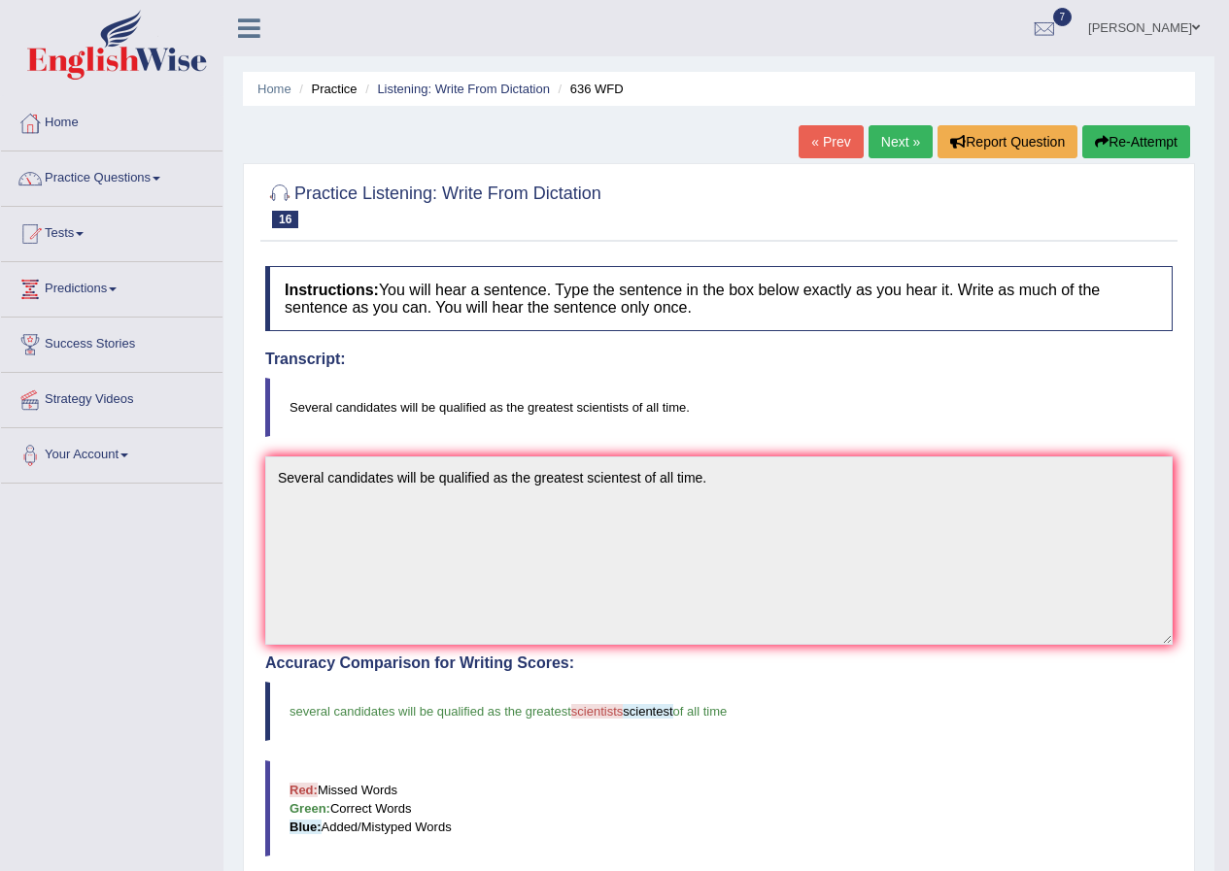
click at [892, 140] on link "Next »" at bounding box center [900, 141] width 64 height 33
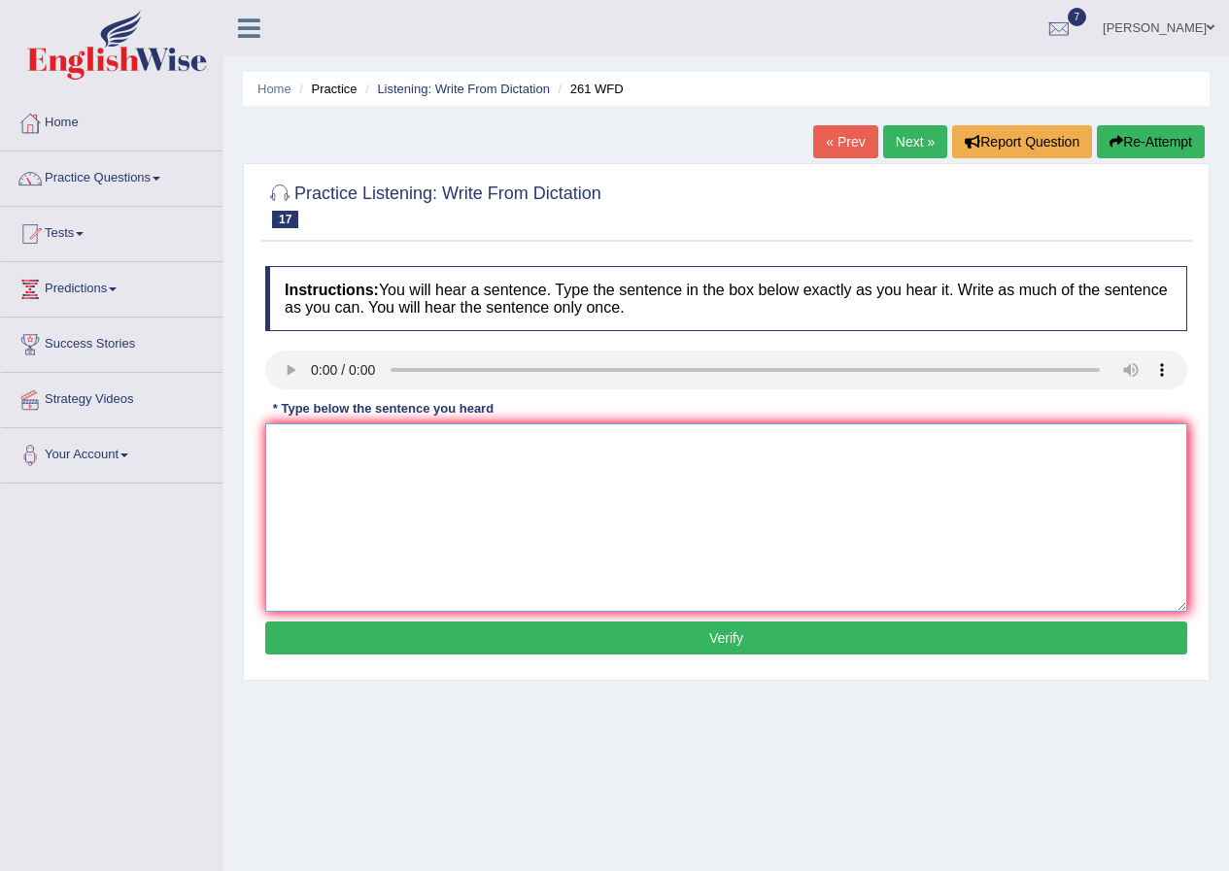
drag, startPoint x: 325, startPoint y: 483, endPoint x: 316, endPoint y: 447, distance: 37.2
click at [322, 467] on textarea at bounding box center [726, 518] width 922 height 188
click at [798, 487] on textarea at bounding box center [726, 518] width 922 height 188
click at [402, 457] on textarea "read the student" at bounding box center [726, 518] width 922 height 188
click at [494, 452] on textarea "read the student safty requirements before using" at bounding box center [726, 518] width 922 height 188
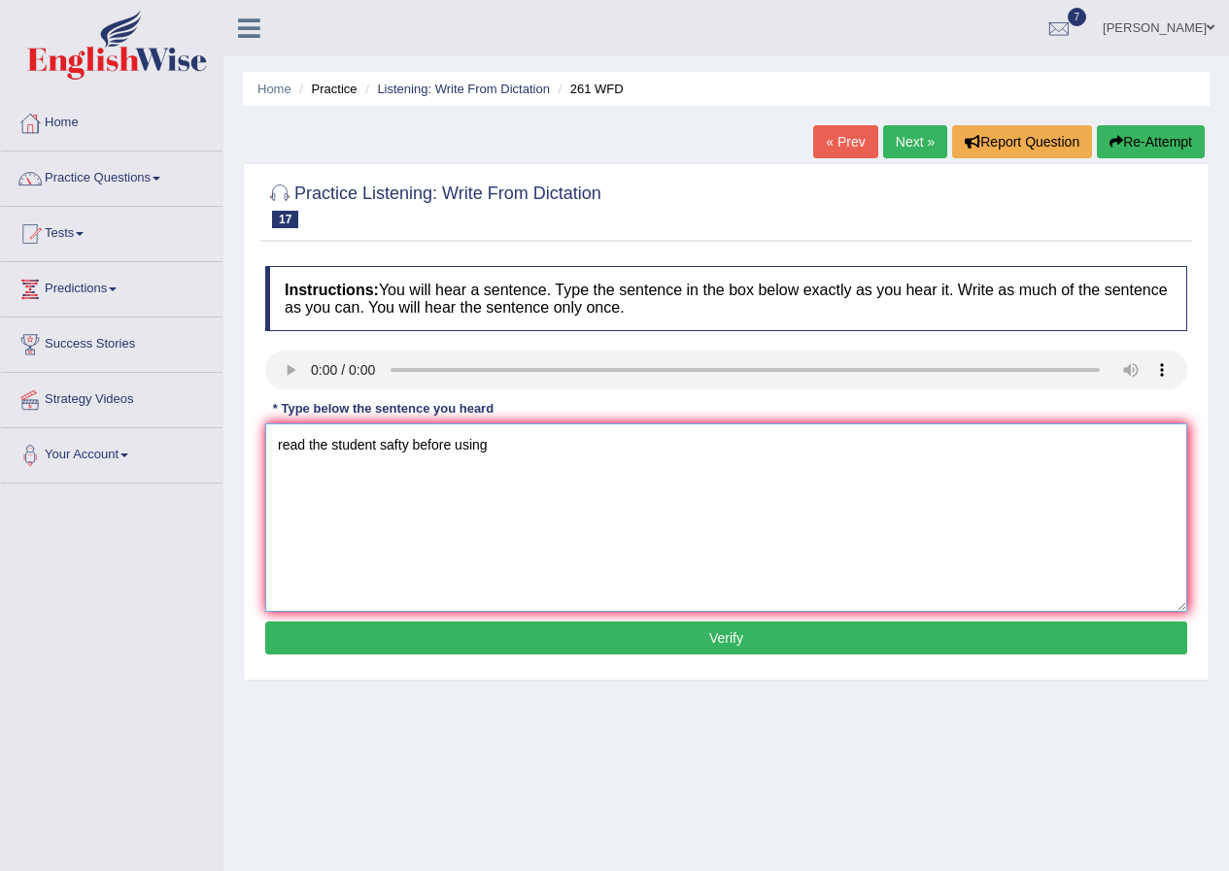
click at [379, 448] on textarea "read the student safty before using" at bounding box center [726, 518] width 922 height 188
click at [468, 448] on textarea "read the student instruction safty before using" at bounding box center [726, 518] width 922 height 188
click at [279, 442] on textarea "read the student instruction safty before using" at bounding box center [726, 518] width 922 height 188
type textarea "Read the student students instruction safety before using any iqeupment."
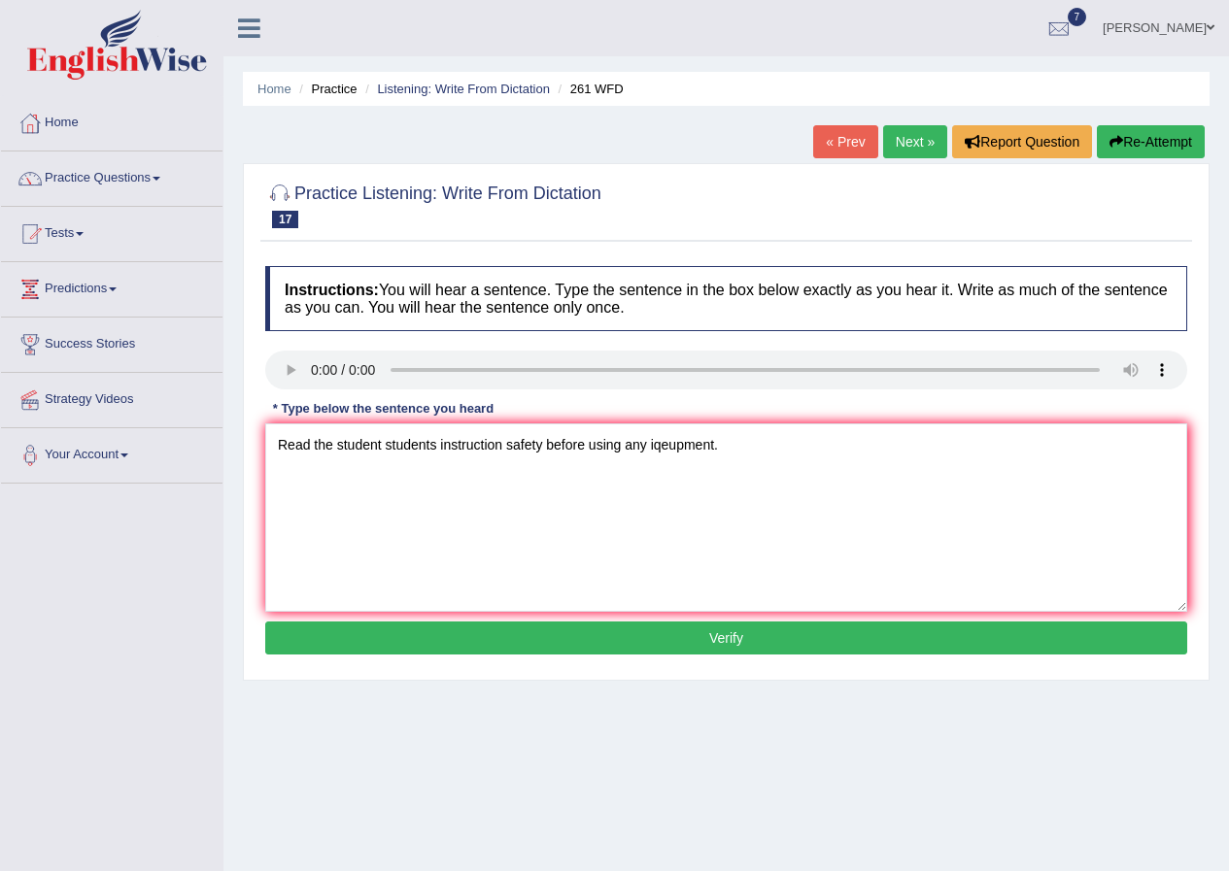
click at [504, 646] on button "Verify" at bounding box center [726, 638] width 922 height 33
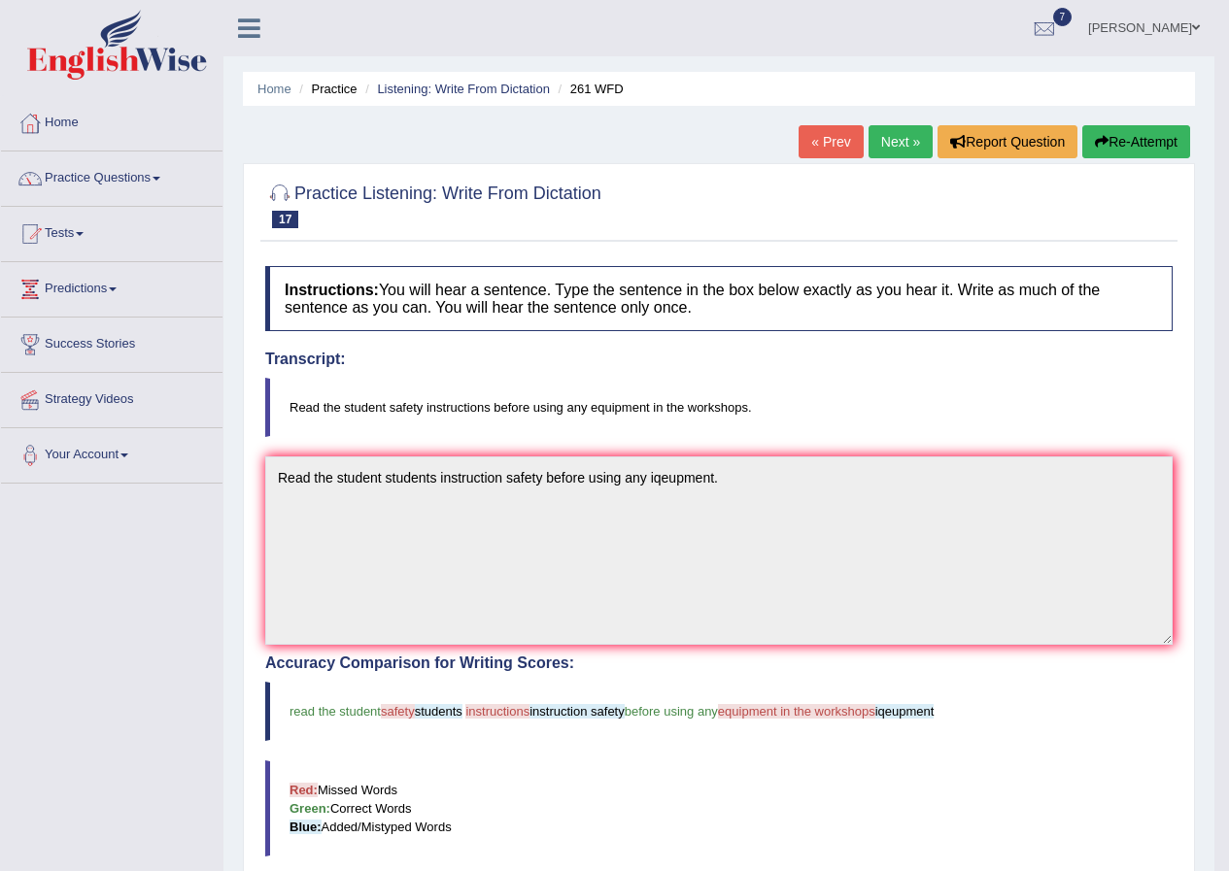
click at [895, 136] on link "Next »" at bounding box center [900, 141] width 64 height 33
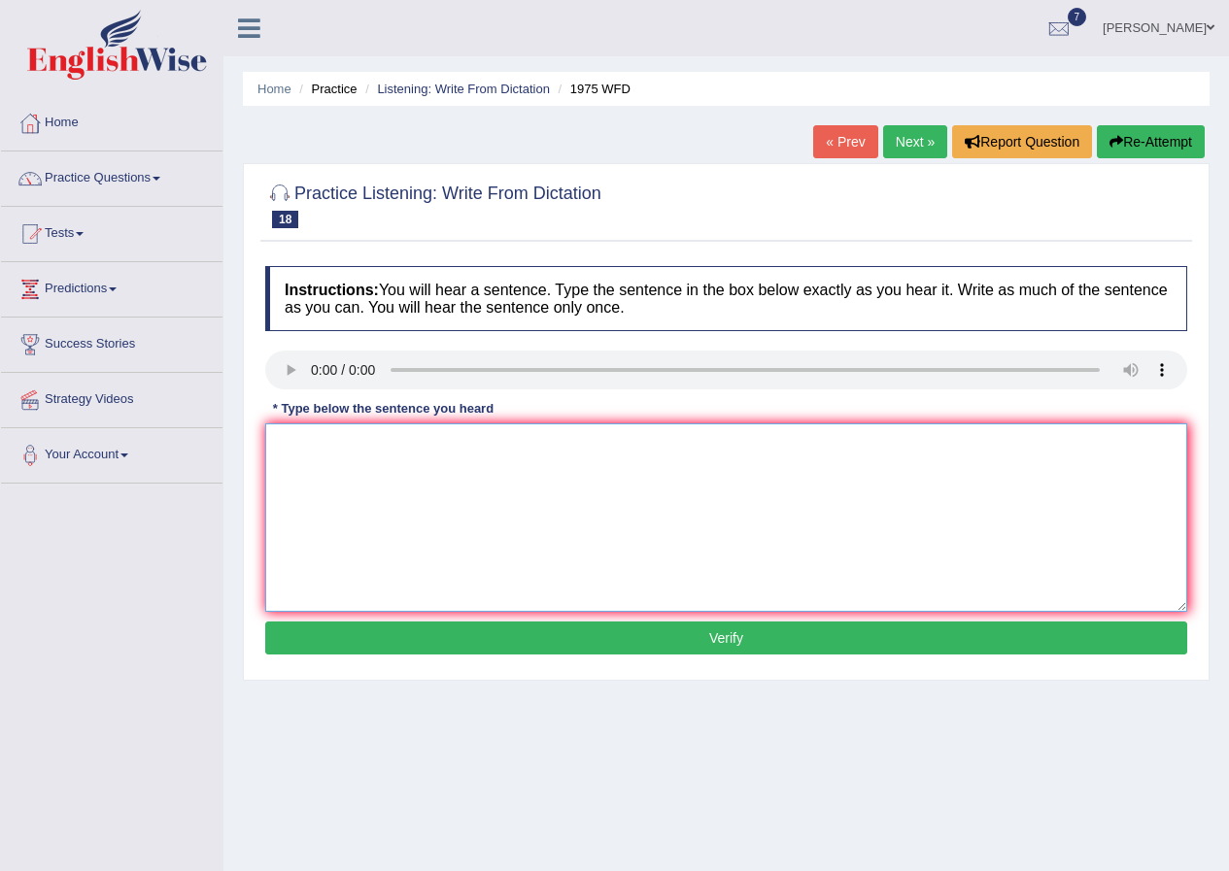
click at [381, 481] on textarea at bounding box center [726, 518] width 922 height 188
click at [336, 473] on textarea at bounding box center [726, 518] width 922 height 188
click at [438, 449] on textarea "his anylisis study is based" at bounding box center [726, 518] width 922 height 188
drag, startPoint x: 412, startPoint y: 443, endPoint x: 436, endPoint y: 453, distance: 26.2
click at [425, 449] on textarea "his anylisis study is apeare to be based on" at bounding box center [726, 518] width 922 height 188
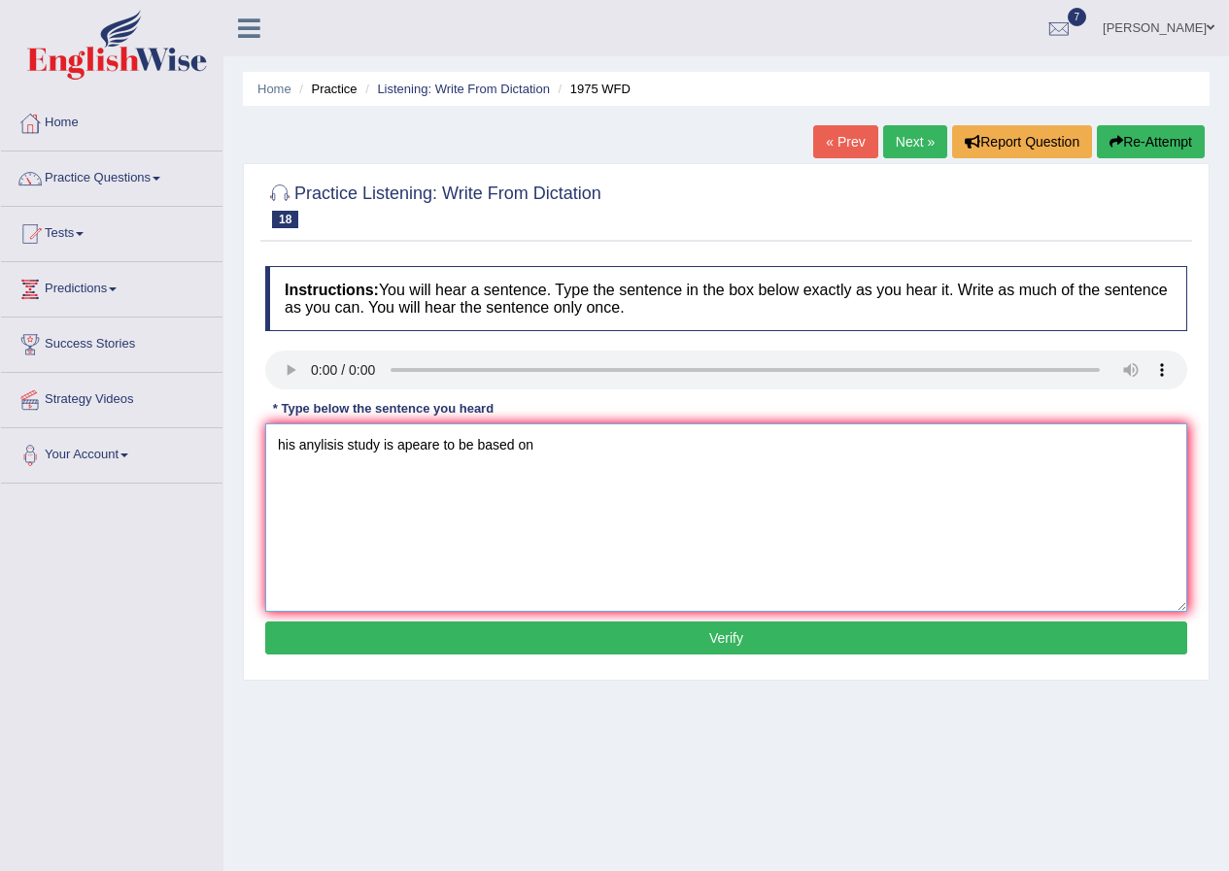
click at [458, 508] on textarea "his anylisis study is apeare to be based on" at bounding box center [726, 518] width 922 height 188
click at [411, 446] on textarea "his anylisis study is apeare to be based on" at bounding box center [726, 518] width 922 height 188
click at [559, 446] on textarea "his anylisis study is apreare to be based on" at bounding box center [726, 518] width 922 height 188
drag, startPoint x: 320, startPoint y: 445, endPoint x: 329, endPoint y: 447, distance: 9.9
click at [323, 445] on textarea "his anylisis study is apreare to be based on falls premest." at bounding box center [726, 518] width 922 height 188
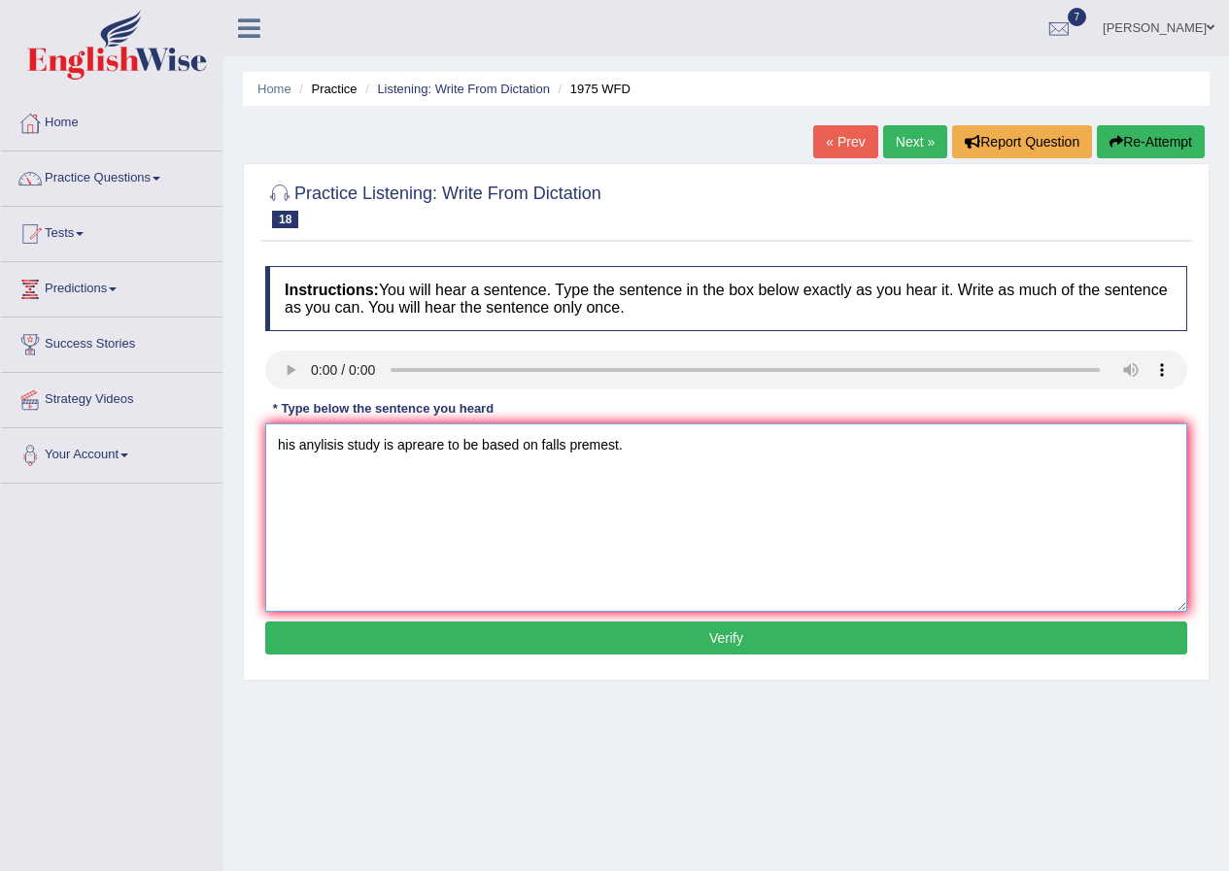
drag, startPoint x: 431, startPoint y: 526, endPoint x: 424, endPoint y: 507, distance: 20.0
click at [424, 507] on textarea "his anylisis study is apreare to be based on falls premest." at bounding box center [726, 518] width 922 height 188
click at [322, 445] on textarea "his anylisis study is apreare to be based on falls premest." at bounding box center [726, 518] width 922 height 188
click at [289, 446] on textarea "his analisis study is apreare to be based on falls premest." at bounding box center [726, 518] width 922 height 188
type textarea "His analisis study is apreare to be based on falls premest."
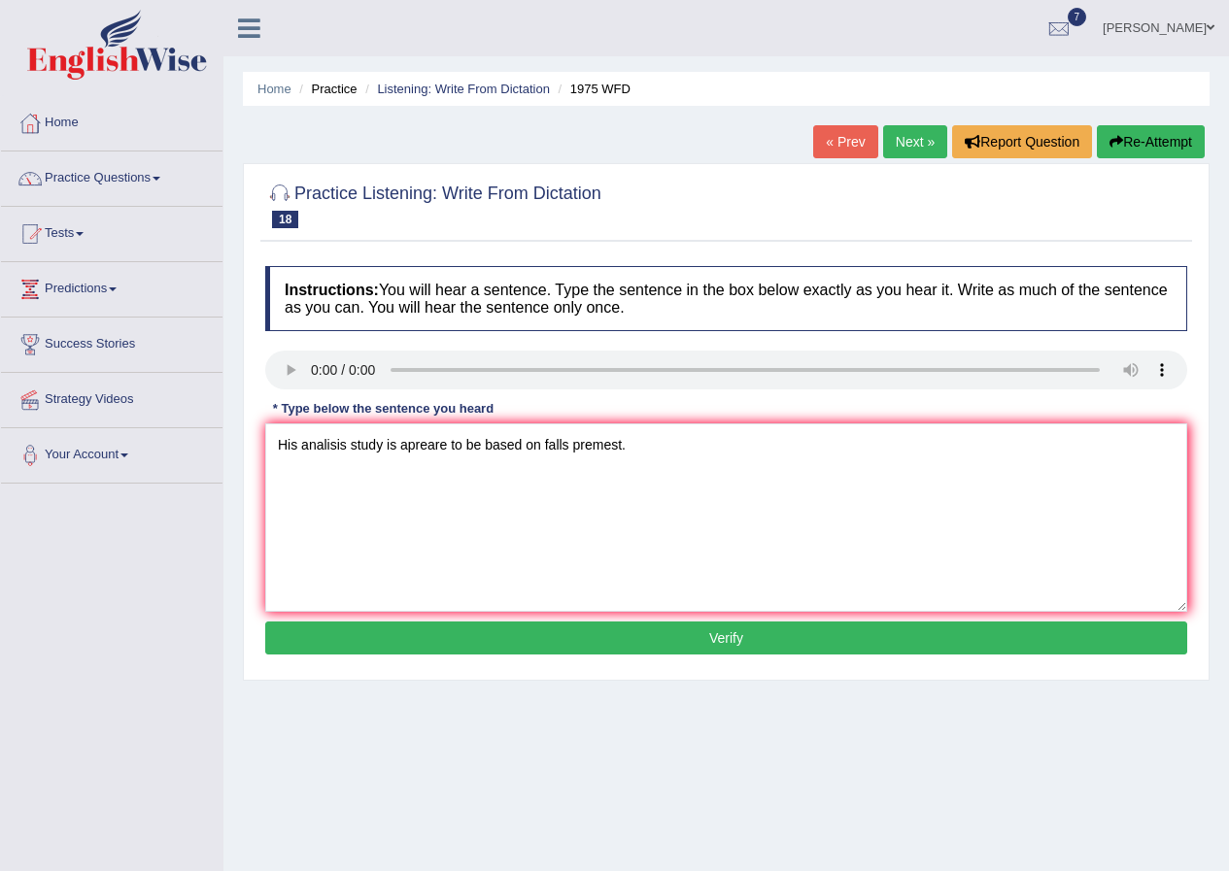
click at [421, 655] on div "Instructions: You will hear a sentence. Type the sentence in the box below exac…" at bounding box center [726, 463] width 932 height 414
click at [423, 633] on button "Verify" at bounding box center [726, 638] width 922 height 33
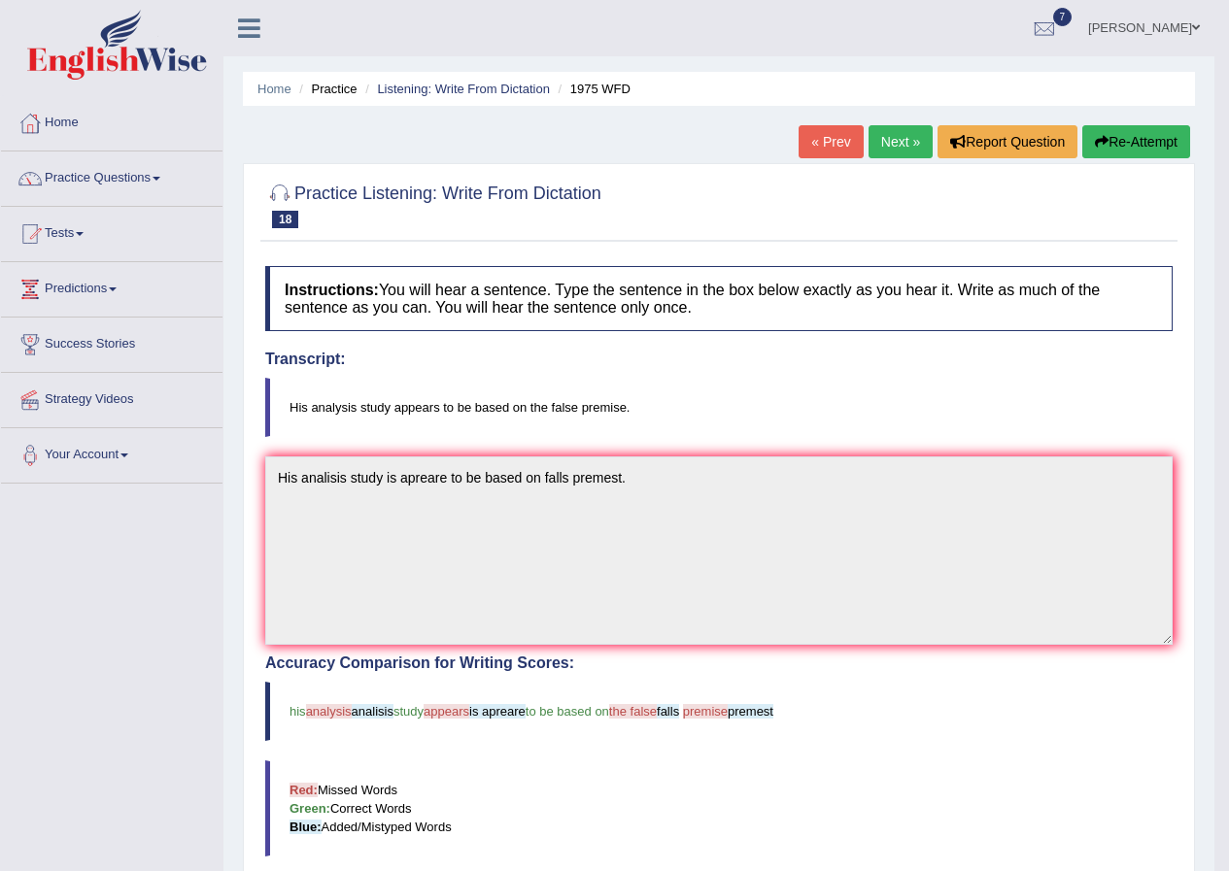
click at [903, 142] on link "Next »" at bounding box center [900, 141] width 64 height 33
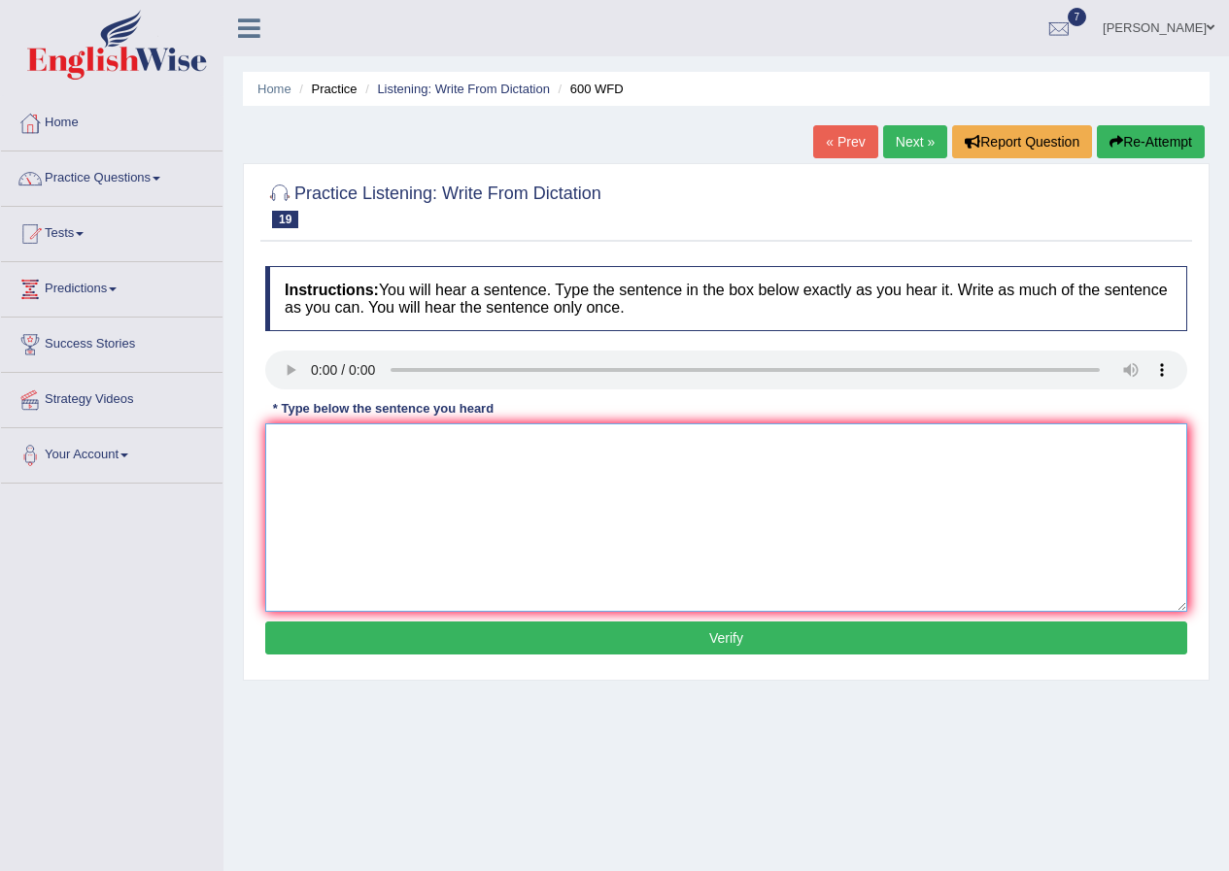
click at [303, 426] on textarea at bounding box center [726, 518] width 922 height 188
click at [417, 450] on textarea "contenioning students" at bounding box center [726, 518] width 922 height 188
click at [288, 445] on textarea "contenioning students will be sent application forms." at bounding box center [726, 518] width 922 height 188
drag, startPoint x: 331, startPoint y: 449, endPoint x: 369, endPoint y: 483, distance: 50.9
click at [336, 452] on textarea "Contenioning students will be sent application forms." at bounding box center [726, 518] width 922 height 188
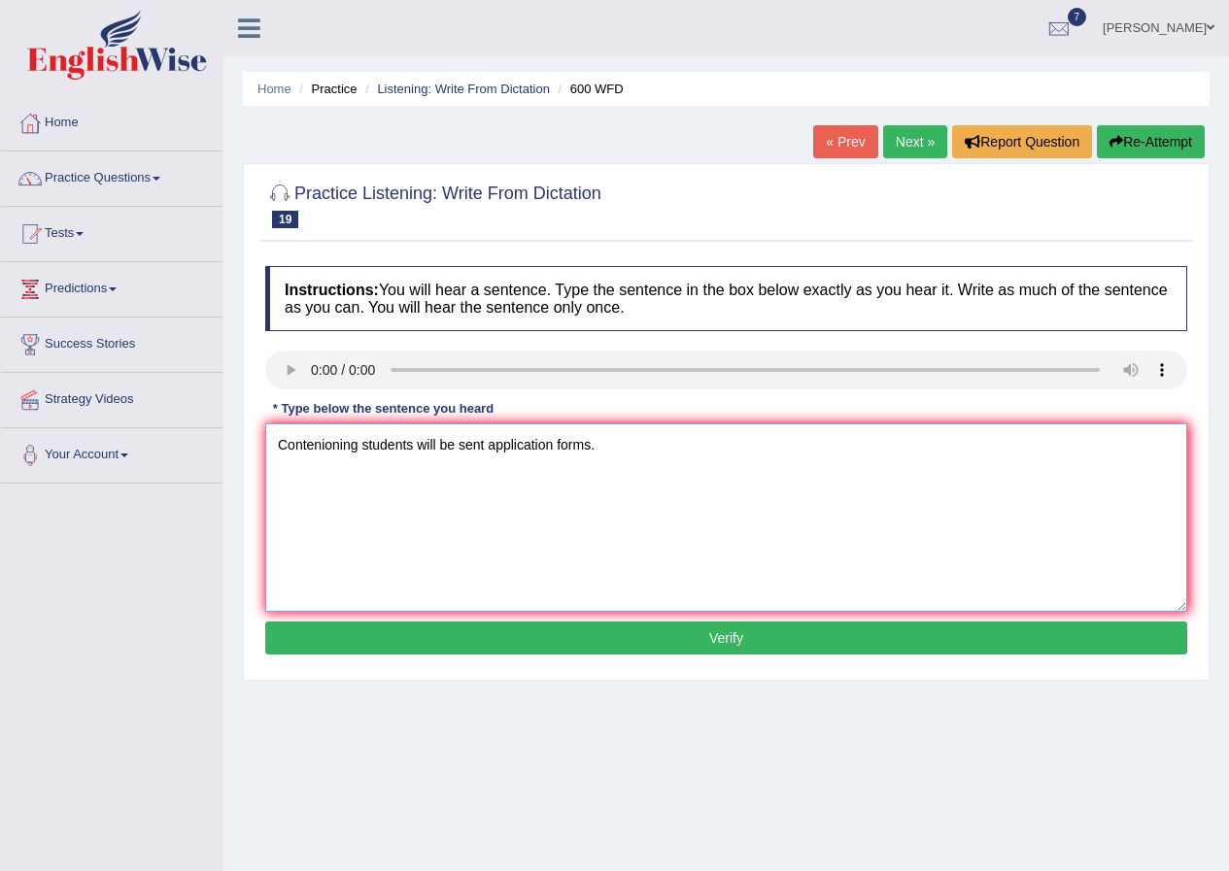
click at [326, 481] on textarea "Contenioning students will be sent application forms." at bounding box center [726, 518] width 922 height 188
type textarea "Contenioning students will be sent application forms."
click at [585, 635] on button "Verify" at bounding box center [726, 638] width 922 height 33
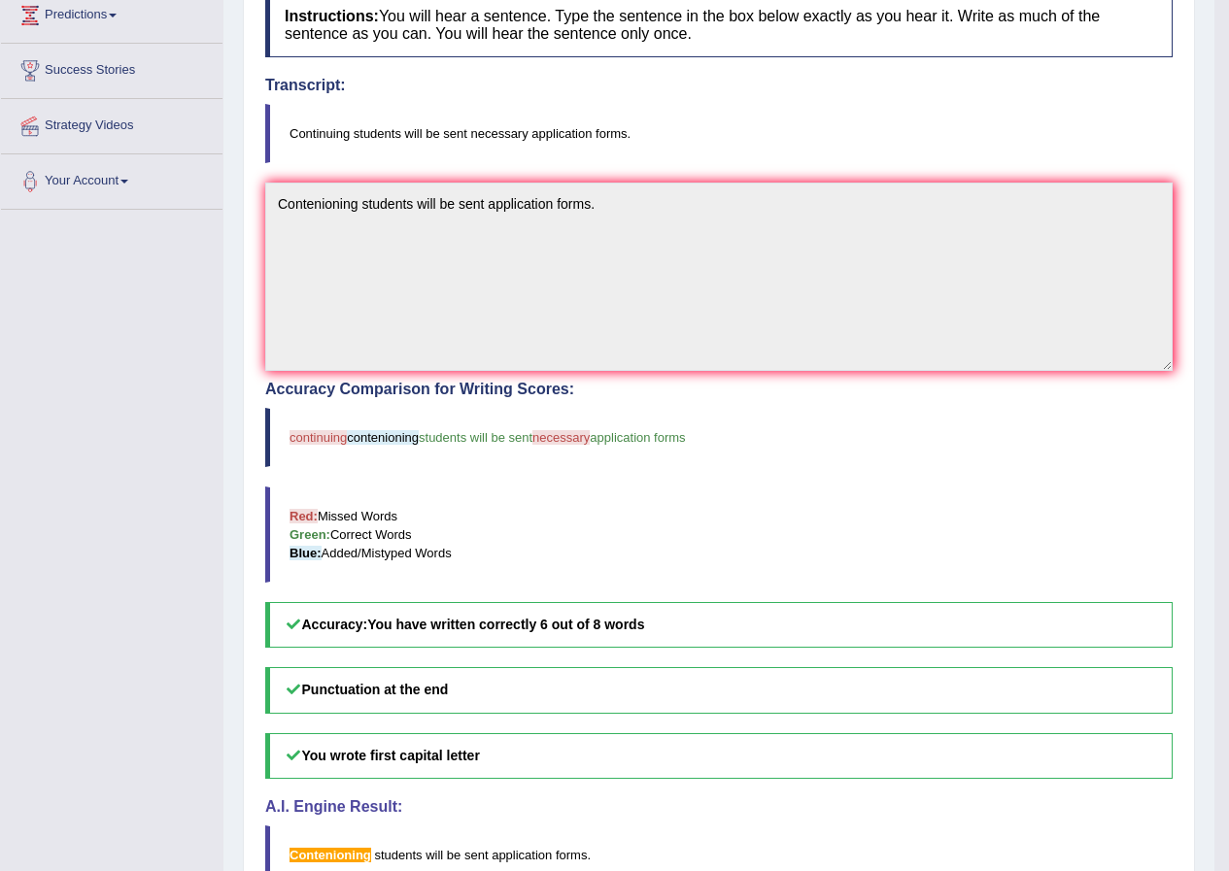
scroll to position [95, 0]
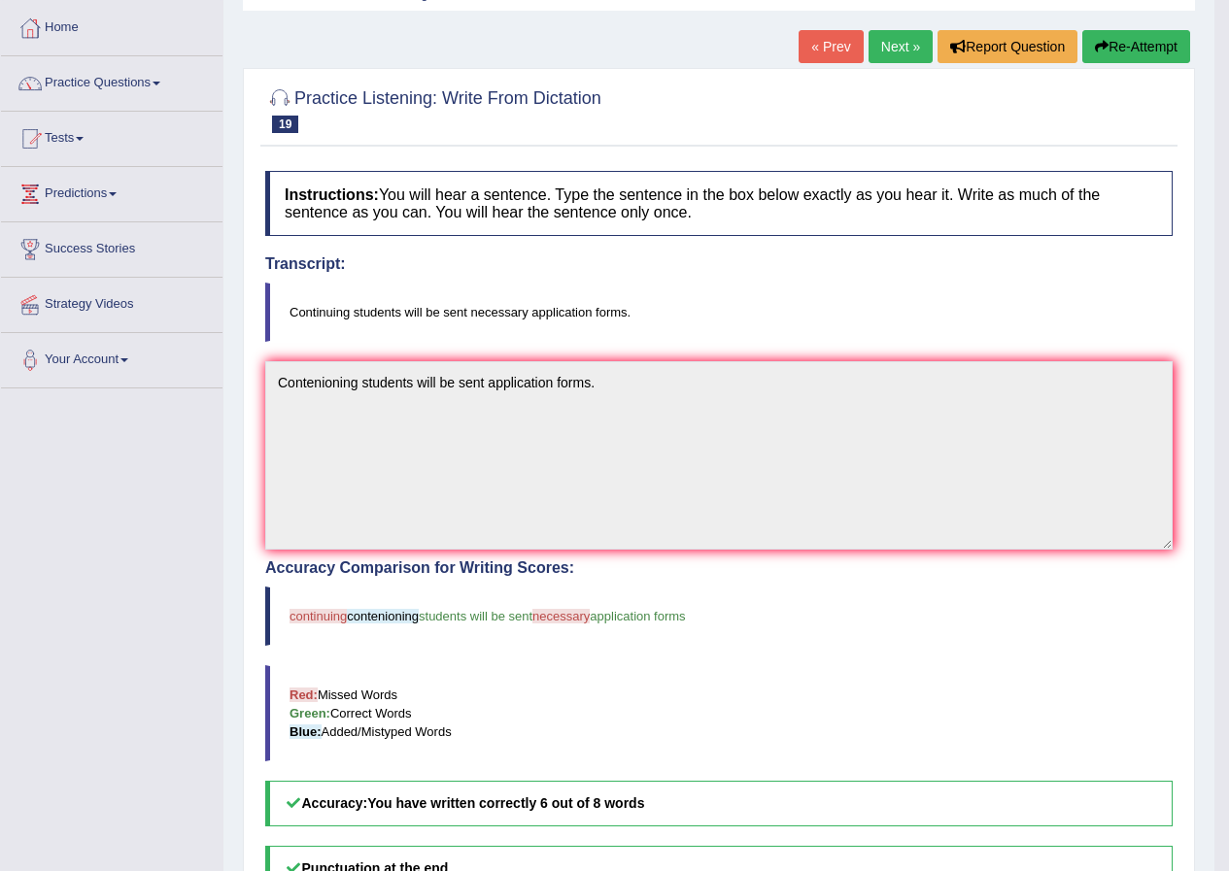
click at [882, 41] on link "Next »" at bounding box center [900, 46] width 64 height 33
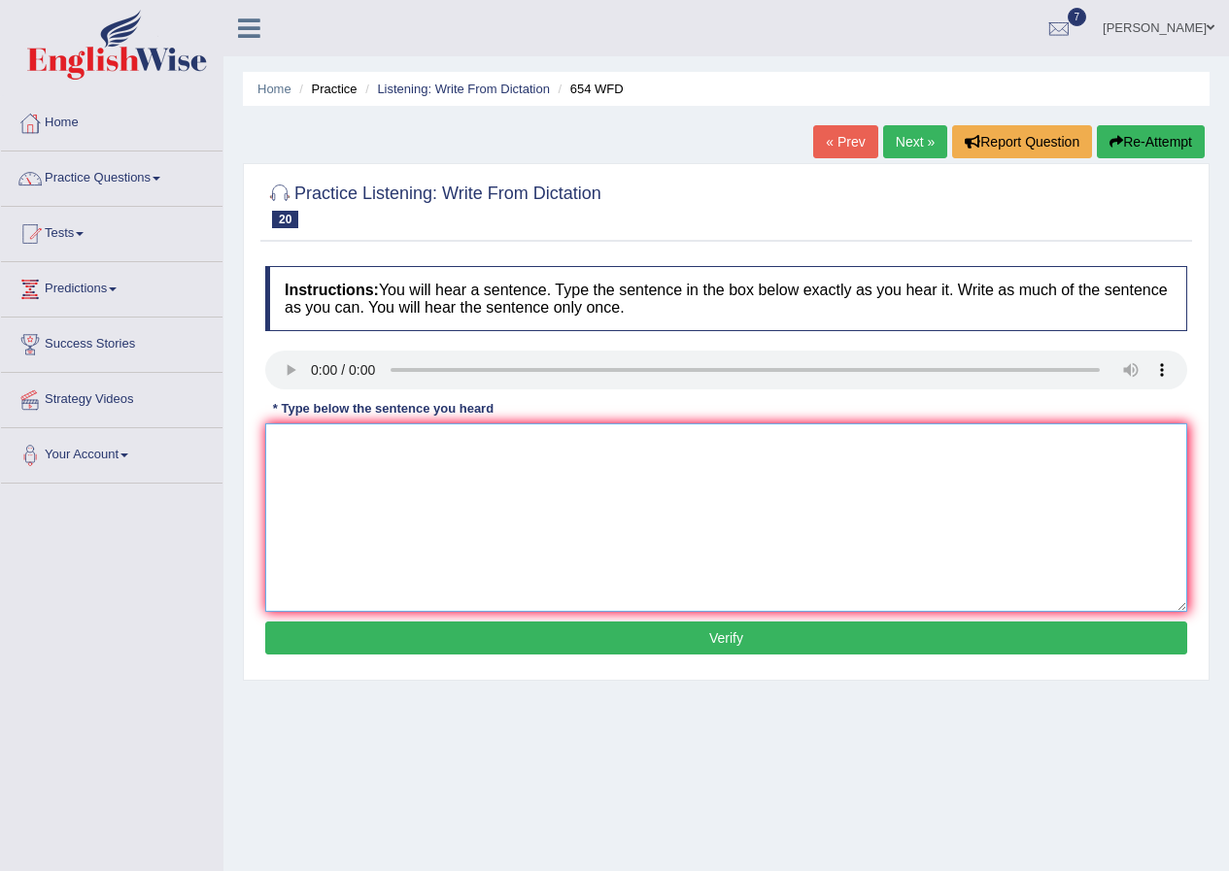
click at [315, 482] on textarea at bounding box center [726, 518] width 922 height 188
click at [540, 454] on textarea "the study shows the hong cong people are" at bounding box center [726, 518] width 922 height 188
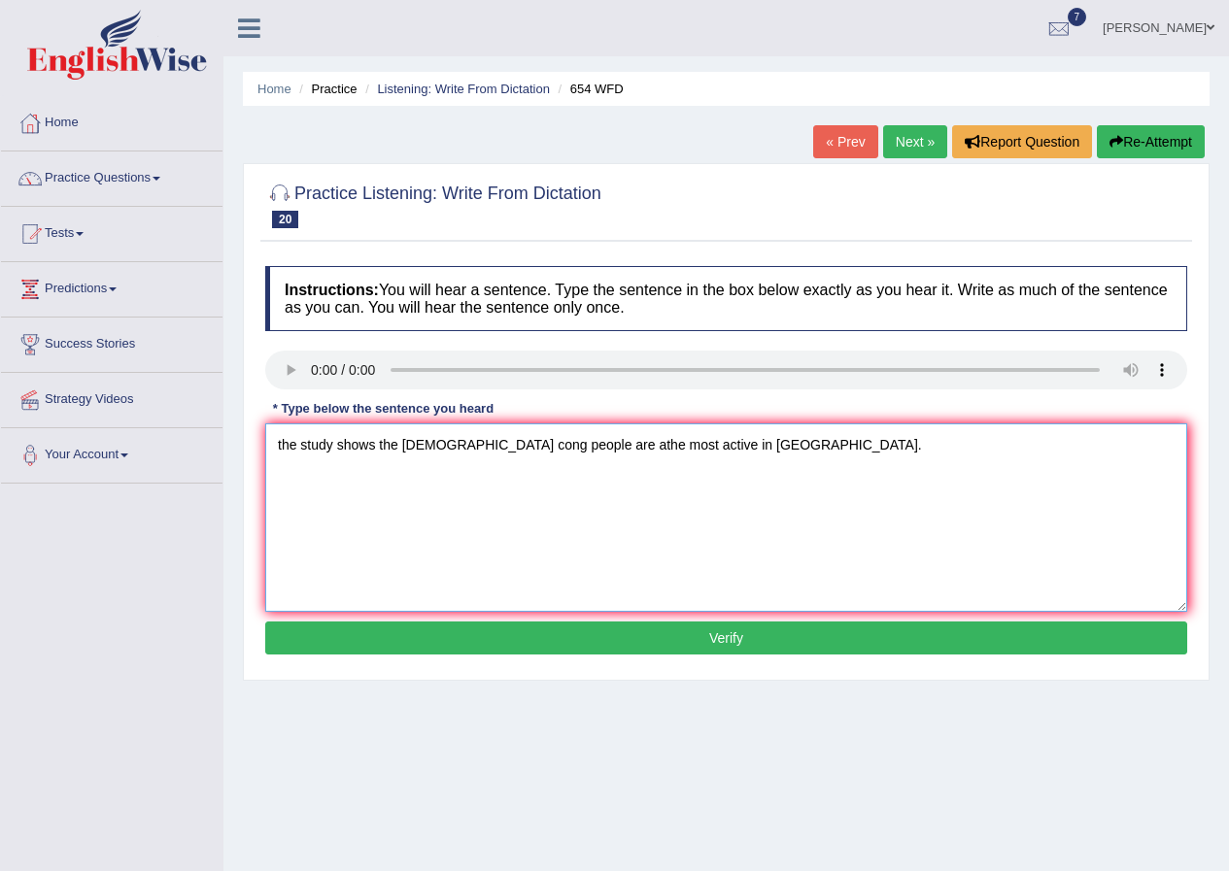
click at [282, 446] on textarea "the study shows the hong cong people are athe most active in asia." at bounding box center [726, 518] width 922 height 188
click at [436, 446] on textarea "The study shows the hong cong people are athe most active in asia." at bounding box center [726, 518] width 922 height 188
type textarea "The study shows the hongcong people are athe most active in asia."
click at [463, 637] on button "Verify" at bounding box center [726, 638] width 922 height 33
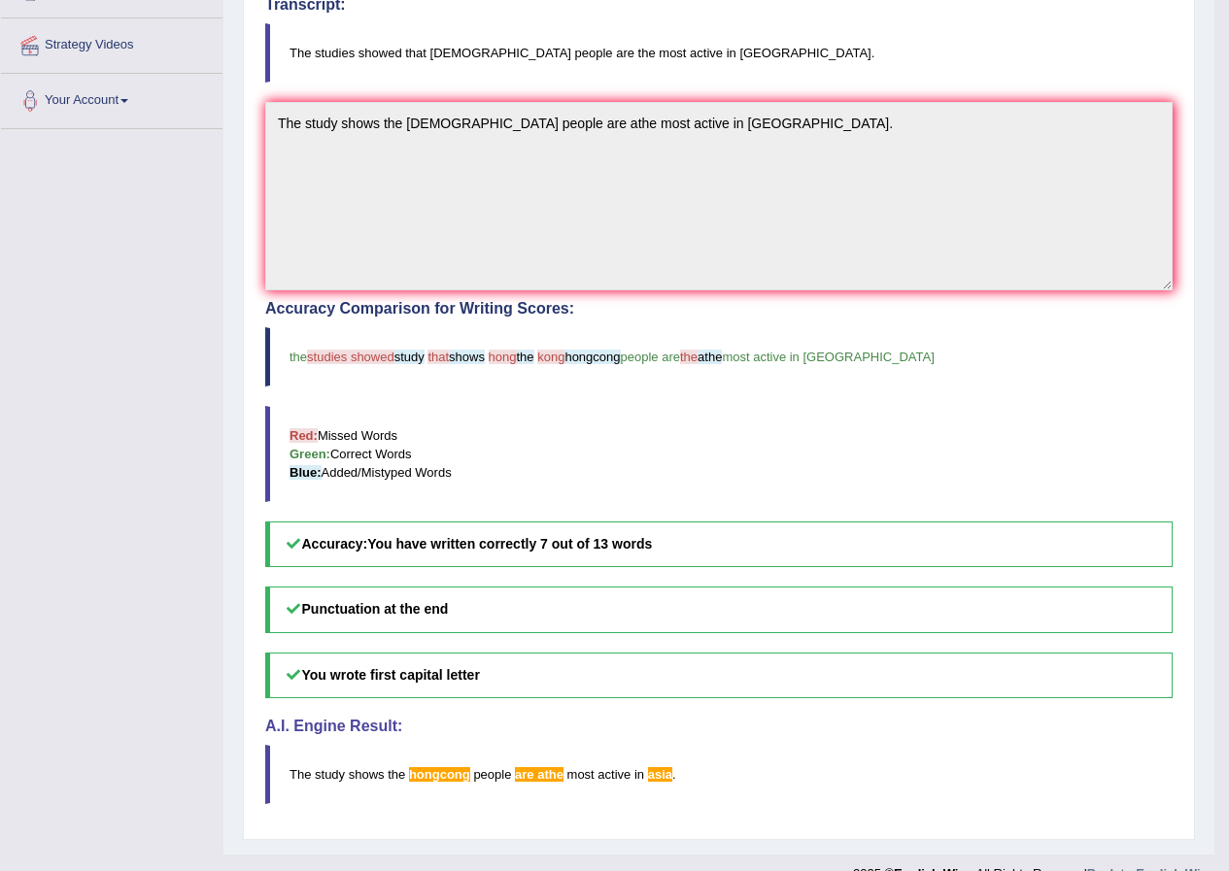
scroll to position [387, 0]
